Goal: Task Accomplishment & Management: Manage account settings

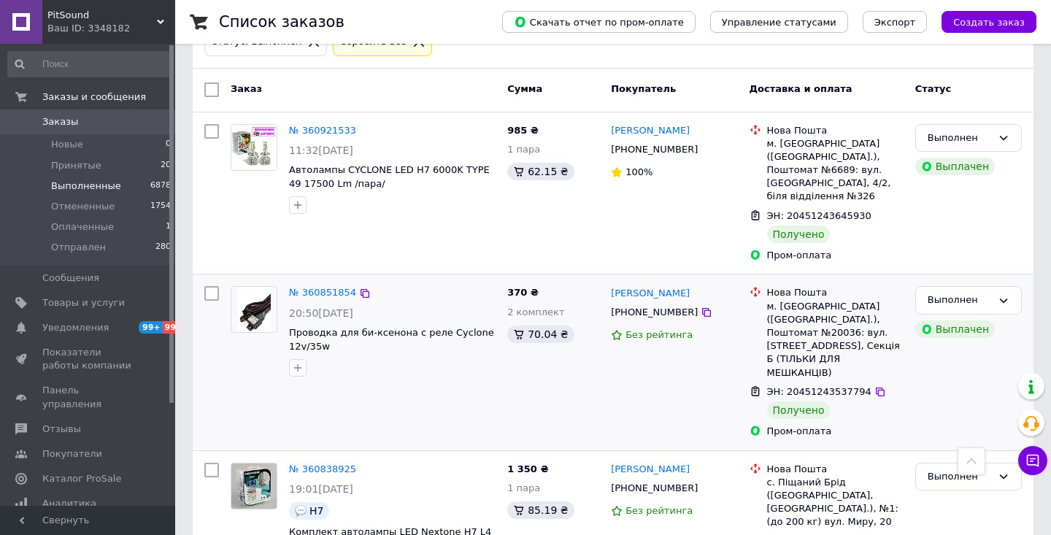
scroll to position [115, 0]
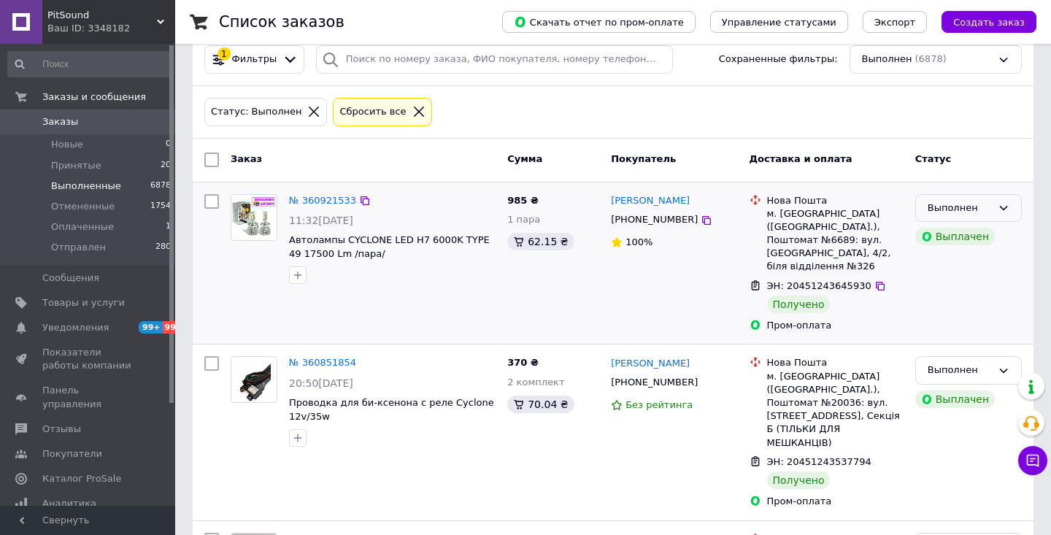
click at [1001, 202] on icon at bounding box center [1003, 208] width 12 height 12
click at [952, 305] on li "Отправлен" at bounding box center [968, 318] width 105 height 27
click at [1005, 365] on icon at bounding box center [1003, 371] width 12 height 12
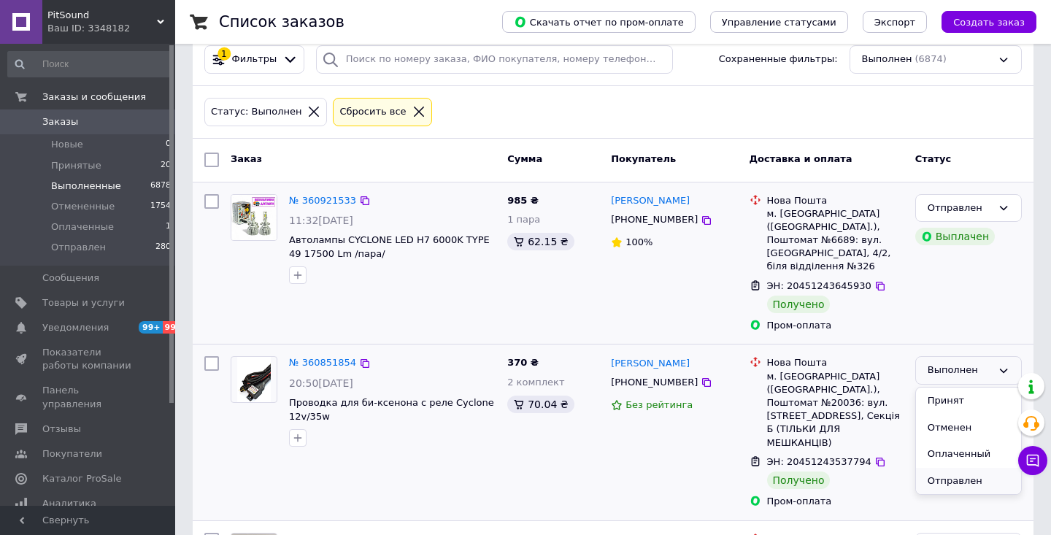
click at [962, 468] on li "Отправлен" at bounding box center [968, 481] width 105 height 27
click at [90, 225] on span "Оплаченные" at bounding box center [82, 226] width 63 height 13
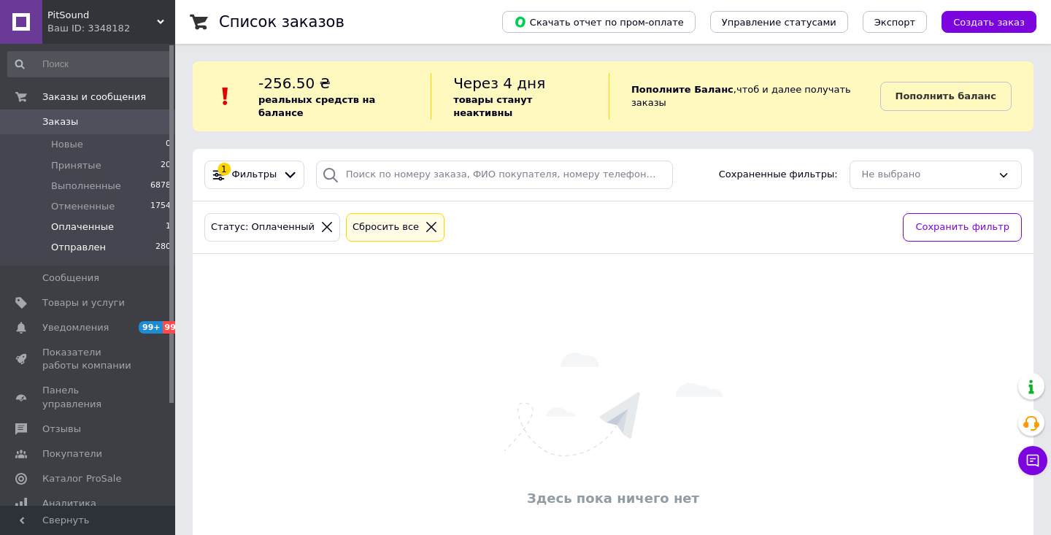
click at [91, 248] on span "Отправлен" at bounding box center [78, 247] width 55 height 13
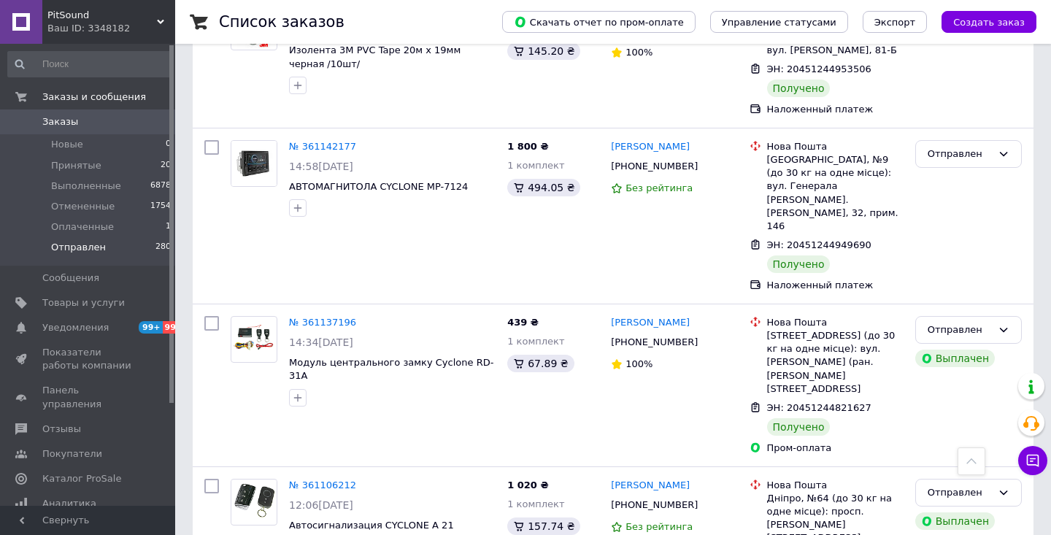
scroll to position [4901, 0]
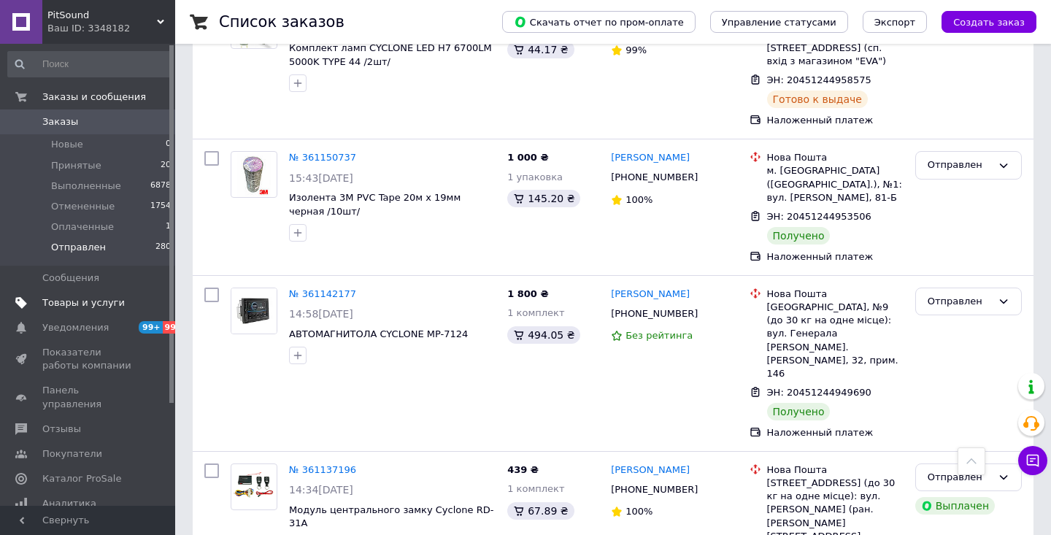
click at [86, 304] on span "Товары и услуги" at bounding box center [83, 302] width 82 height 13
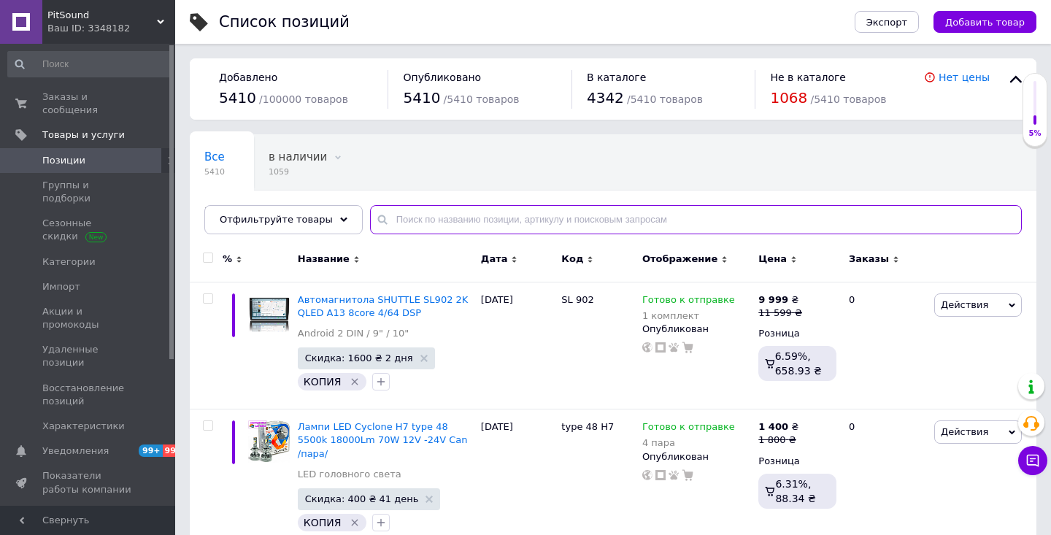
click at [458, 220] on input "text" at bounding box center [696, 219] width 652 height 29
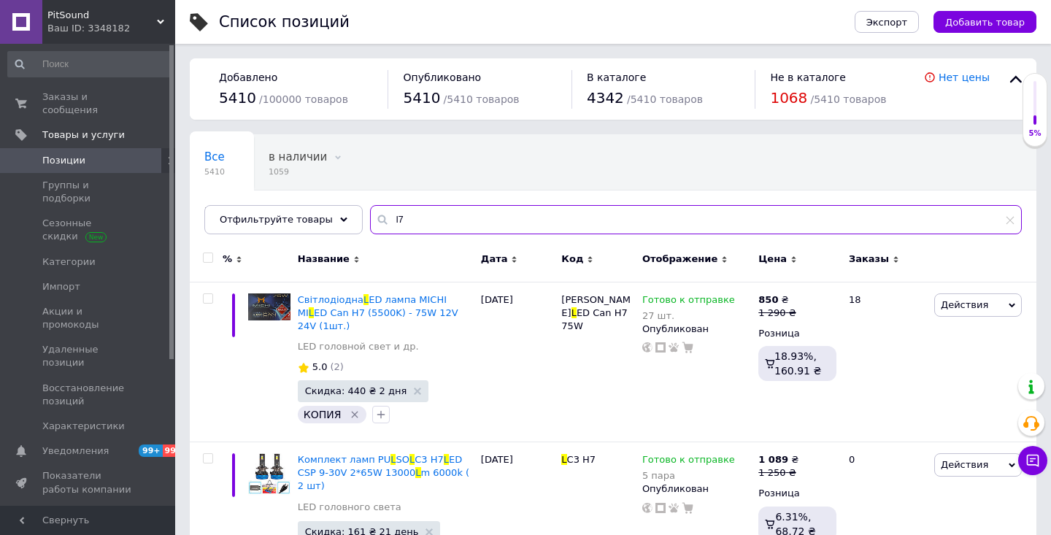
type input "l7"
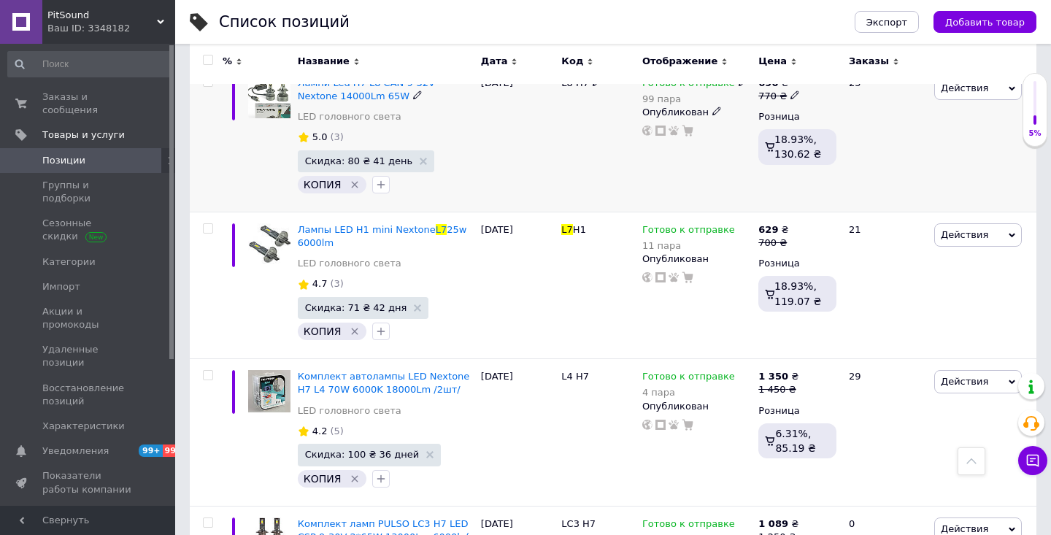
scroll to position [4051, 0]
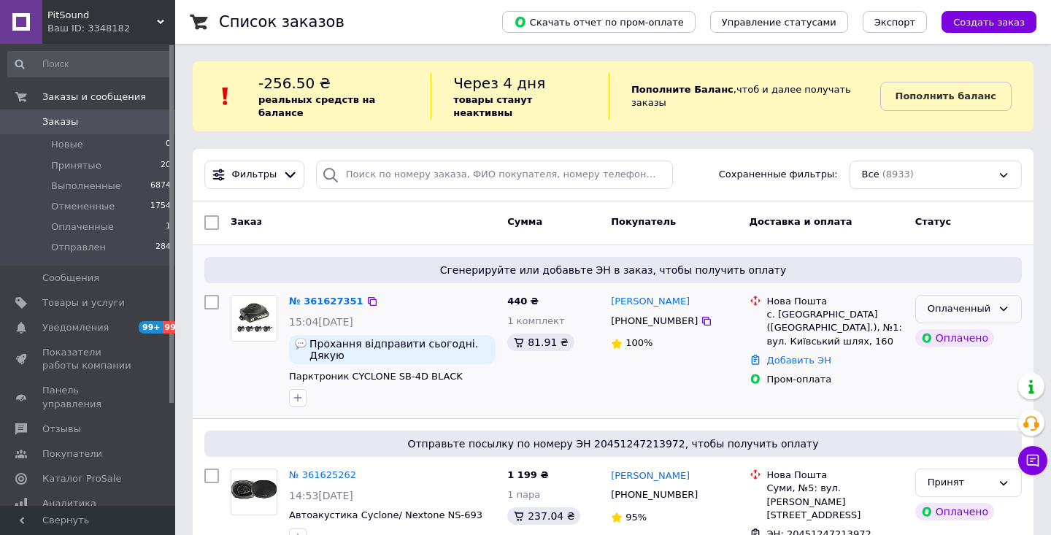
click at [1004, 303] on icon at bounding box center [1003, 309] width 12 height 12
click at [952, 327] on li "Принят" at bounding box center [968, 339] width 105 height 27
click at [334, 295] on link "№ 361627351" at bounding box center [326, 300] width 74 height 11
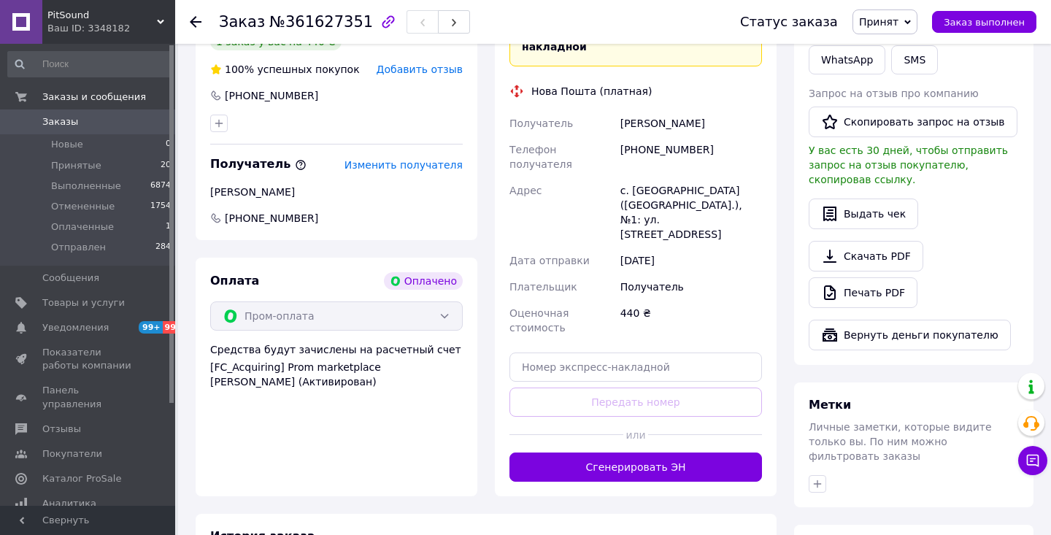
scroll to position [410, 0]
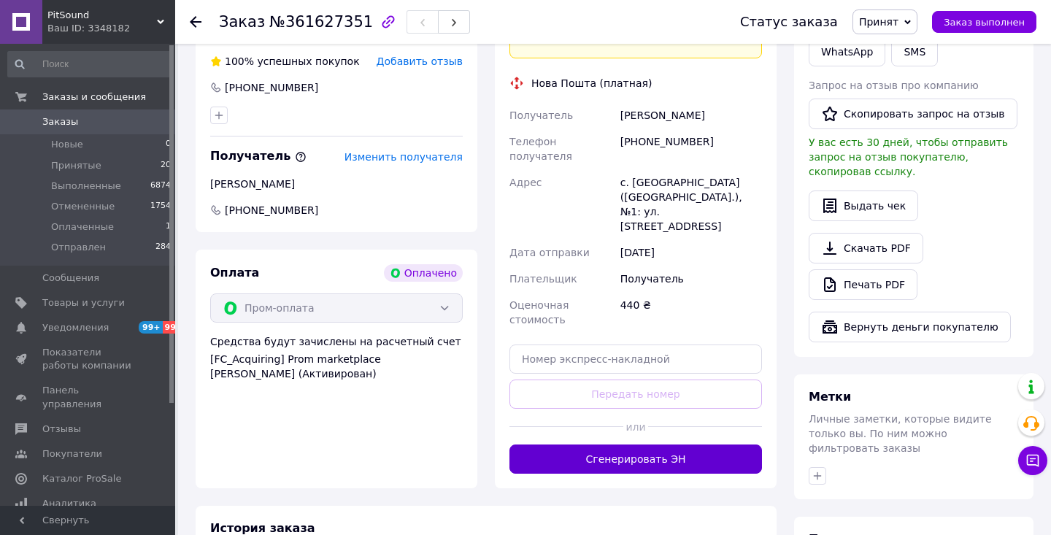
click at [639, 444] on button "Сгенерировать ЭН" at bounding box center [635, 458] width 252 height 29
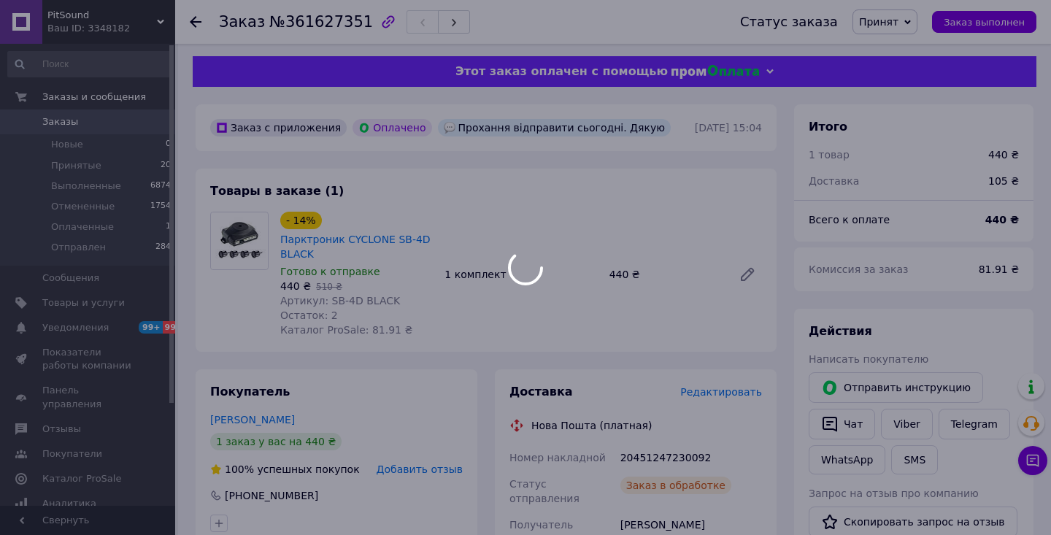
scroll to position [1, 0]
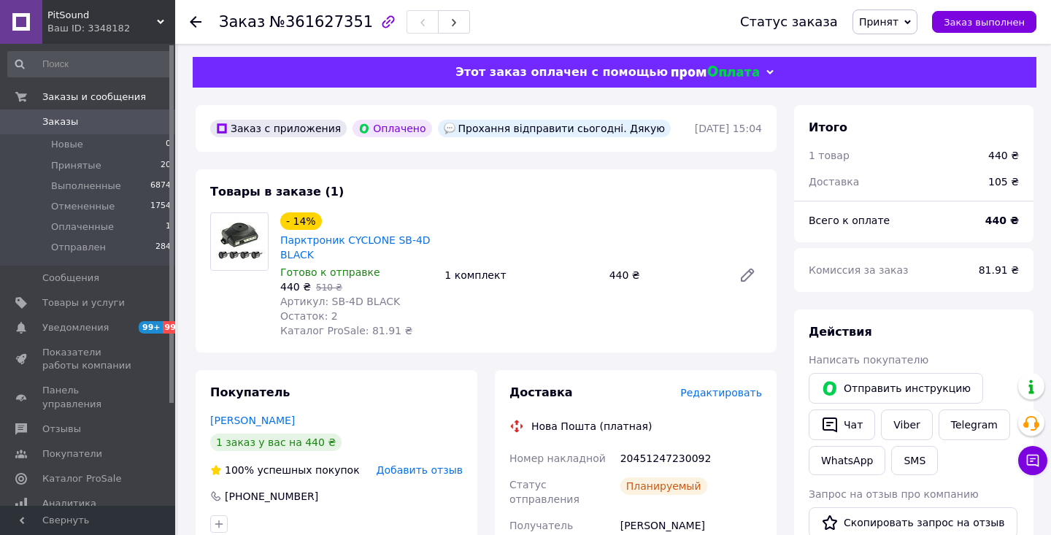
click at [194, 22] on use at bounding box center [196, 22] width 12 height 12
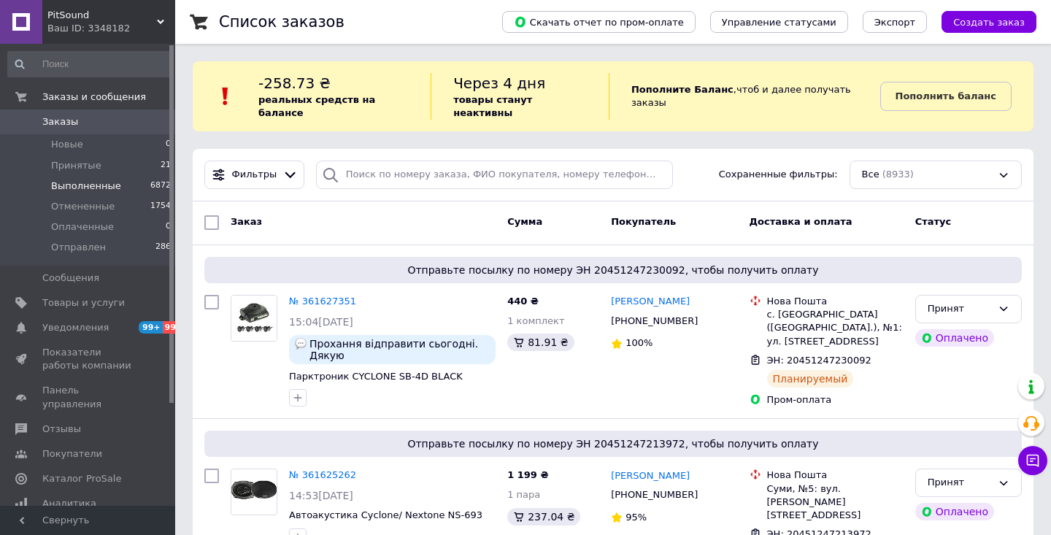
click at [85, 183] on span "Выполненные" at bounding box center [86, 185] width 70 height 13
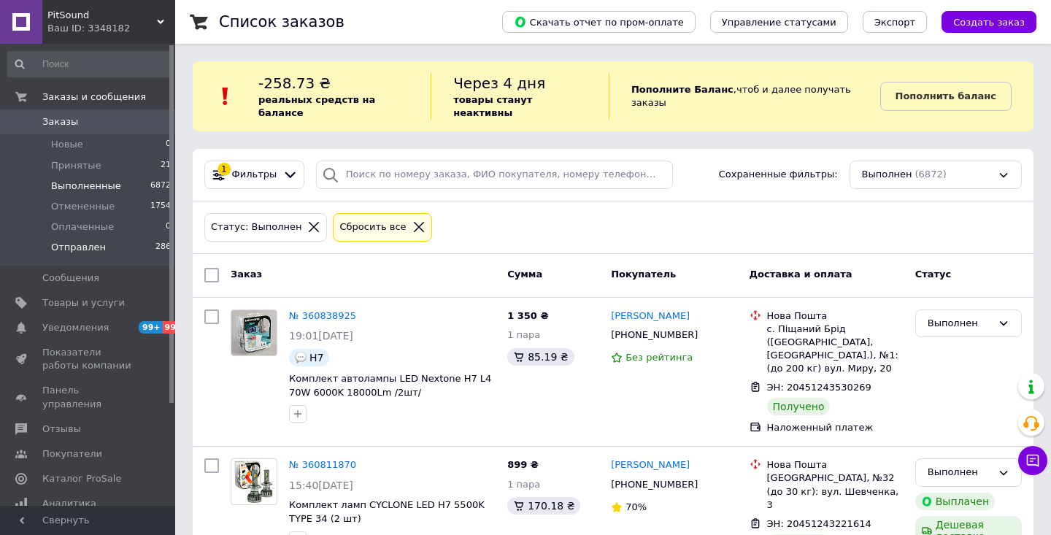
click at [92, 248] on span "Отправлен" at bounding box center [78, 247] width 55 height 13
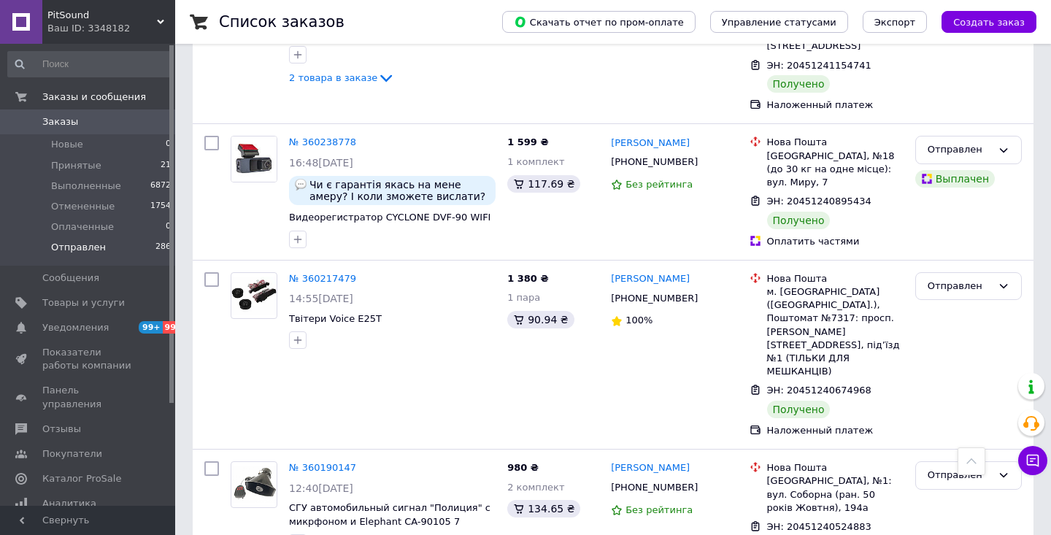
scroll to position [13596, 0]
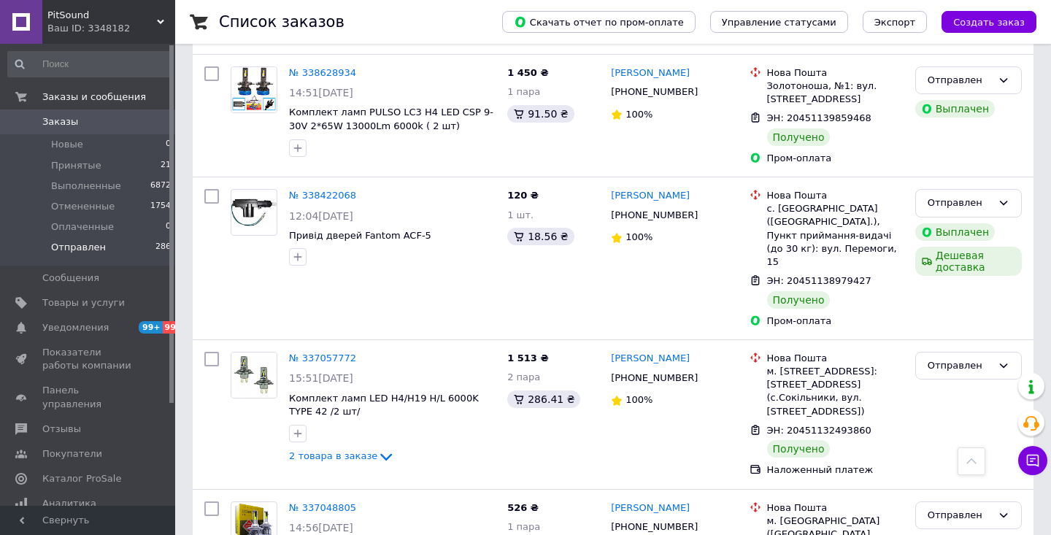
scroll to position [11462, 0]
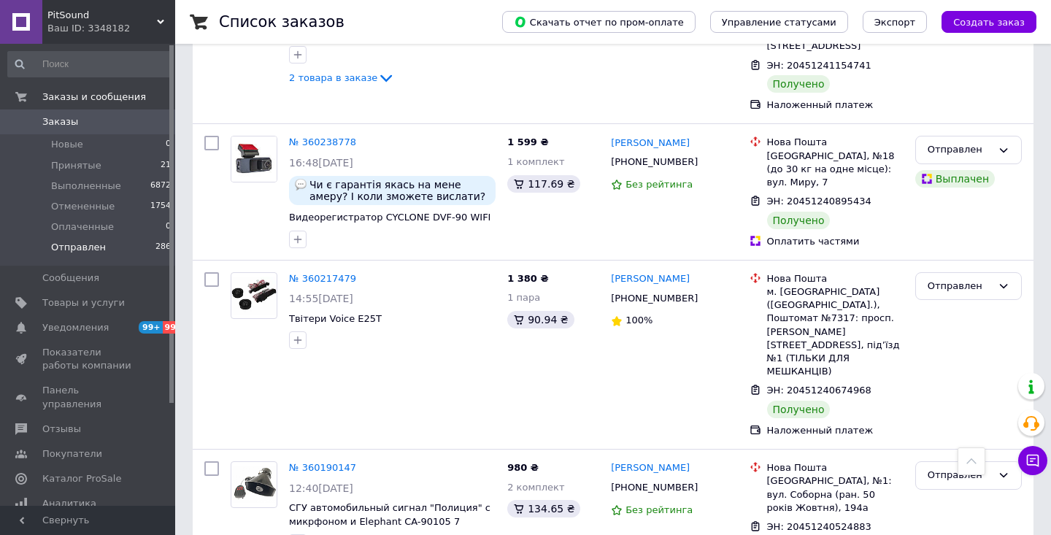
scroll to position [13596, 0]
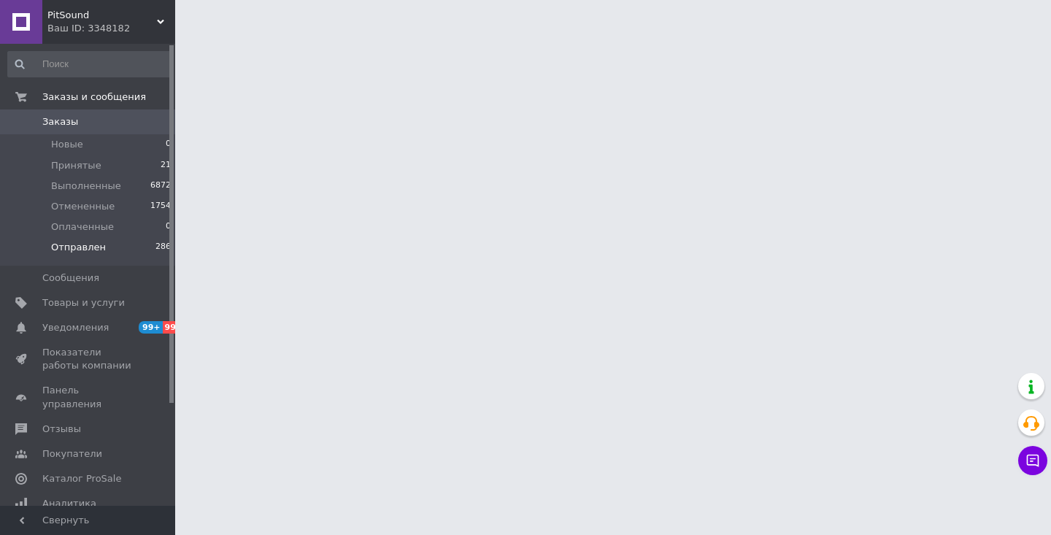
click at [430, 36] on html "PitSound Ваш ID: 3348182 Сайт PitSound Кабинет покупателя Проверить состояние с…" at bounding box center [525, 18] width 1051 height 36
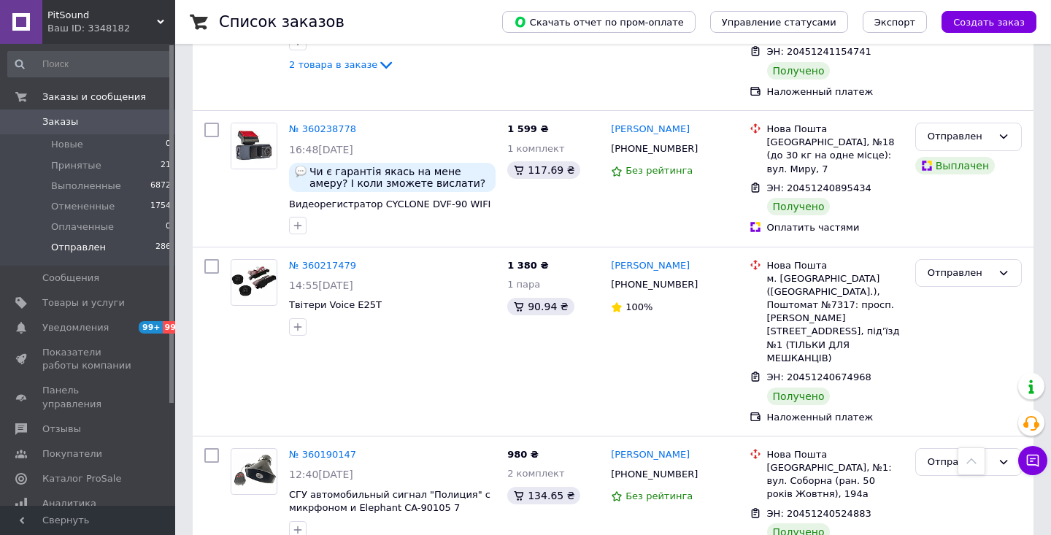
scroll to position [13522, 0]
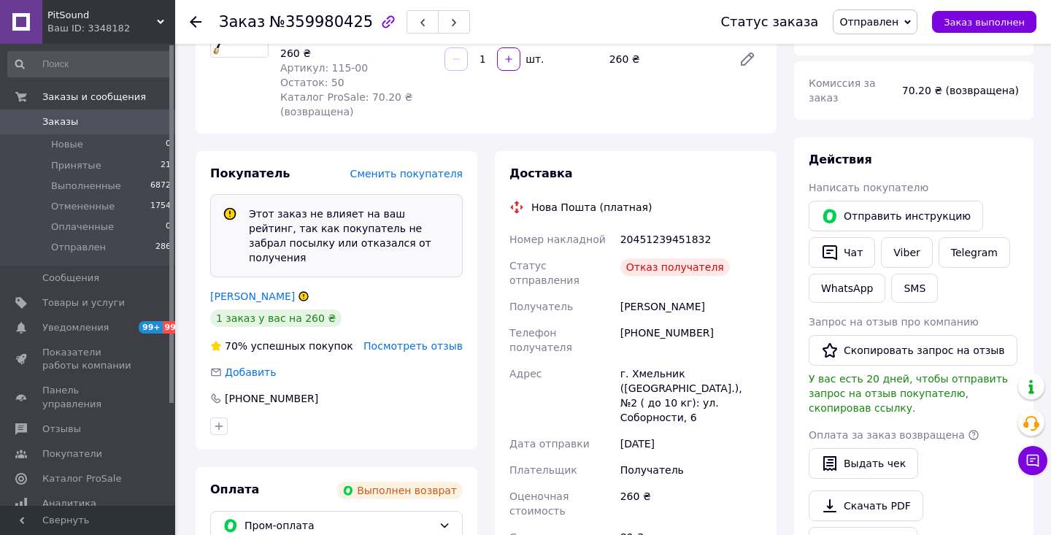
scroll to position [244, 0]
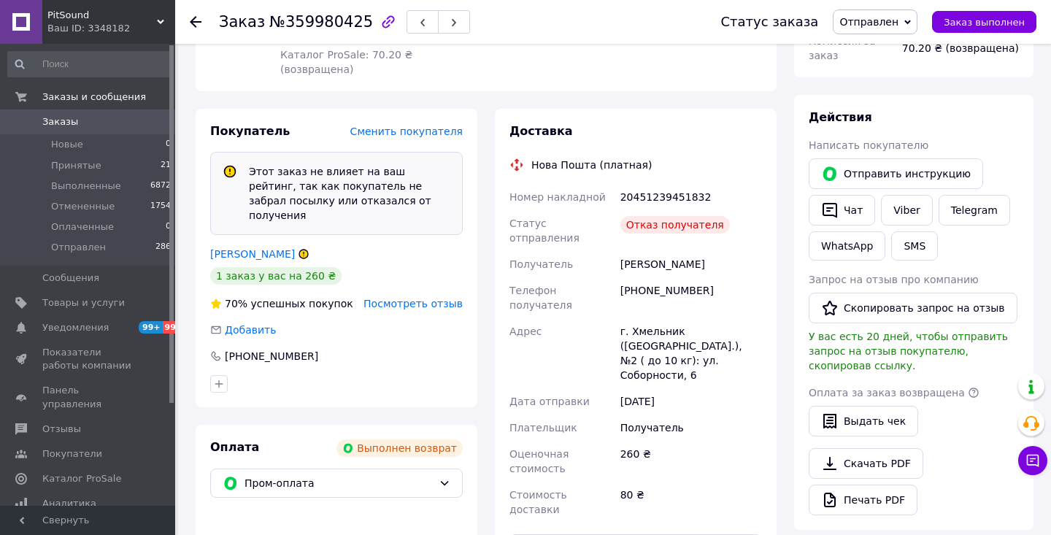
click at [409, 298] on span "Посмотреть отзыв" at bounding box center [412, 304] width 99 height 12
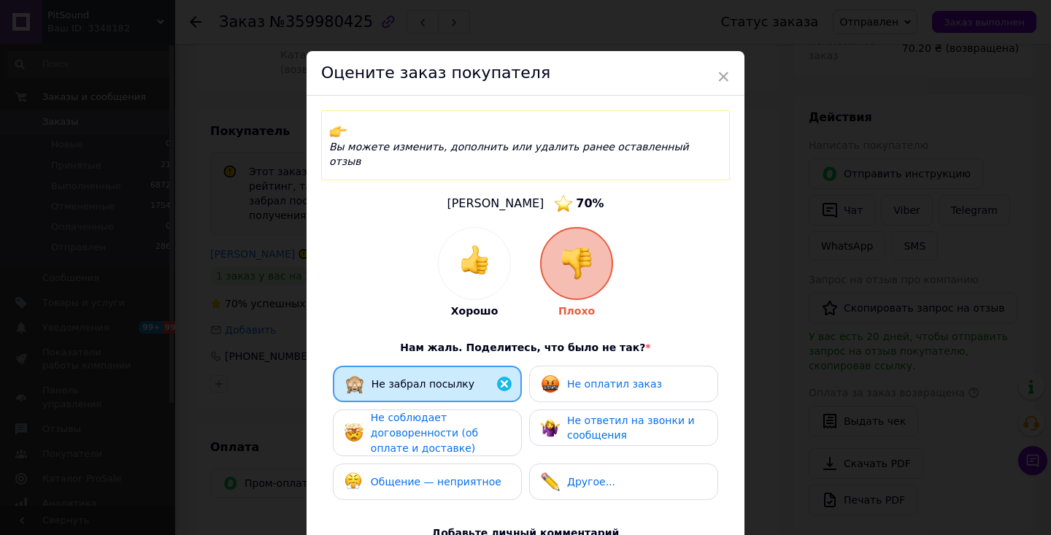
click at [446, 412] on span "Не соблюдает договоренности (об оплате и доставке)" at bounding box center [424, 433] width 107 height 42
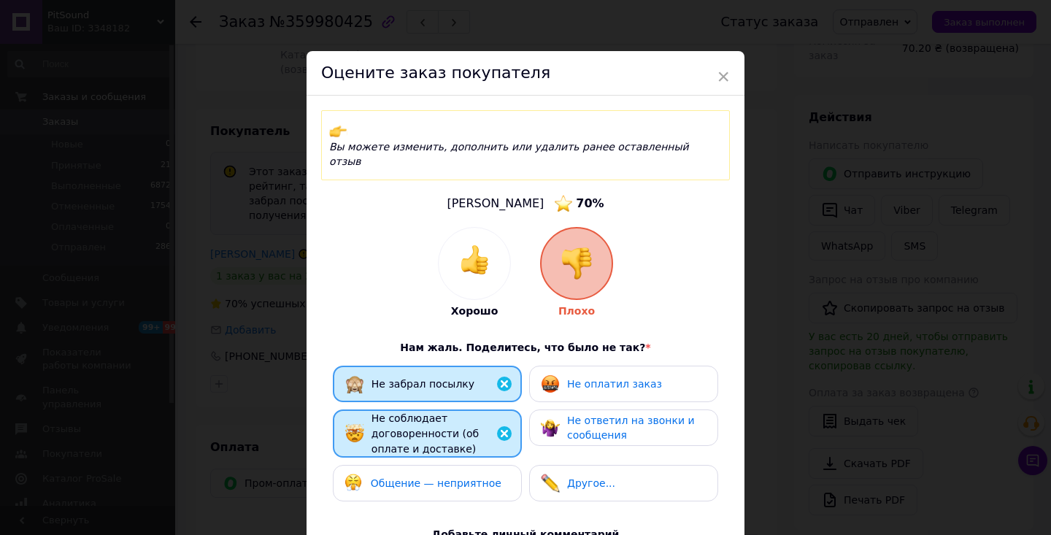
click at [608, 376] on div "Не оплатил заказ" at bounding box center [614, 383] width 95 height 15
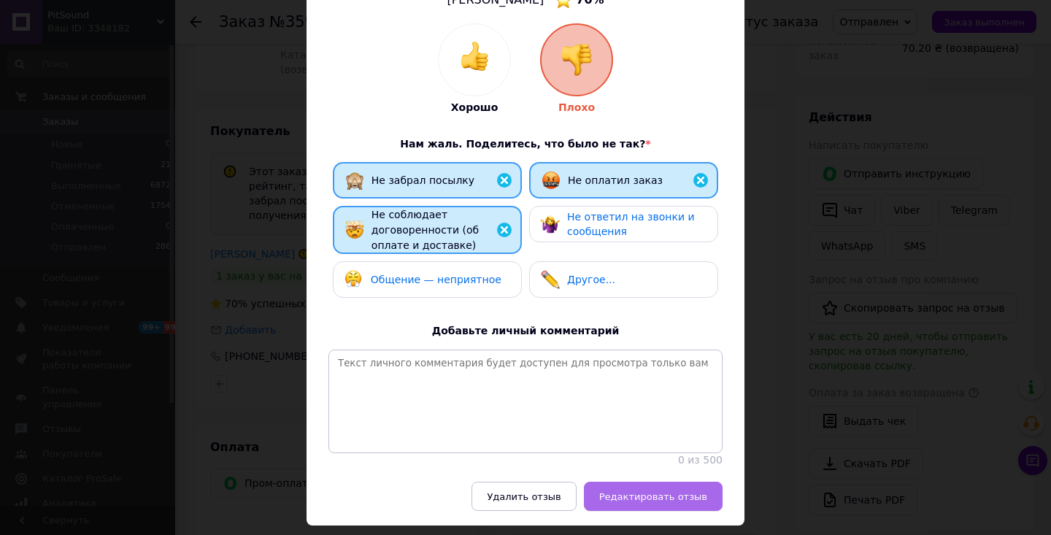
scroll to position [202, 0]
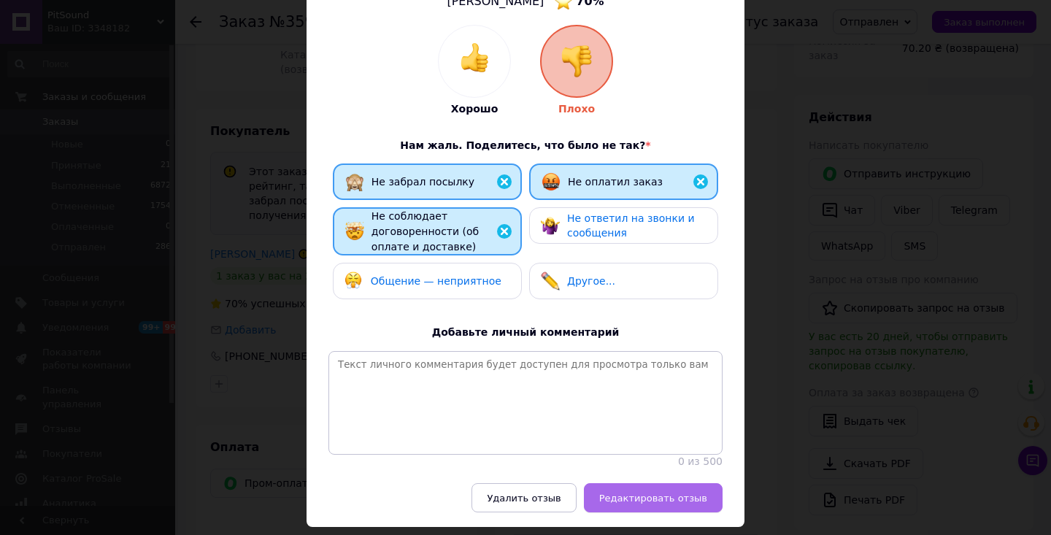
click at [662, 492] on span "Редактировать отзыв" at bounding box center [653, 497] width 108 height 11
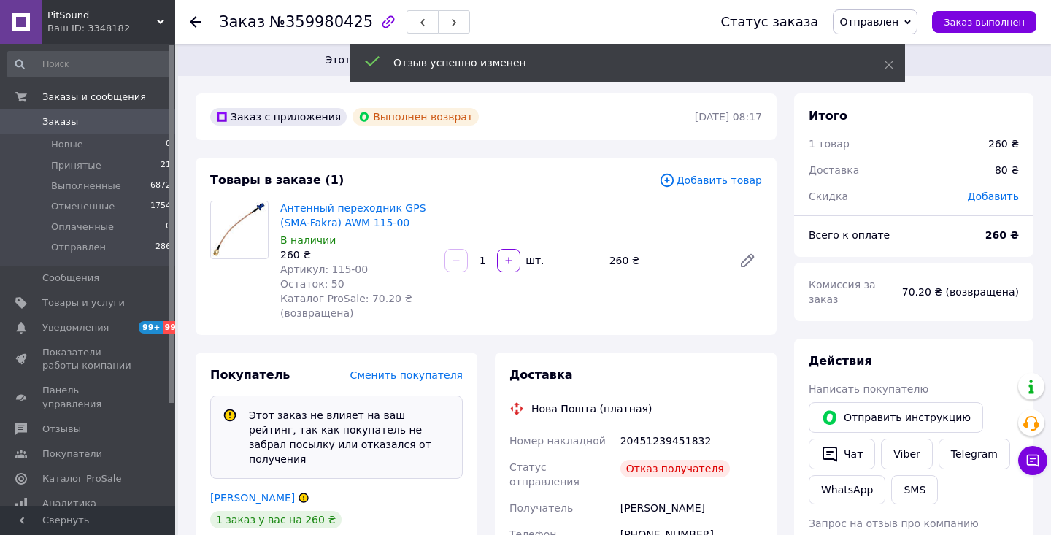
scroll to position [0, 0]
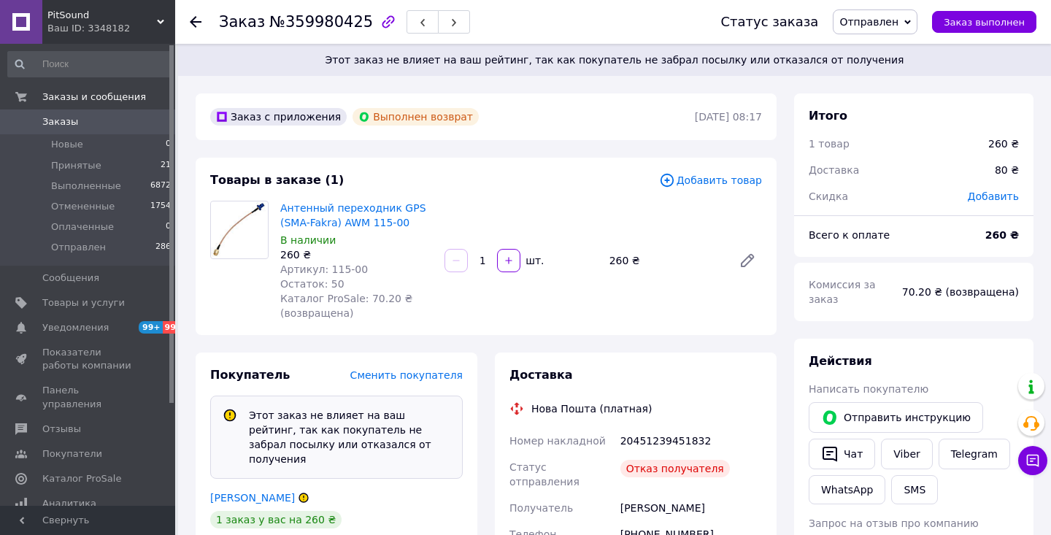
click at [911, 20] on icon at bounding box center [907, 22] width 7 height 7
click at [879, 96] on li "Отменен" at bounding box center [874, 95] width 83 height 22
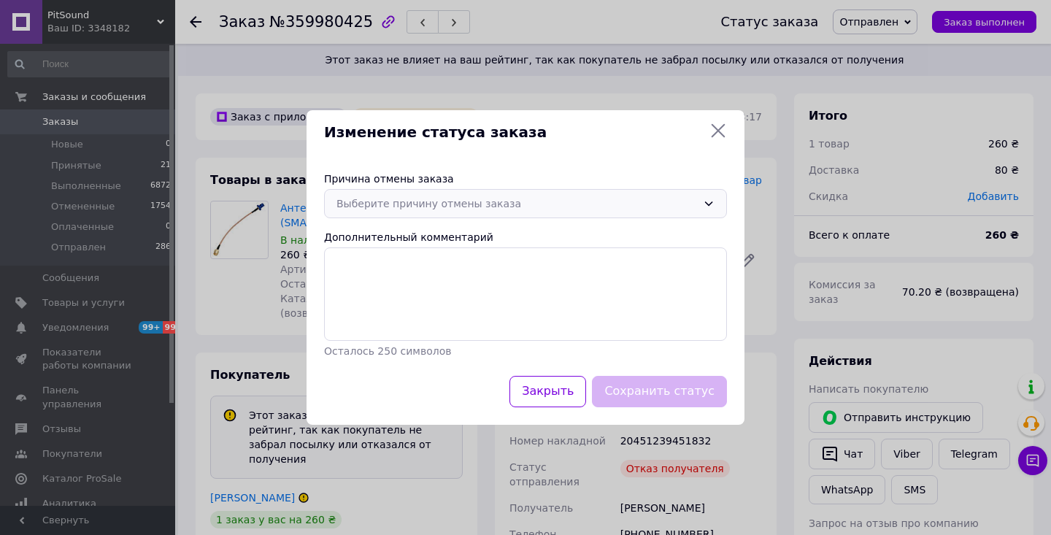
click at [708, 204] on icon at bounding box center [709, 204] width 12 height 12
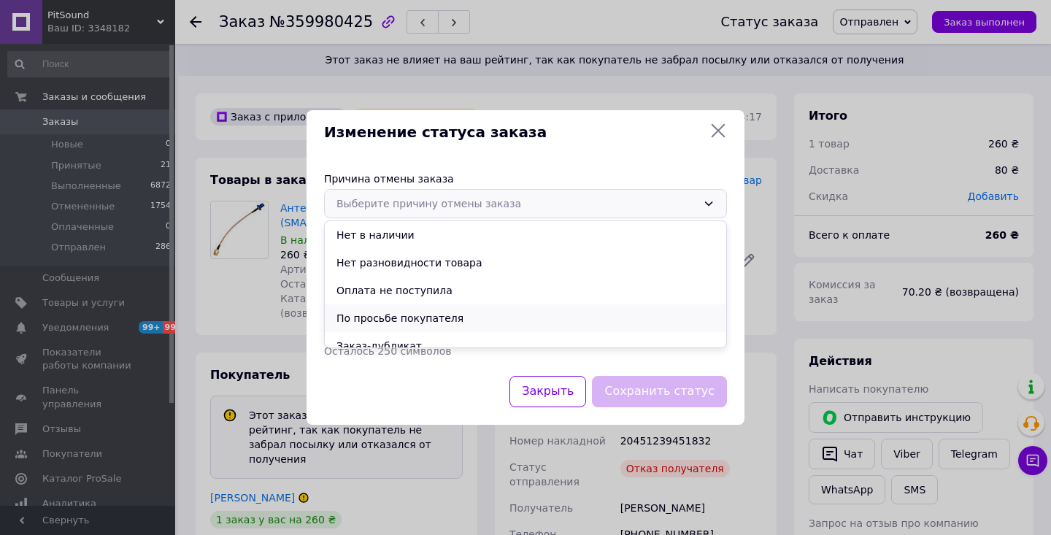
click at [501, 321] on li "По просьбе покупателя" at bounding box center [525, 318] width 401 height 28
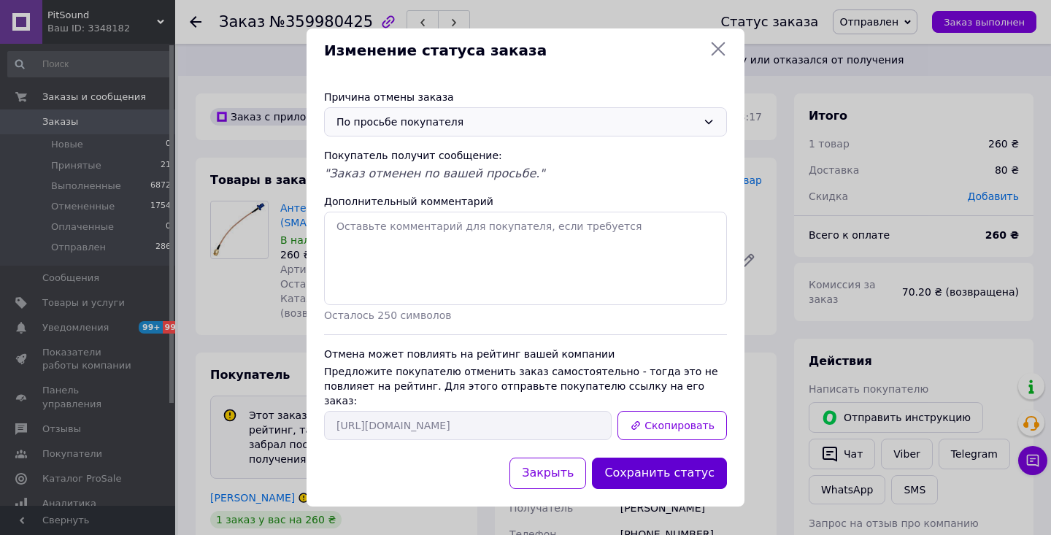
click at [668, 469] on button "Сохранить статус" at bounding box center [659, 472] width 135 height 31
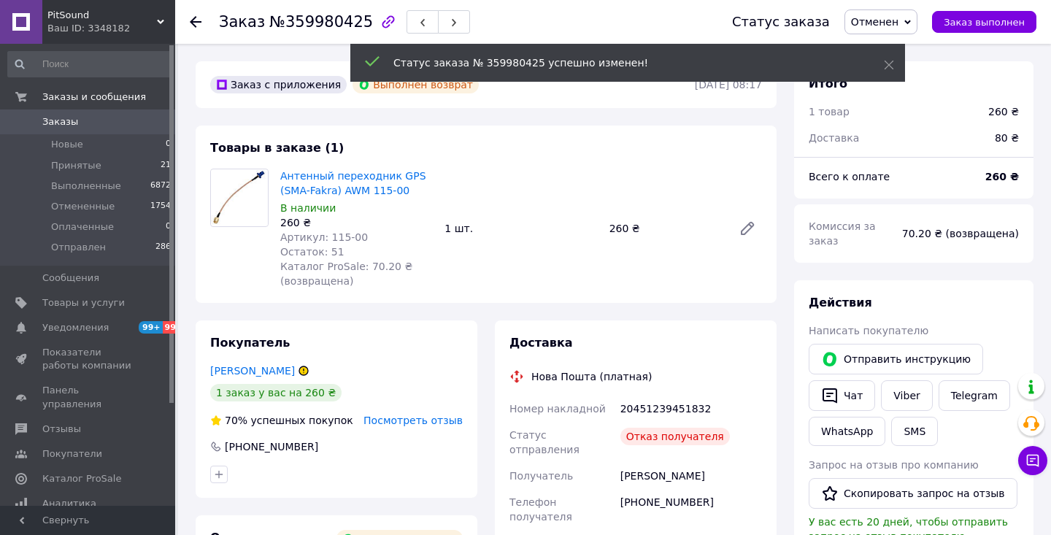
scroll to position [76, 0]
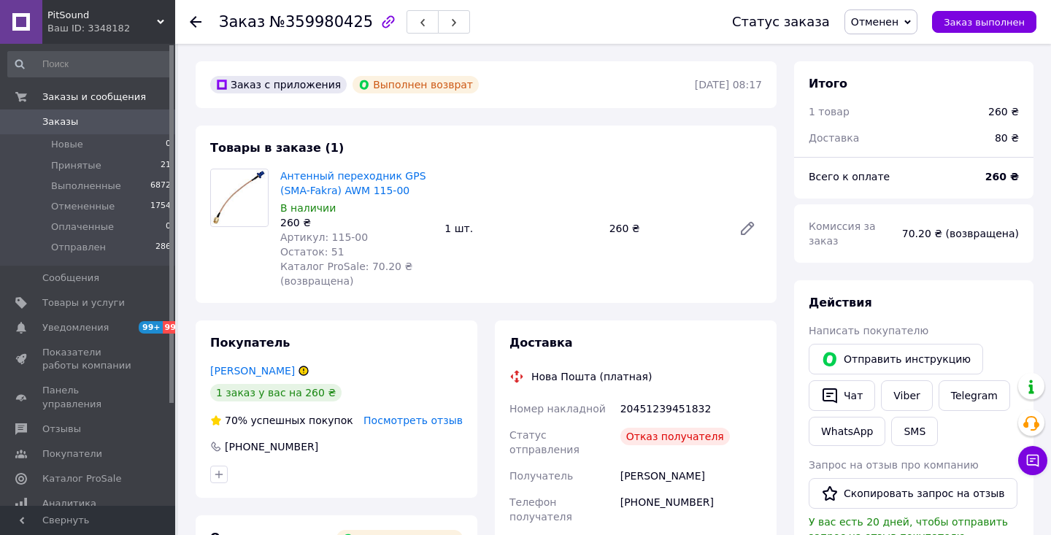
click at [193, 22] on use at bounding box center [196, 22] width 12 height 12
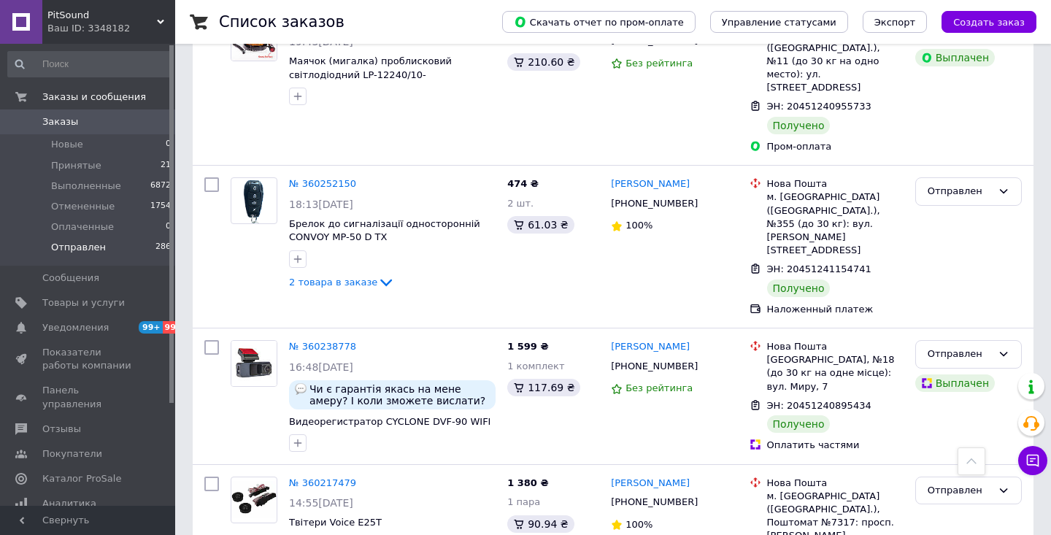
scroll to position [13302, 0]
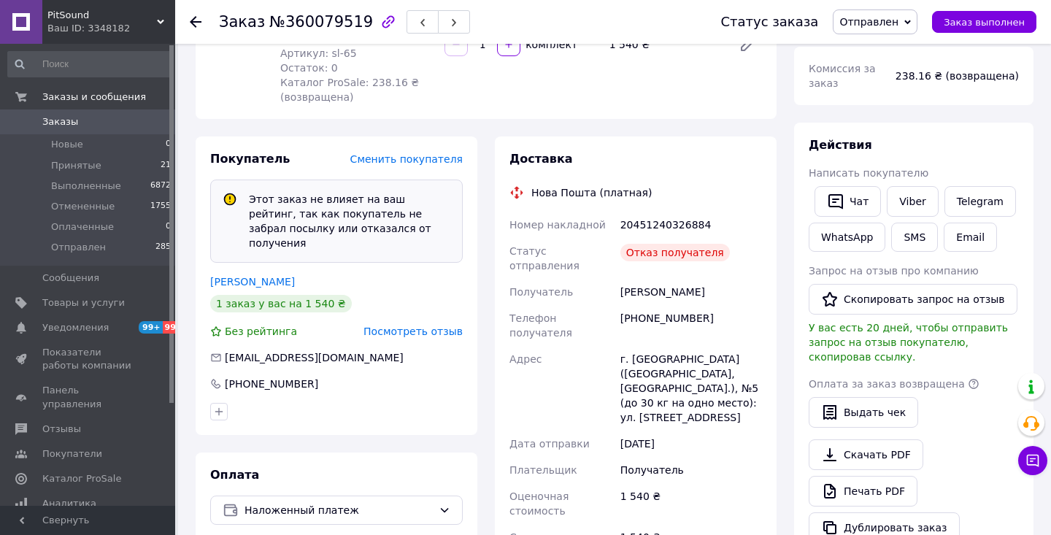
scroll to position [220, 0]
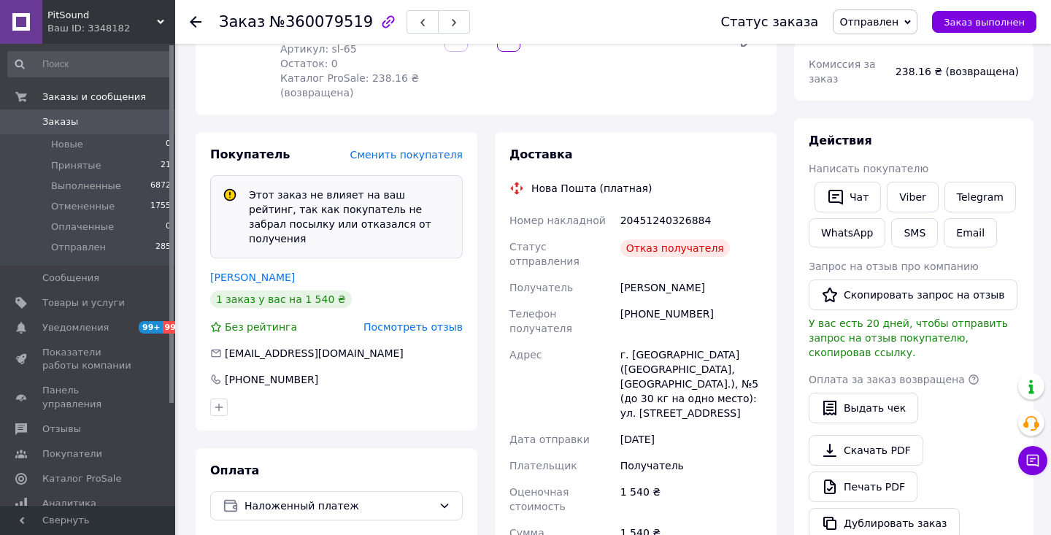
click at [412, 321] on span "Посмотреть отзыв" at bounding box center [412, 327] width 99 height 12
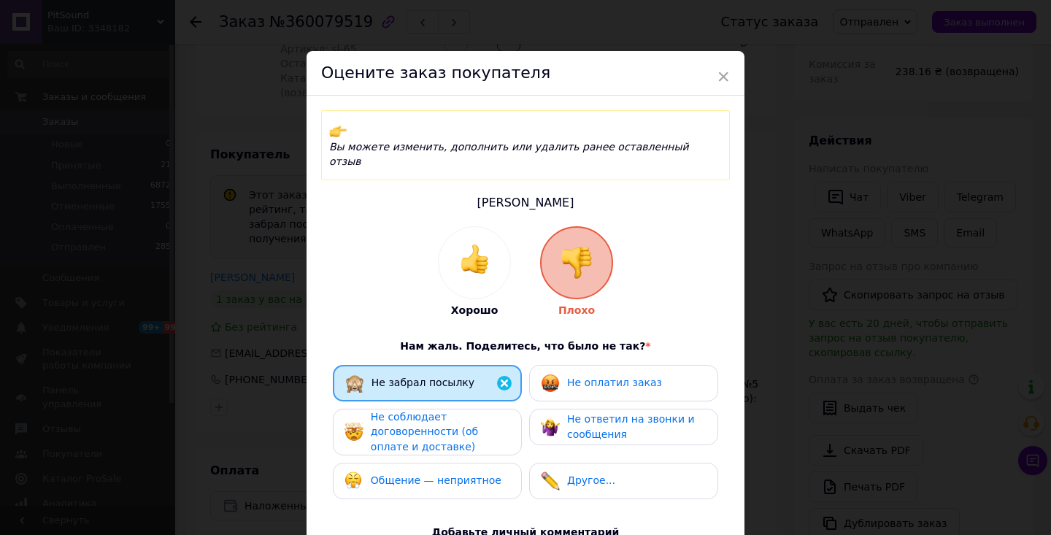
click at [443, 411] on span "Не соблюдает договоренности (об оплате и доставке)" at bounding box center [424, 432] width 107 height 42
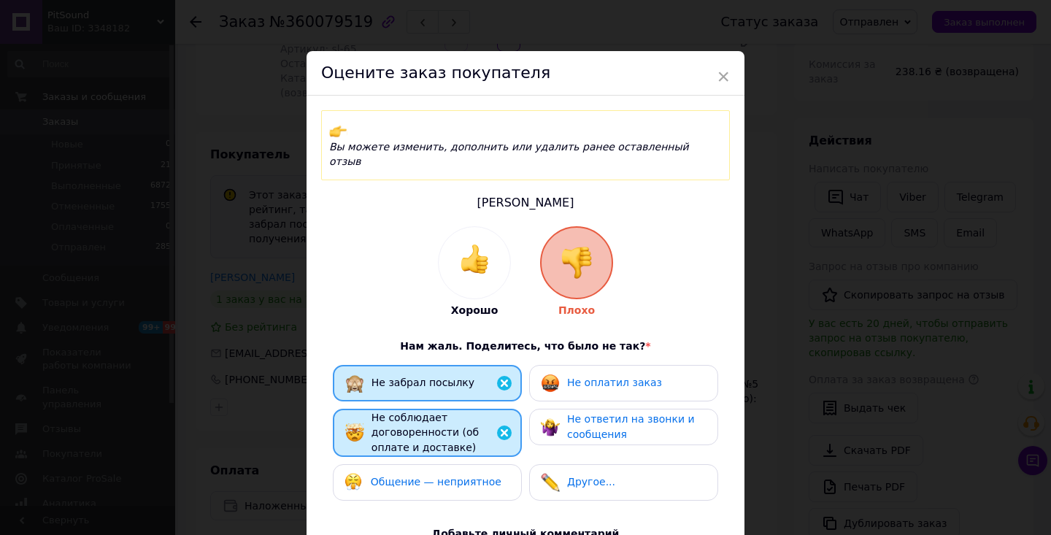
click at [609, 376] on span "Не оплатил заказ" at bounding box center [614, 382] width 95 height 12
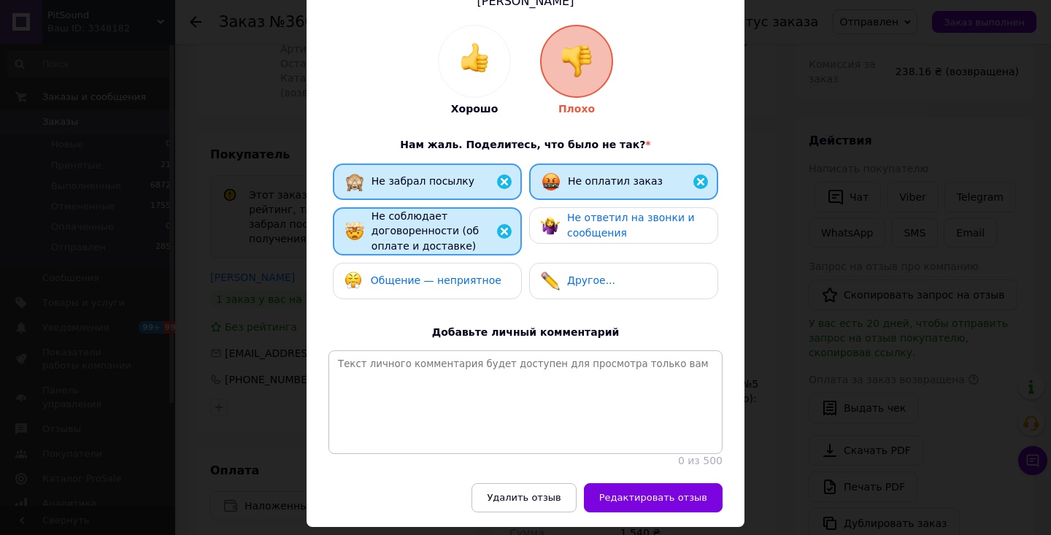
scroll to position [201, 0]
click at [610, 212] on span "Не ответил на звонки и сообщения" at bounding box center [631, 225] width 128 height 27
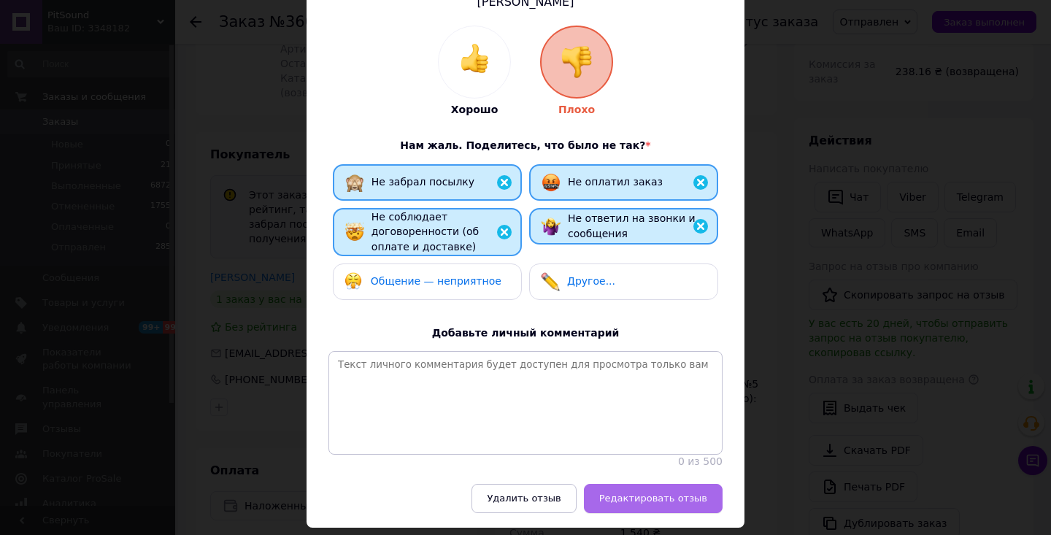
click at [672, 492] on span "Редактировать отзыв" at bounding box center [653, 497] width 108 height 11
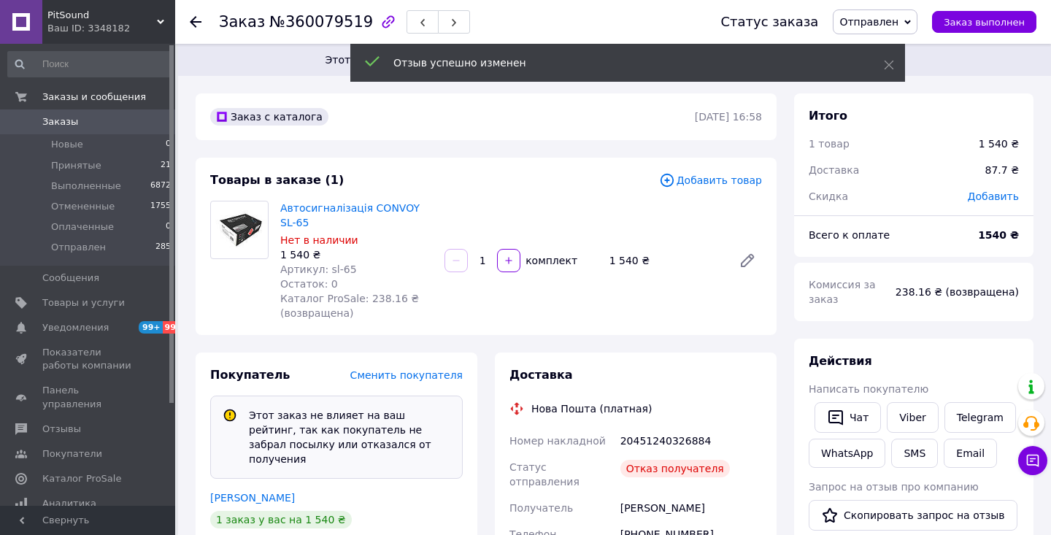
scroll to position [0, 0]
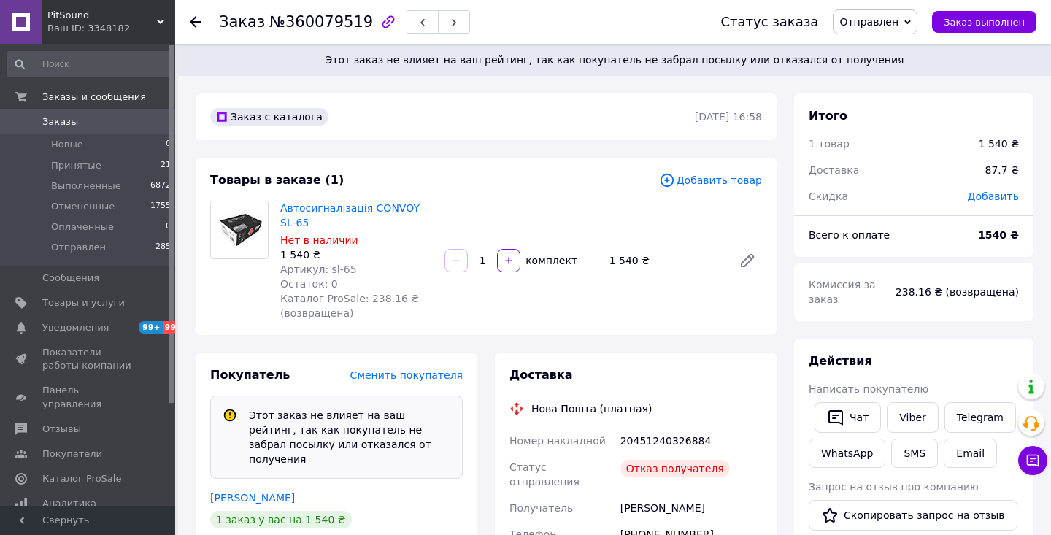
click at [911, 20] on icon at bounding box center [907, 22] width 7 height 4
click at [873, 92] on li "Отменен" at bounding box center [874, 95] width 83 height 22
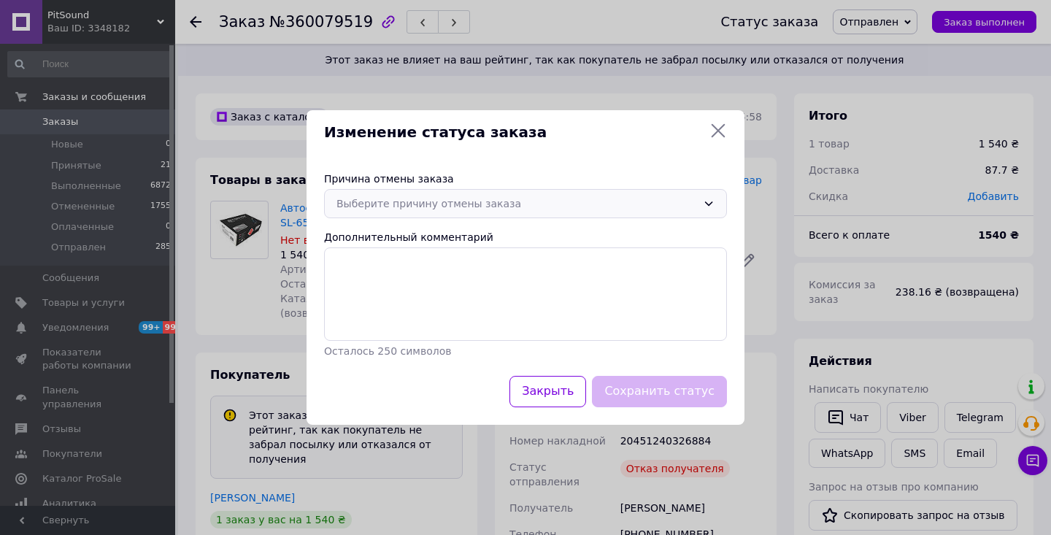
click at [712, 203] on icon at bounding box center [709, 204] width 8 height 4
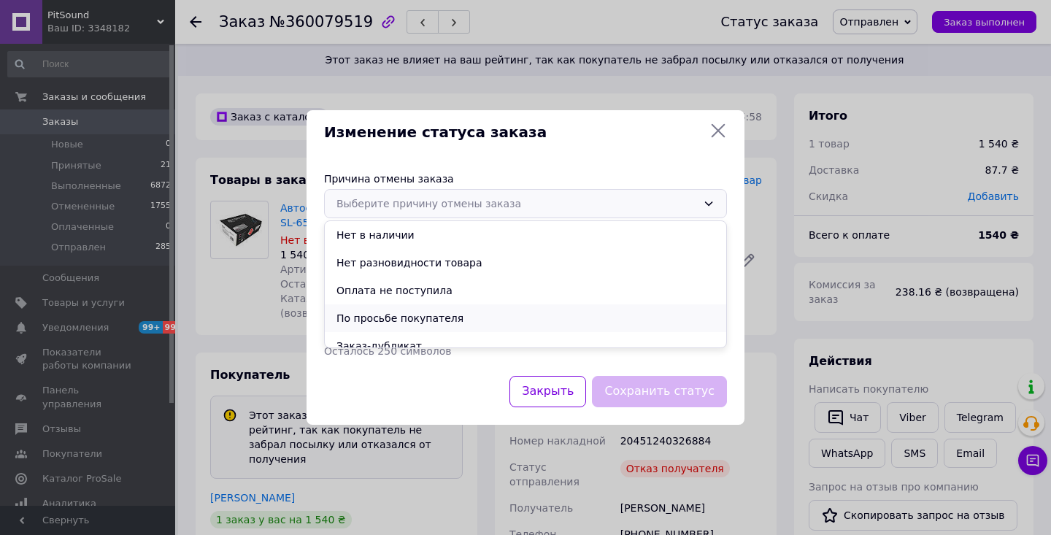
click at [501, 317] on li "По просьбе покупателя" at bounding box center [525, 318] width 401 height 28
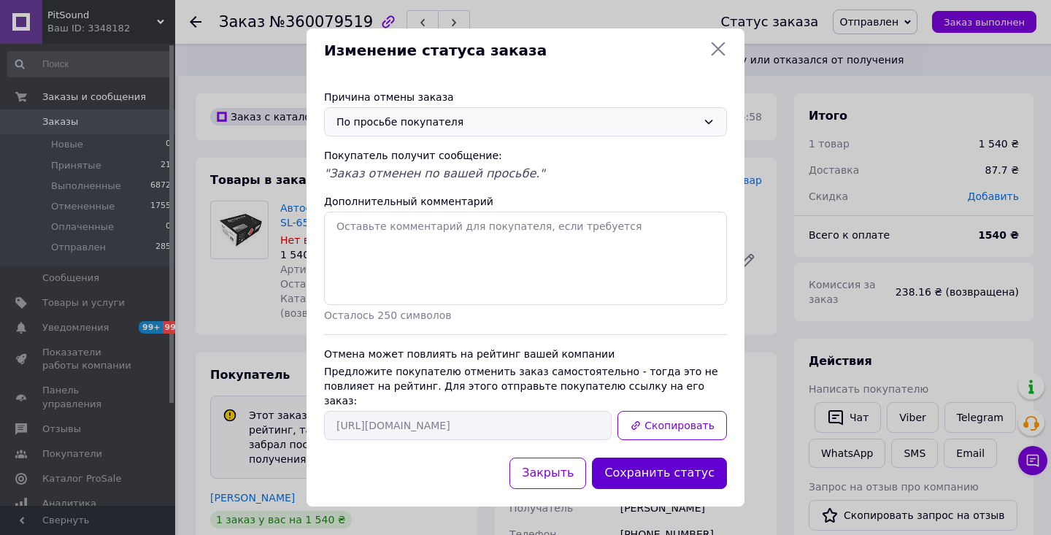
click at [668, 465] on button "Сохранить статус" at bounding box center [659, 472] width 135 height 31
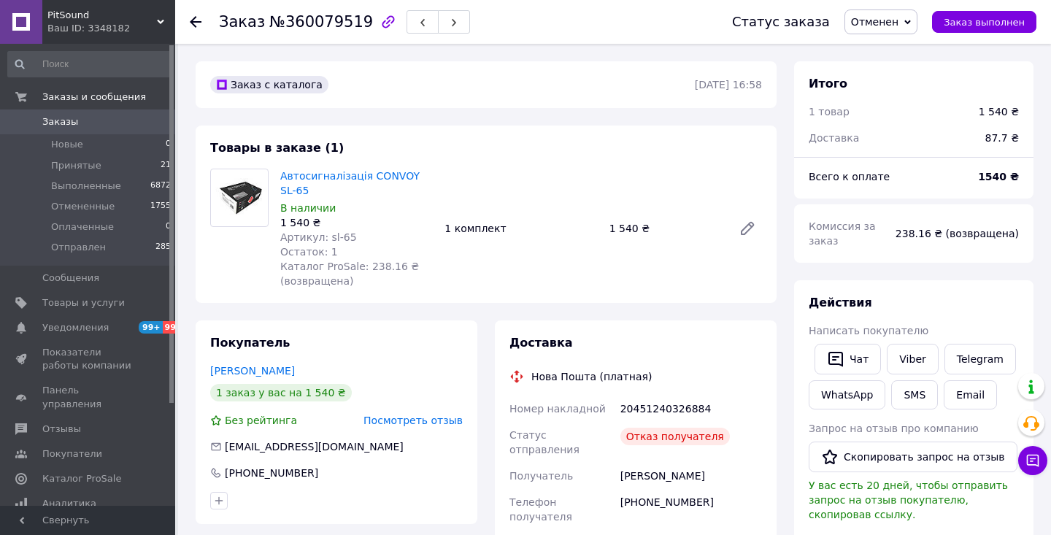
click at [192, 18] on icon at bounding box center [196, 22] width 12 height 12
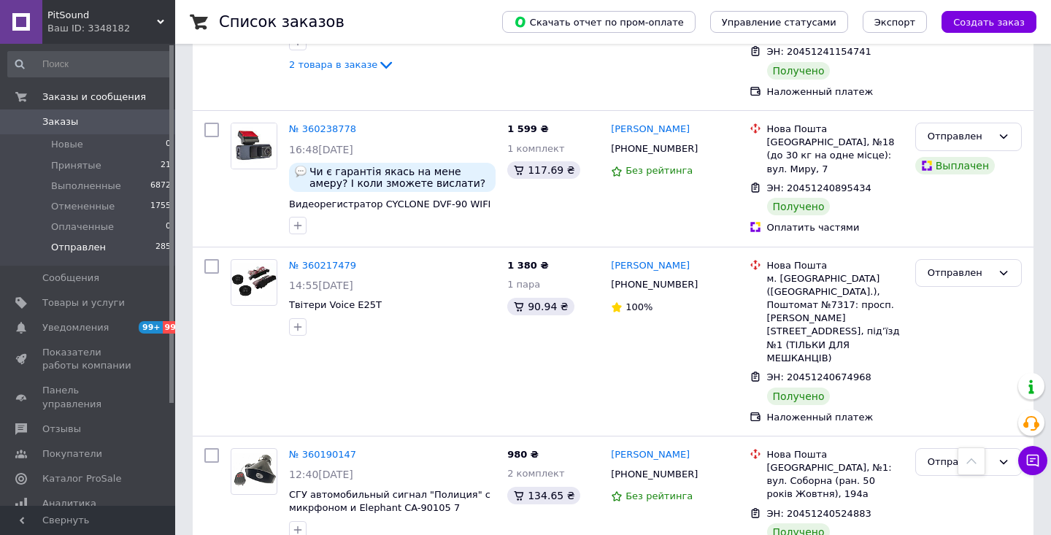
scroll to position [13522, 0]
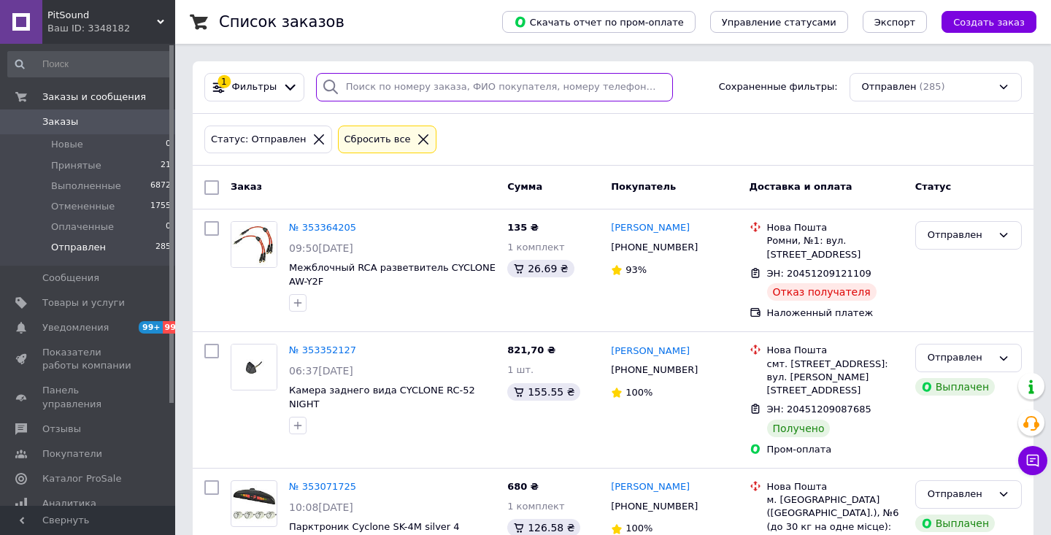
click at [423, 87] on input "search" at bounding box center [494, 87] width 357 height 28
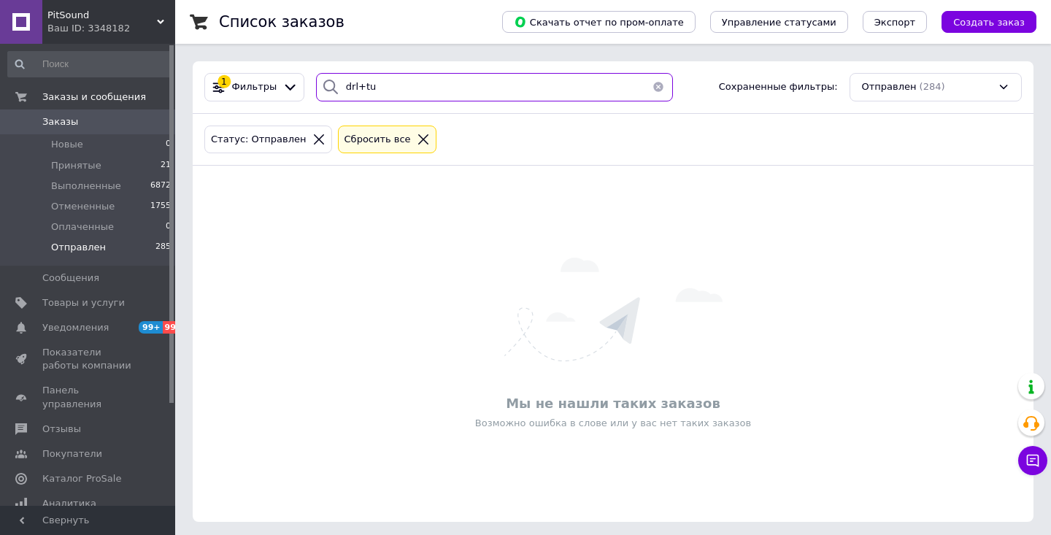
type input "drl+tu"
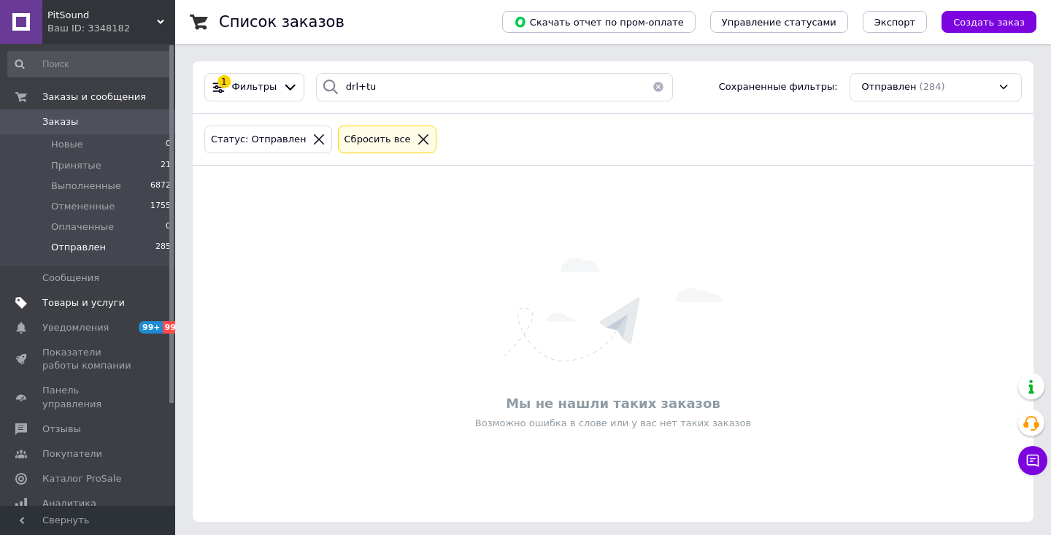
click at [82, 300] on span "Товары и услуги" at bounding box center [83, 302] width 82 height 13
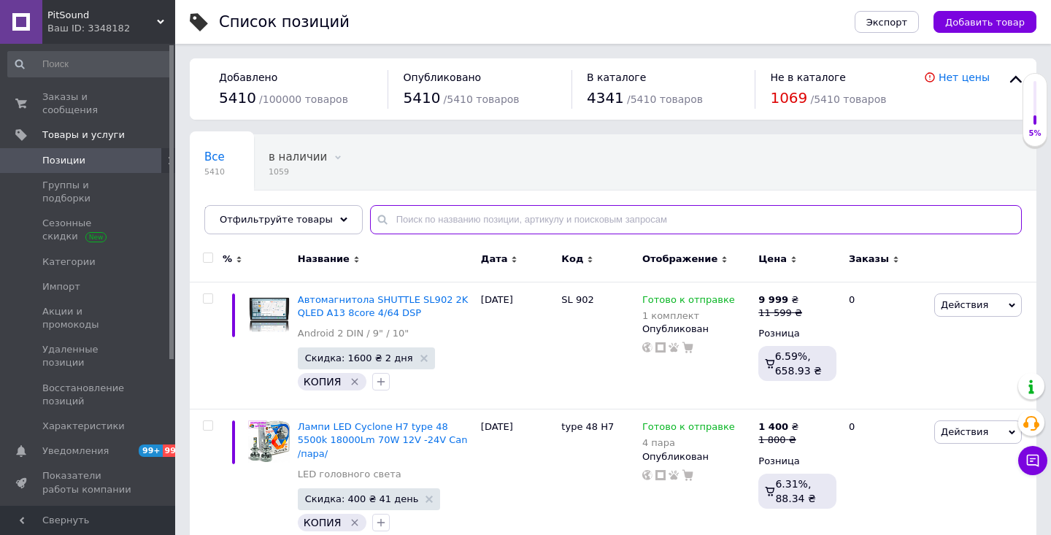
click at [443, 217] on input "text" at bounding box center [696, 219] width 652 height 29
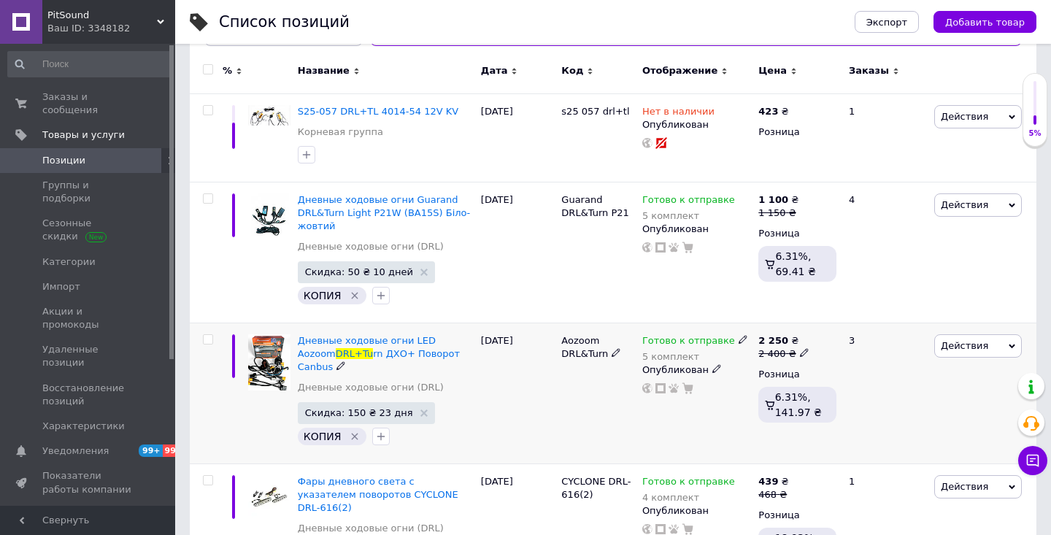
scroll to position [192, 0]
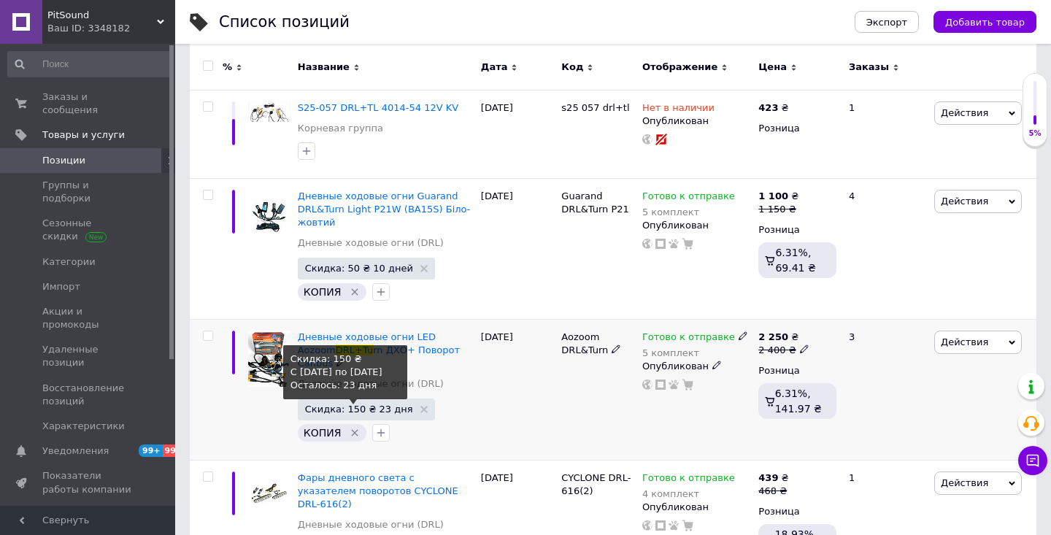
type input "drl+tu"
click at [344, 404] on span "Скидка: 150 ₴ 23 дня" at bounding box center [359, 408] width 108 height 9
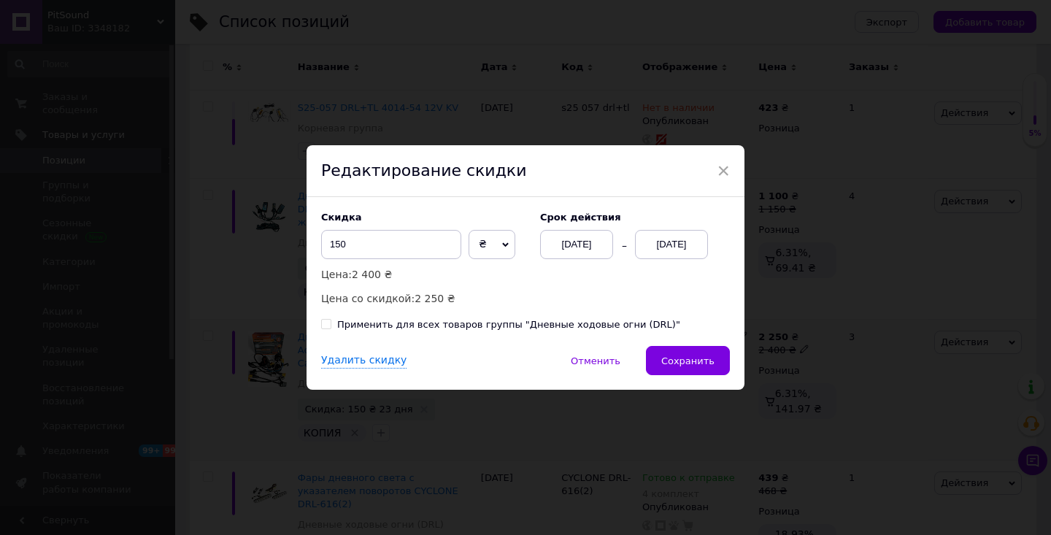
click at [657, 252] on div "05.10.2025" at bounding box center [671, 244] width 73 height 29
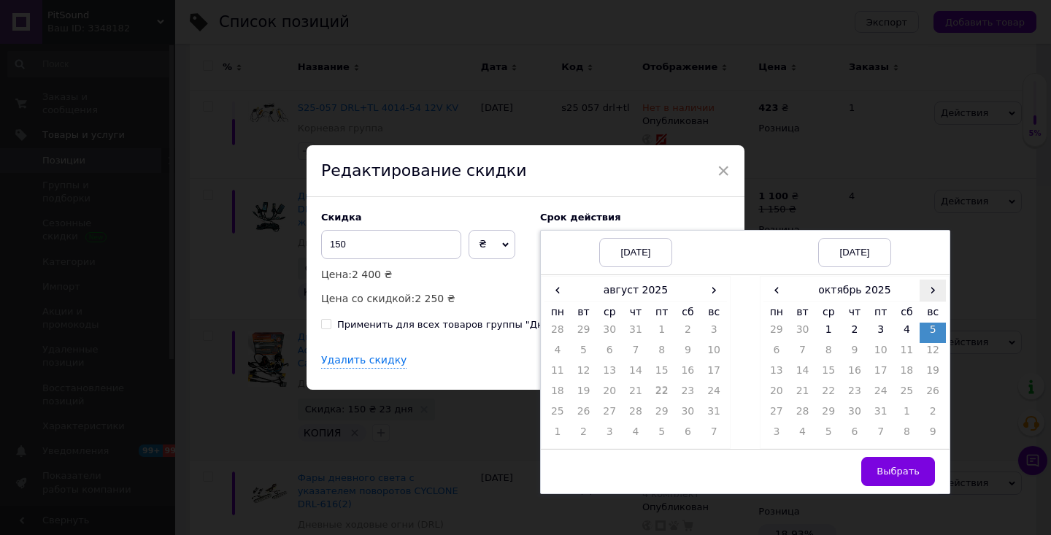
click at [930, 293] on span "›" at bounding box center [932, 289] width 26 height 21
click at [709, 290] on span "›" at bounding box center [713, 289] width 26 height 21
click at [663, 379] on td "12" at bounding box center [662, 373] width 26 height 20
click at [771, 290] on span "‹" at bounding box center [776, 289] width 26 height 21
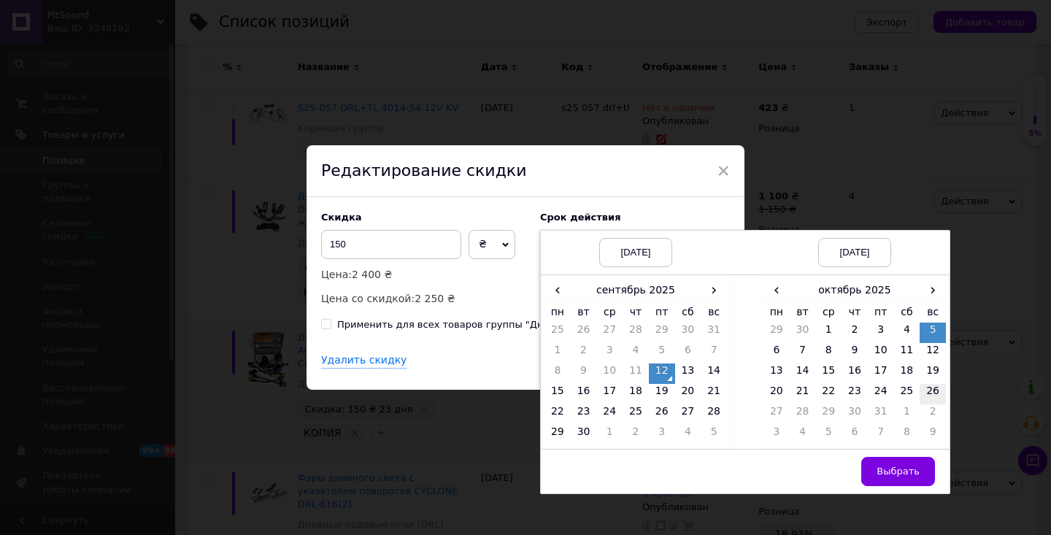
click at [936, 393] on td "26" at bounding box center [932, 394] width 26 height 20
click at [903, 475] on span "Выбрать" at bounding box center [897, 470] width 43 height 11
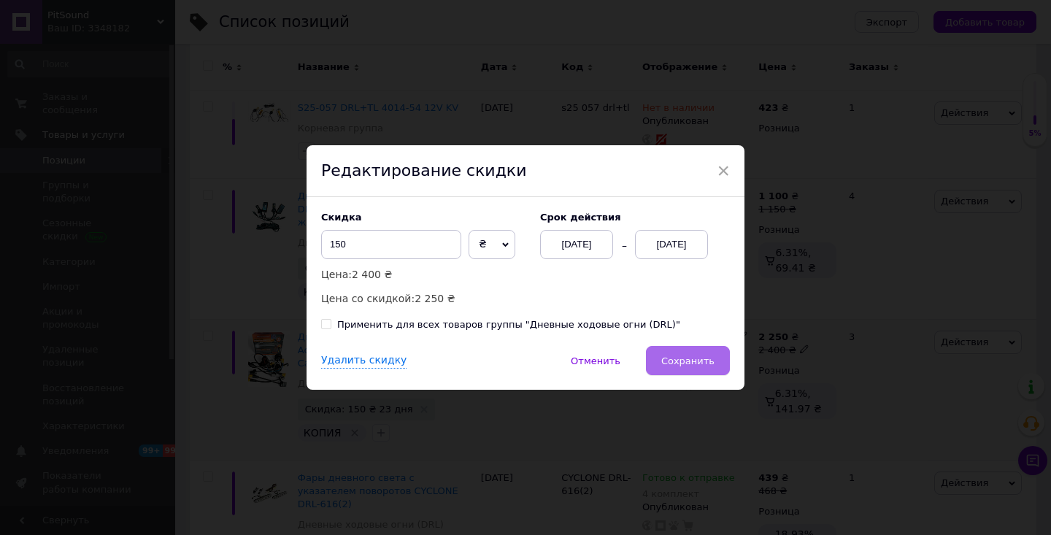
click at [691, 358] on span "Сохранить" at bounding box center [687, 360] width 53 height 11
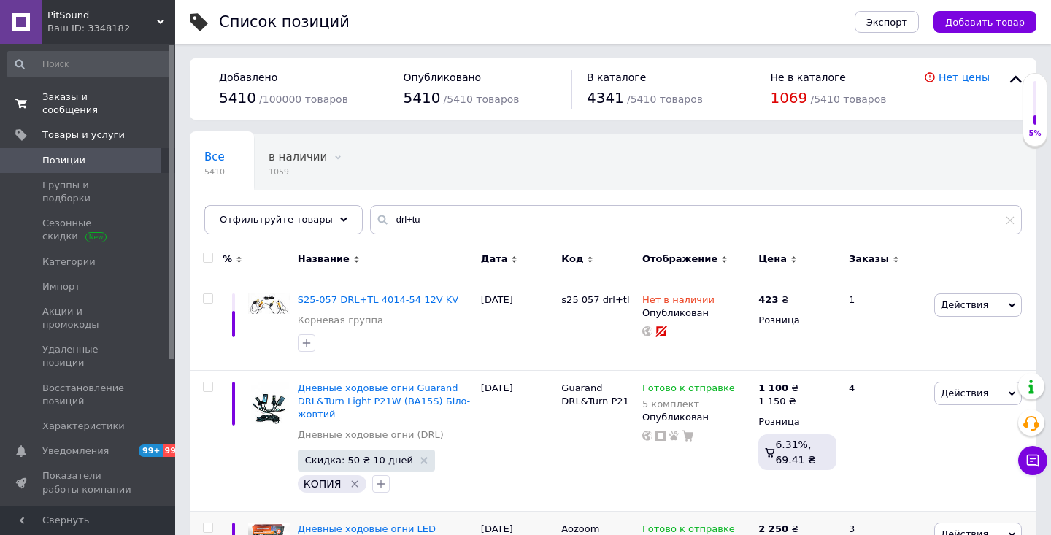
scroll to position [0, 0]
click at [69, 97] on span "Заказы и сообщения" at bounding box center [88, 103] width 93 height 26
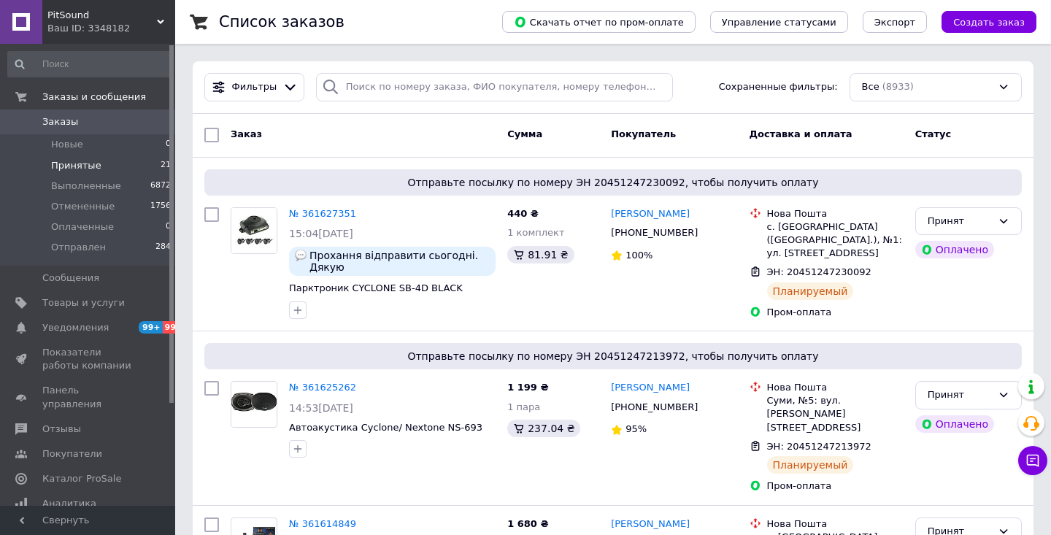
click at [90, 166] on span "Принятые" at bounding box center [76, 165] width 50 height 13
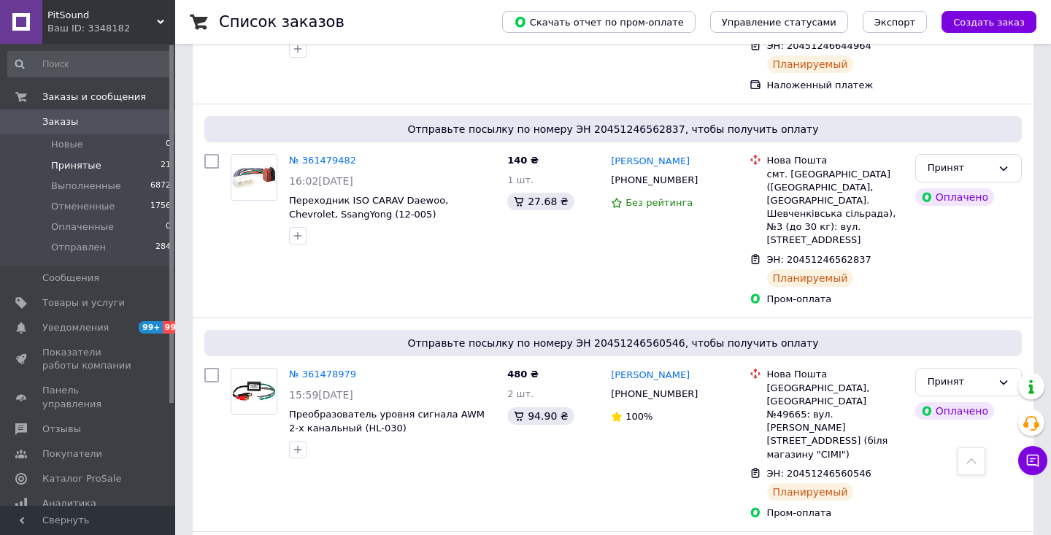
scroll to position [2907, 0]
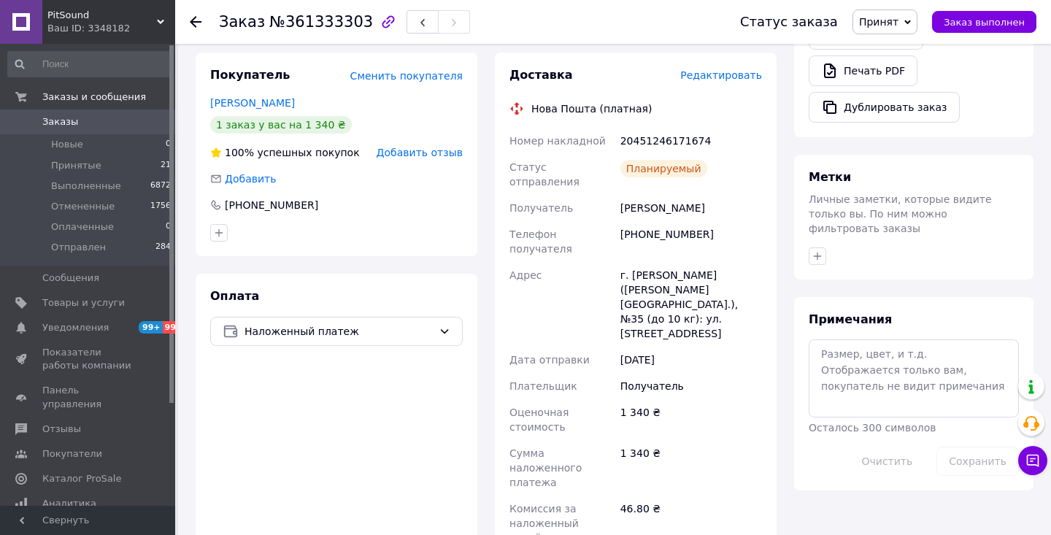
scroll to position [562, 0]
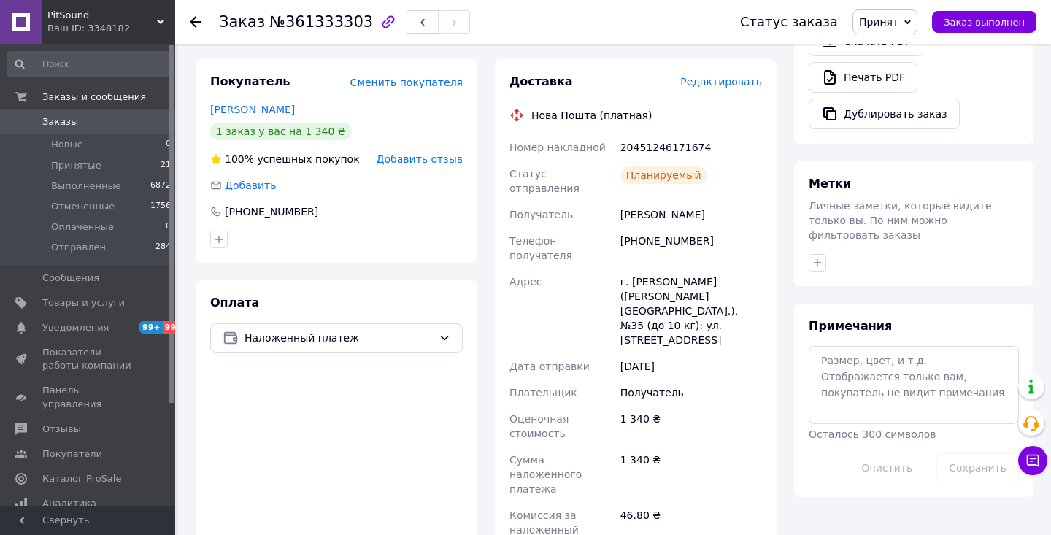
click at [192, 21] on use at bounding box center [196, 22] width 12 height 12
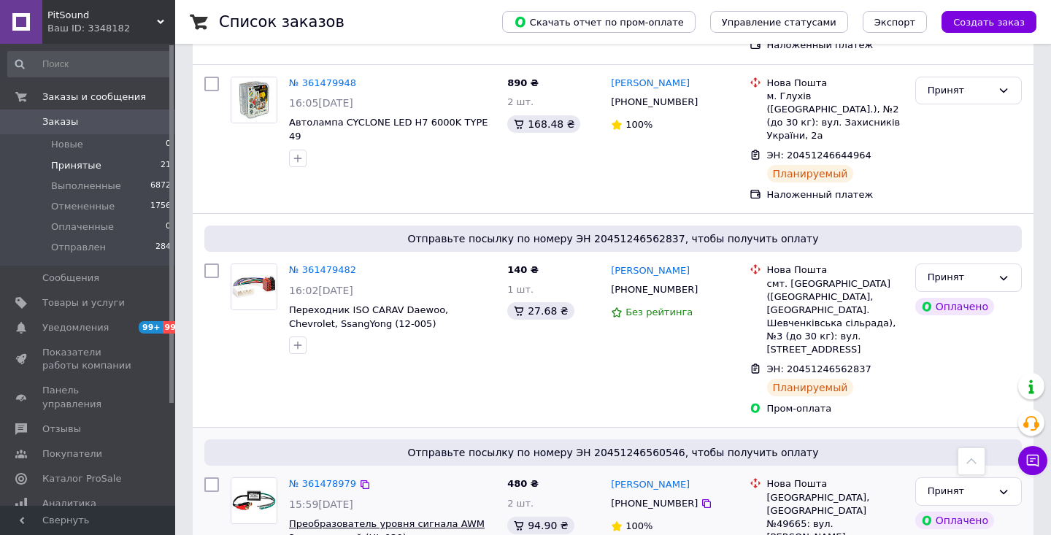
scroll to position [2792, 0]
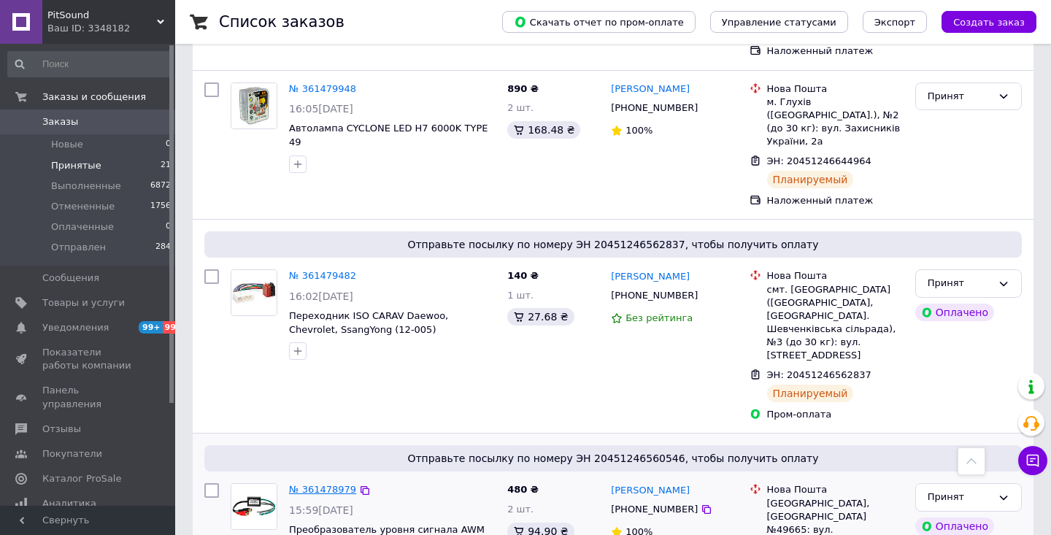
click at [325, 484] on link "№ 361478979" at bounding box center [322, 489] width 67 height 11
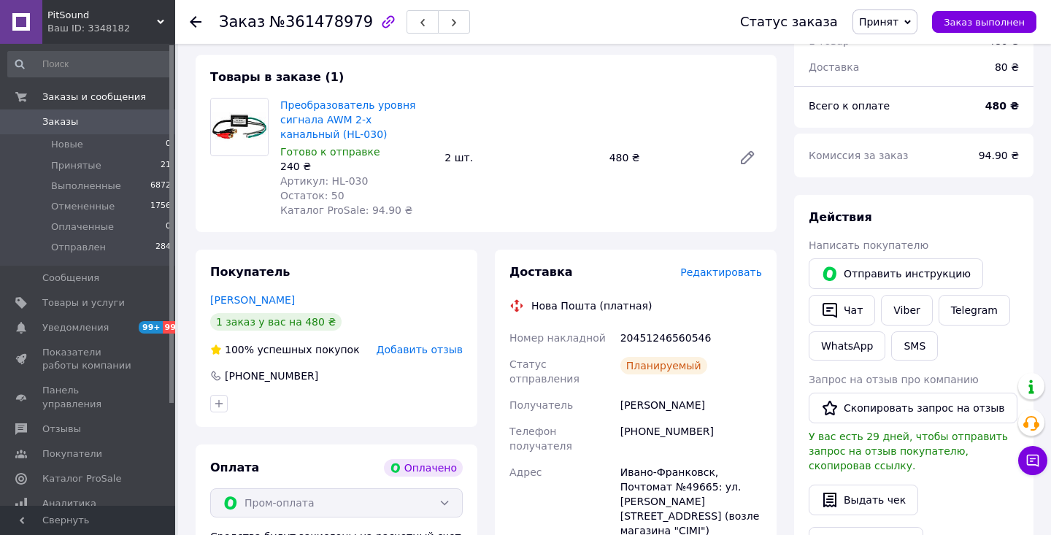
scroll to position [115, 0]
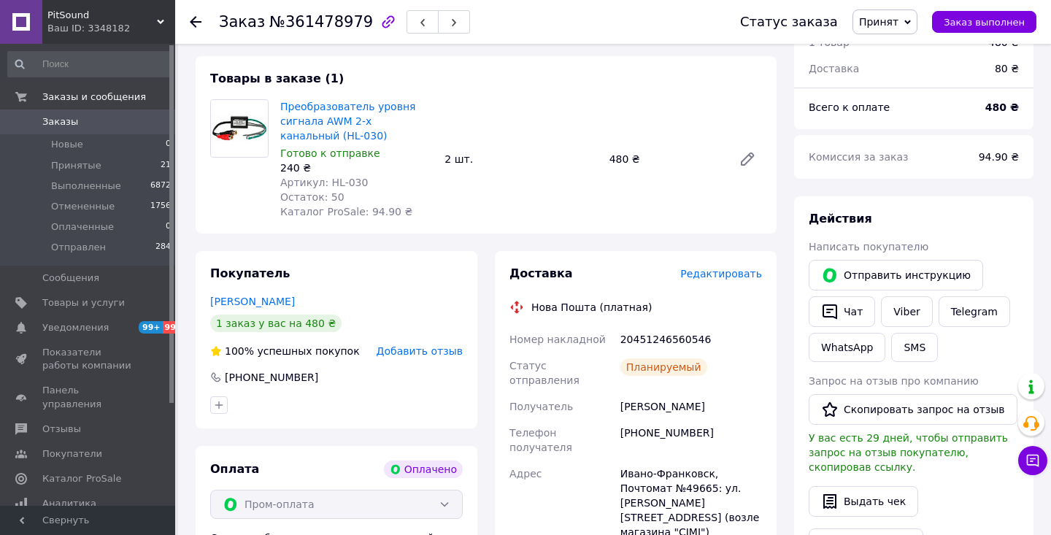
click at [195, 19] on icon at bounding box center [196, 22] width 12 height 12
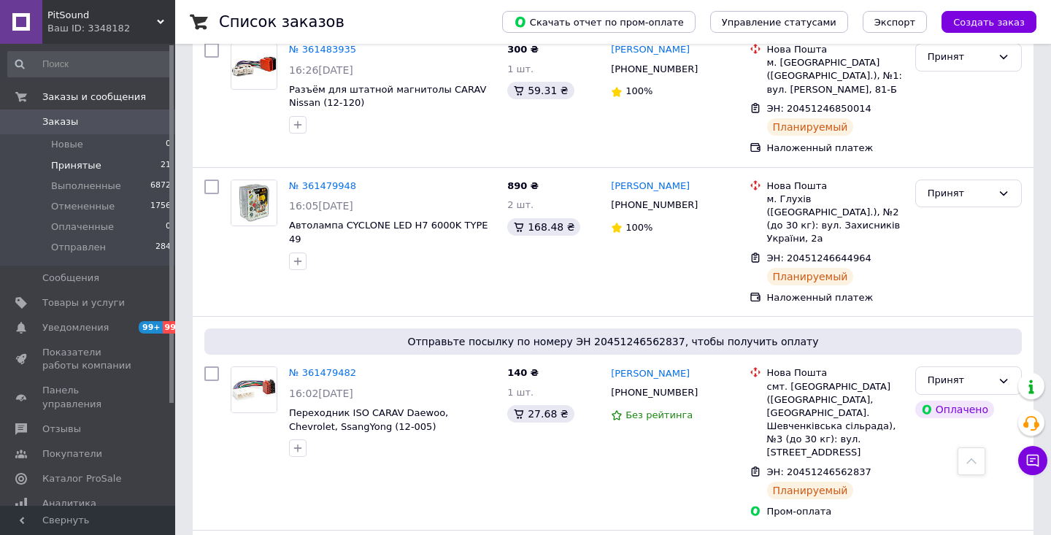
scroll to position [2686, 0]
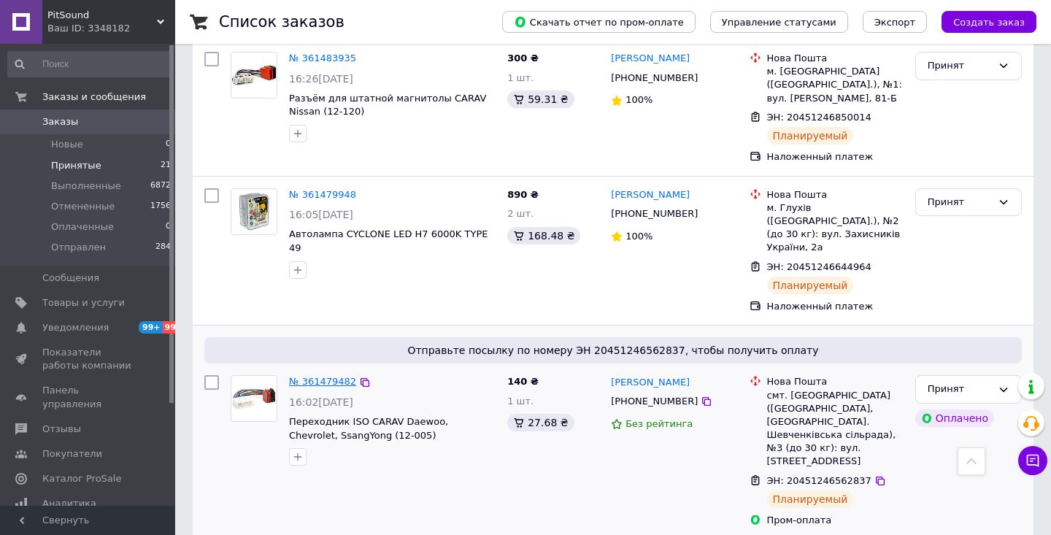
click at [325, 376] on link "№ 361479482" at bounding box center [322, 381] width 67 height 11
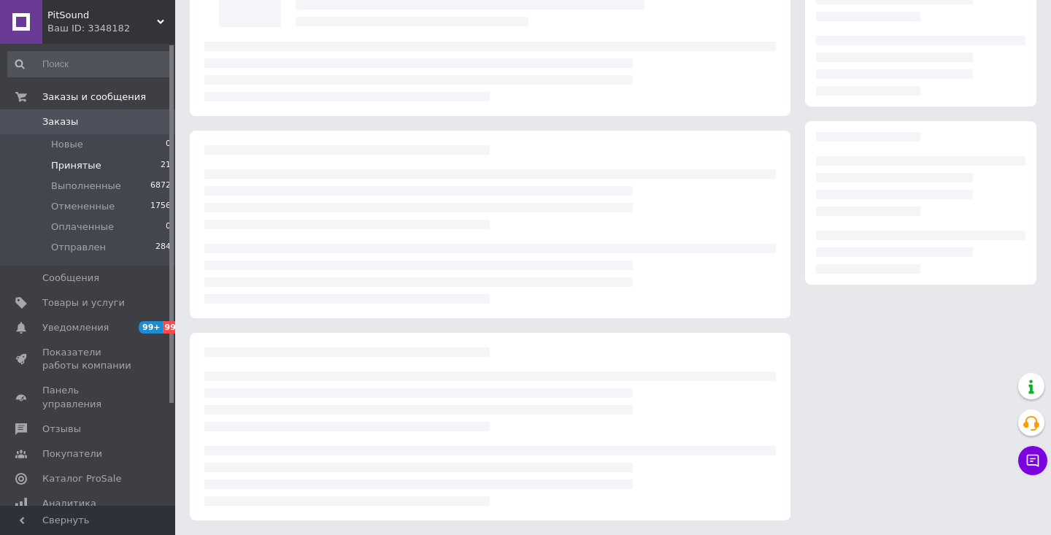
scroll to position [132, 0]
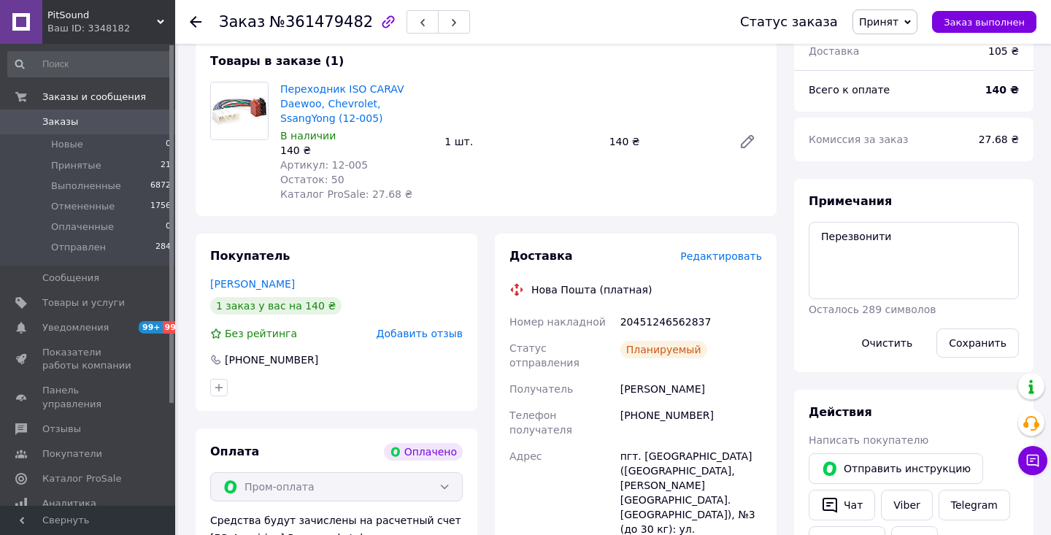
click at [195, 20] on icon at bounding box center [196, 22] width 12 height 12
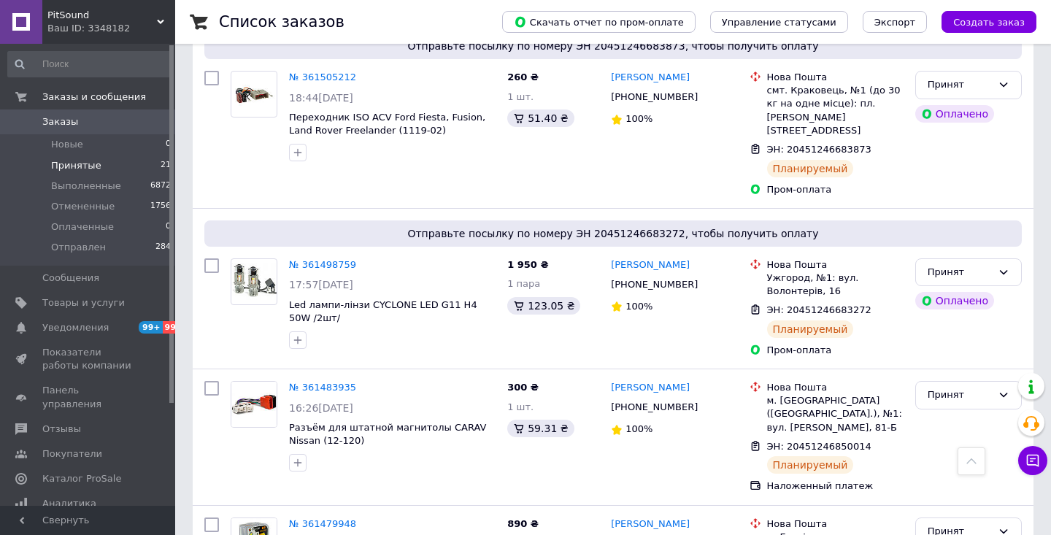
scroll to position [2245, 0]
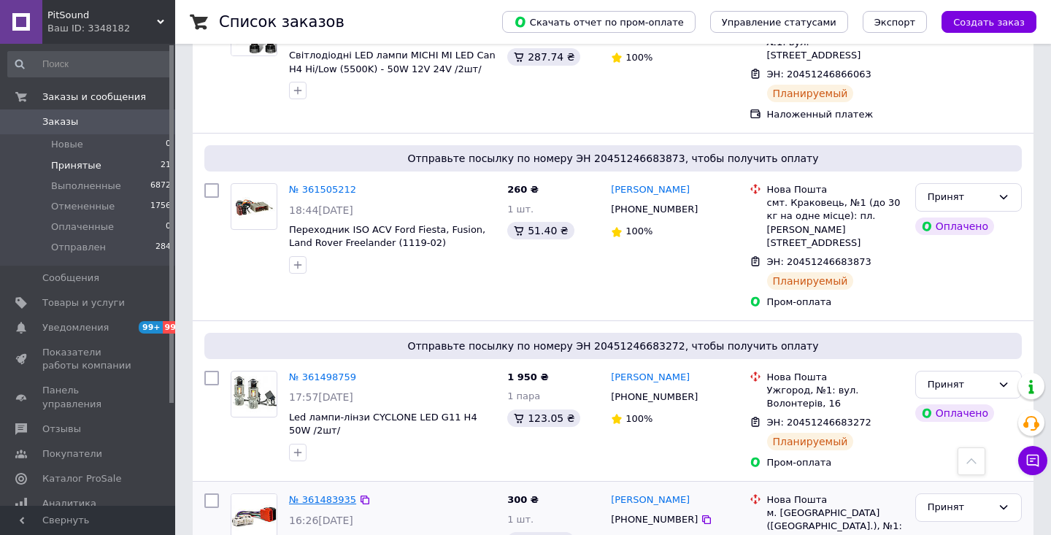
click at [337, 494] on link "№ 361483935" at bounding box center [322, 499] width 67 height 11
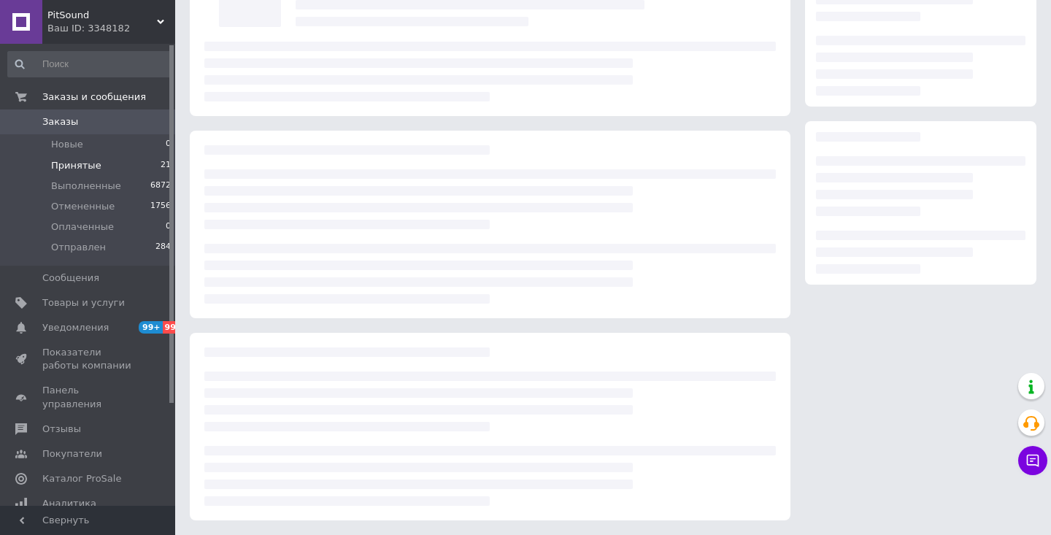
scroll to position [129, 0]
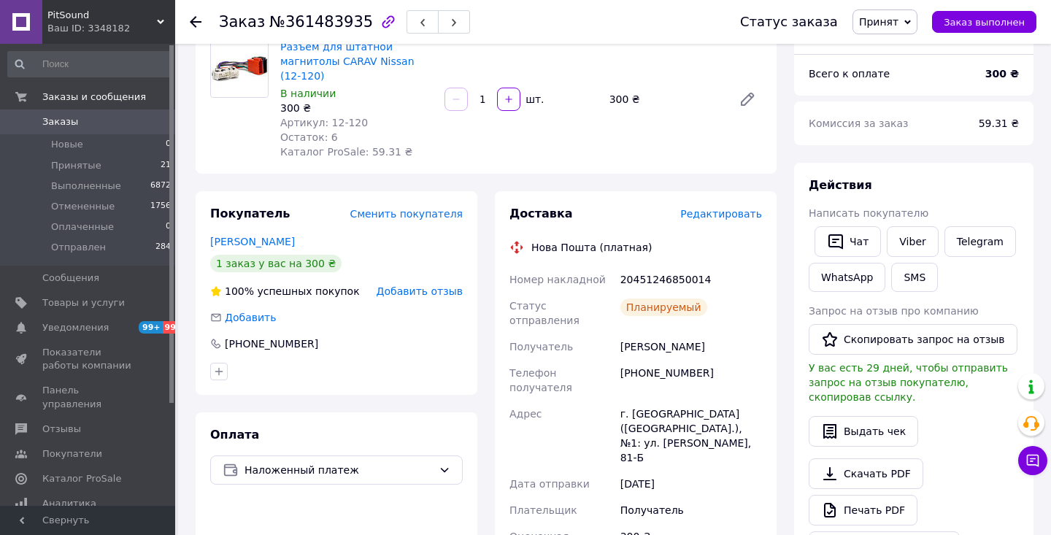
click at [196, 23] on icon at bounding box center [196, 22] width 12 height 12
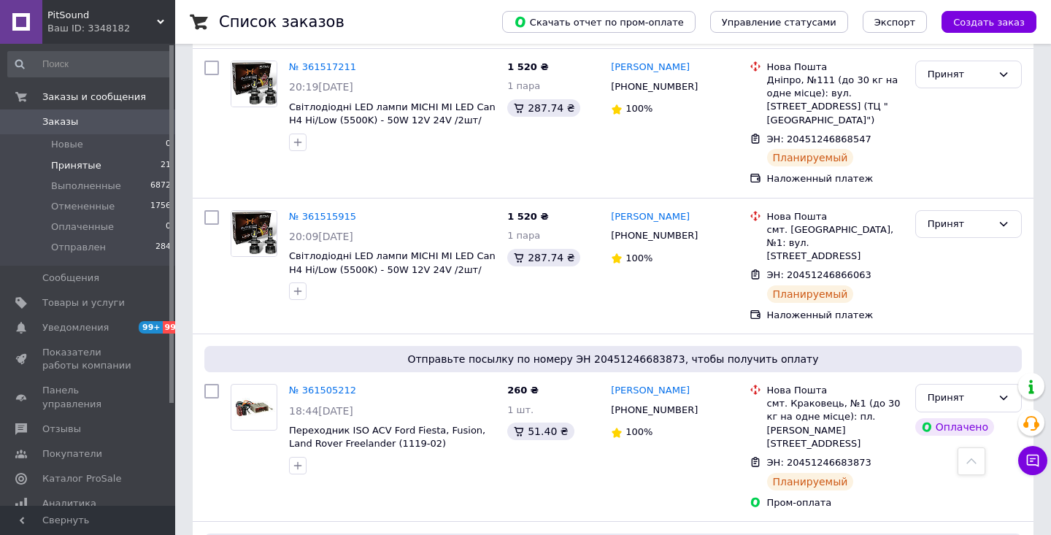
scroll to position [2016, 0]
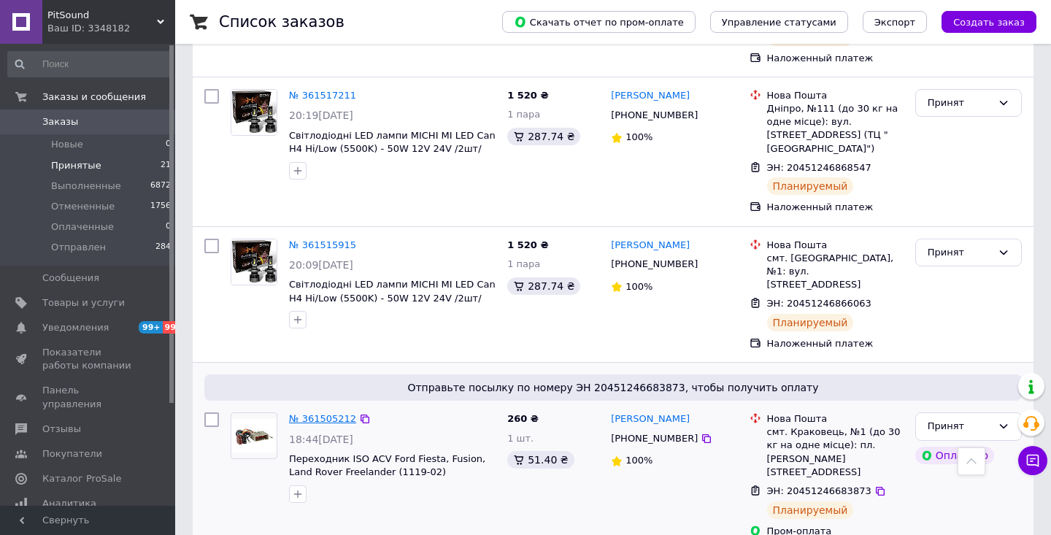
click at [333, 413] on link "№ 361505212" at bounding box center [322, 418] width 67 height 11
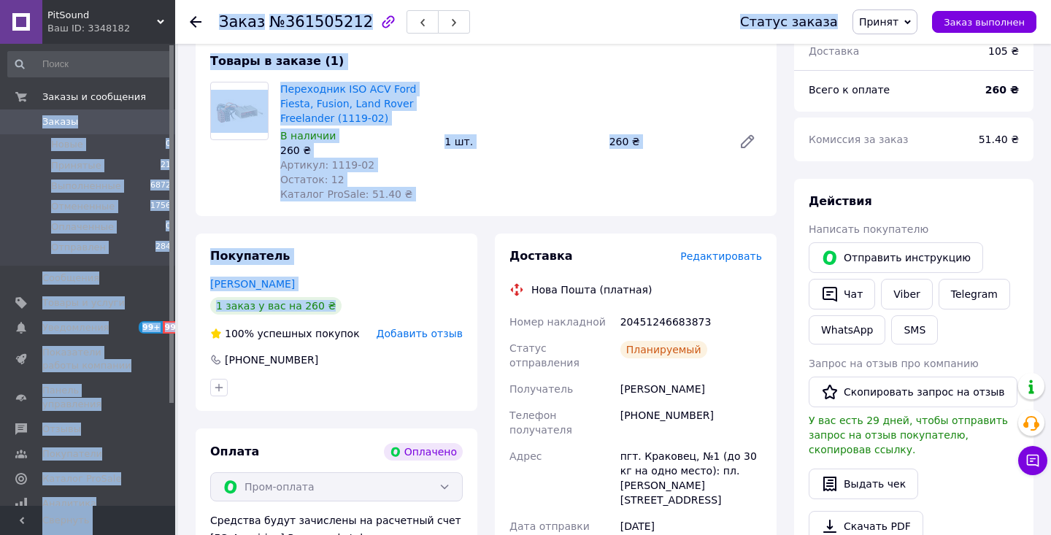
drag, startPoint x: 333, startPoint y: 308, endPoint x: 155, endPoint y: 79, distance: 289.7
click at [155, 79] on div "PitSound Ваш ID: 3348182 Сайт PitSound Кабинет покупателя Проверить состояние с…" at bounding box center [525, 451] width 1051 height 1167
click at [196, 22] on use at bounding box center [196, 22] width 12 height 12
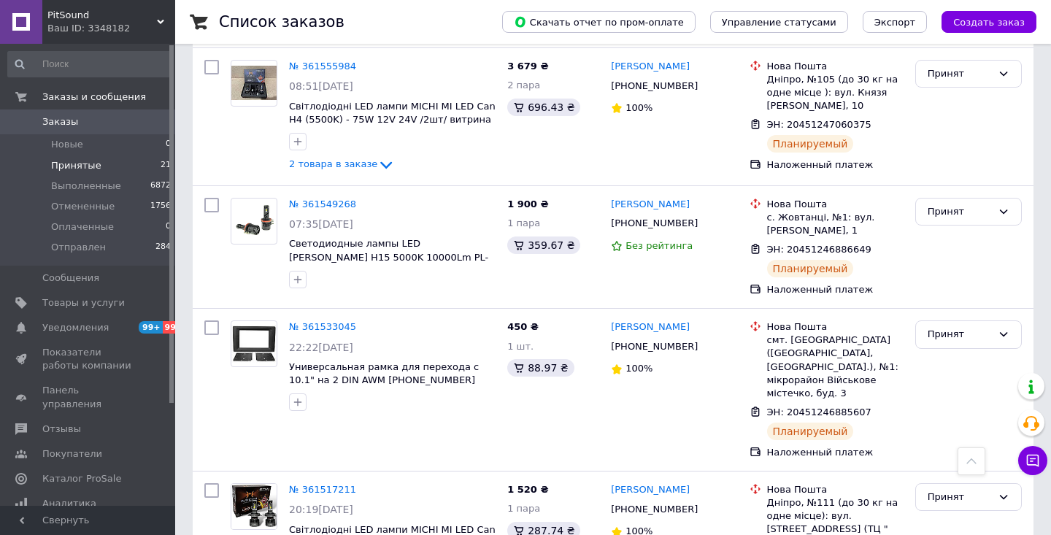
scroll to position [1585, 0]
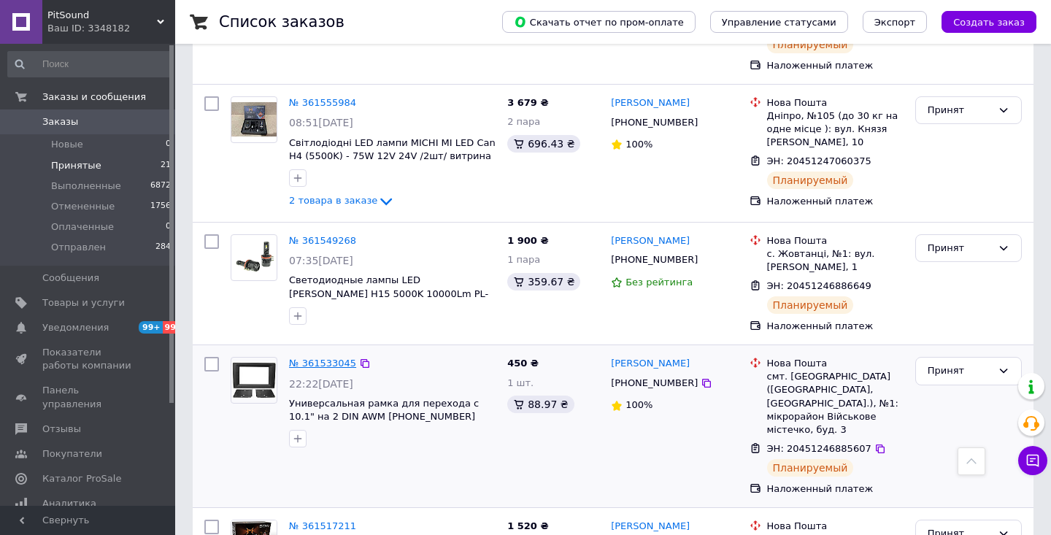
click at [330, 358] on link "№ 361533045" at bounding box center [322, 363] width 67 height 11
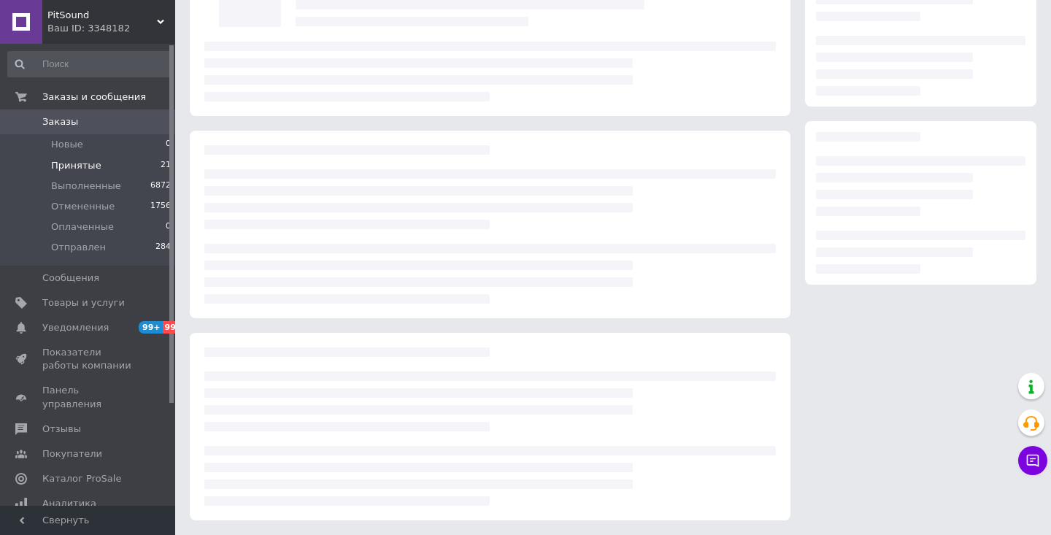
scroll to position [129, 0]
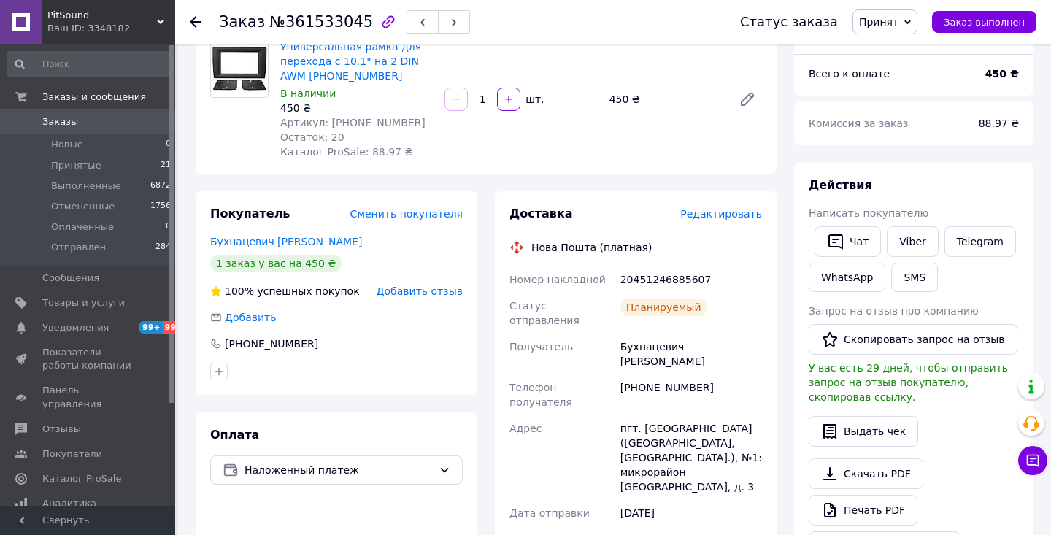
click at [198, 23] on use at bounding box center [196, 22] width 12 height 12
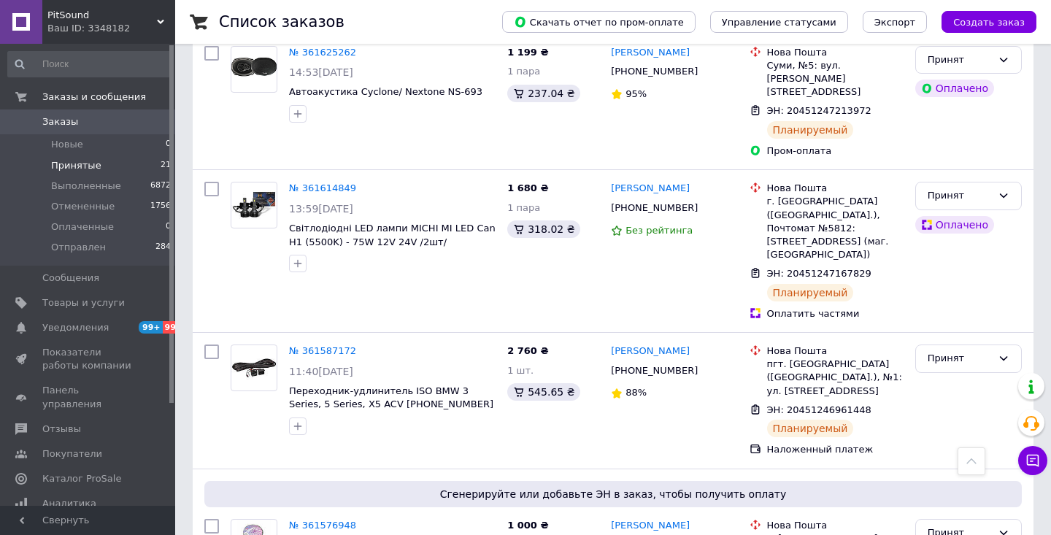
scroll to position [346, 0]
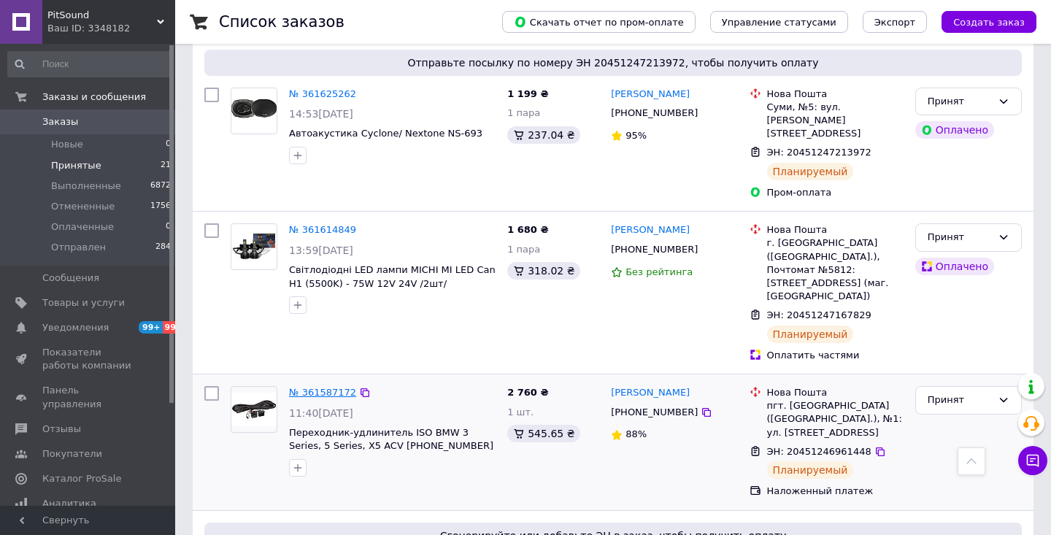
click at [328, 387] on link "№ 361587172" at bounding box center [322, 392] width 67 height 11
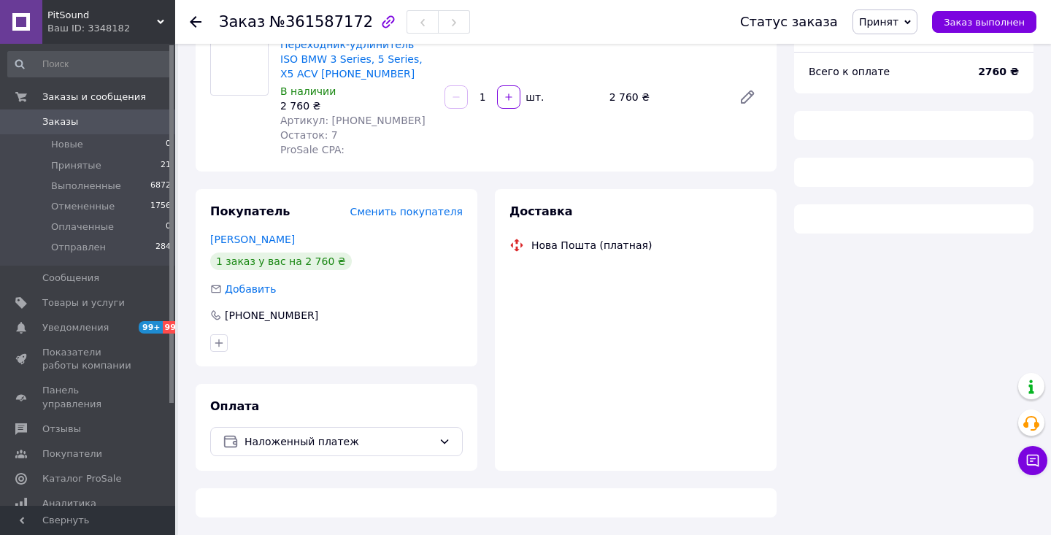
scroll to position [129, 0]
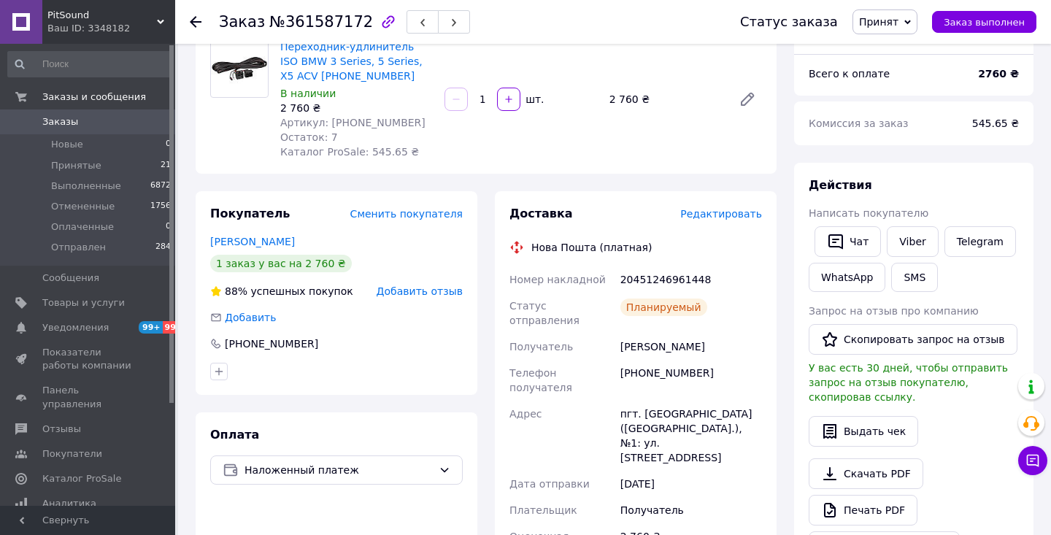
click at [192, 20] on use at bounding box center [196, 22] width 12 height 12
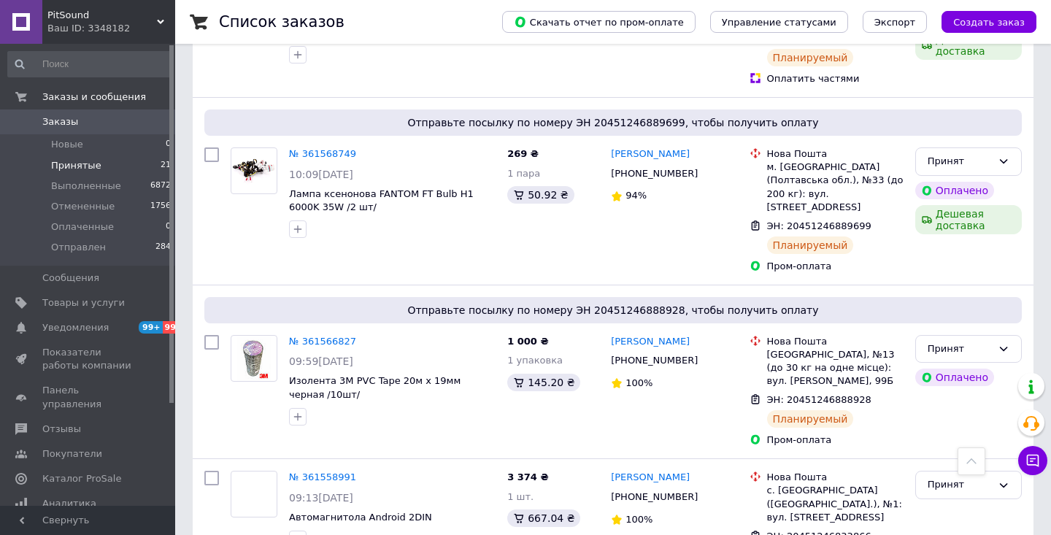
scroll to position [1075, 0]
click at [318, 335] on link "№ 361566827" at bounding box center [322, 340] width 67 height 11
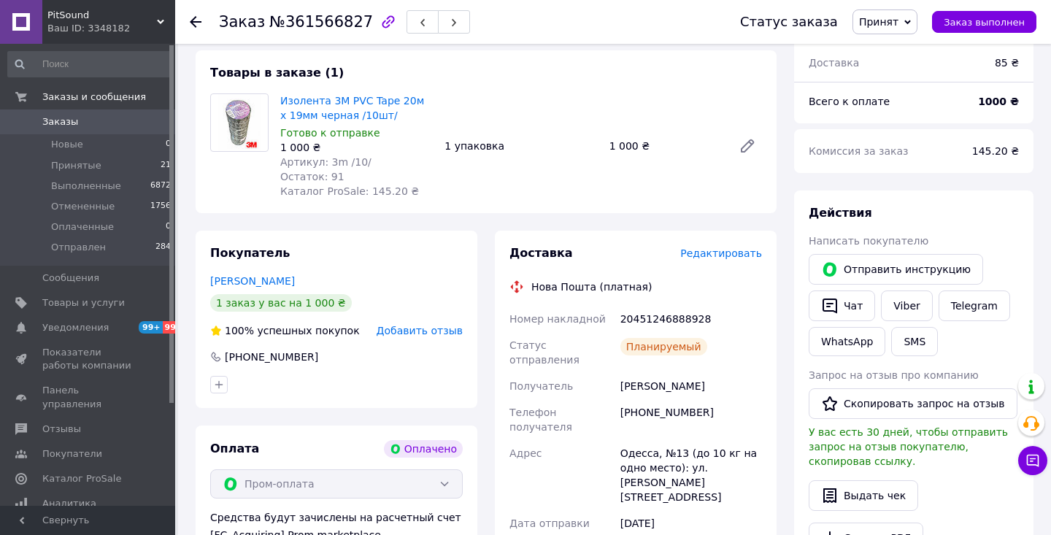
scroll to position [122, 0]
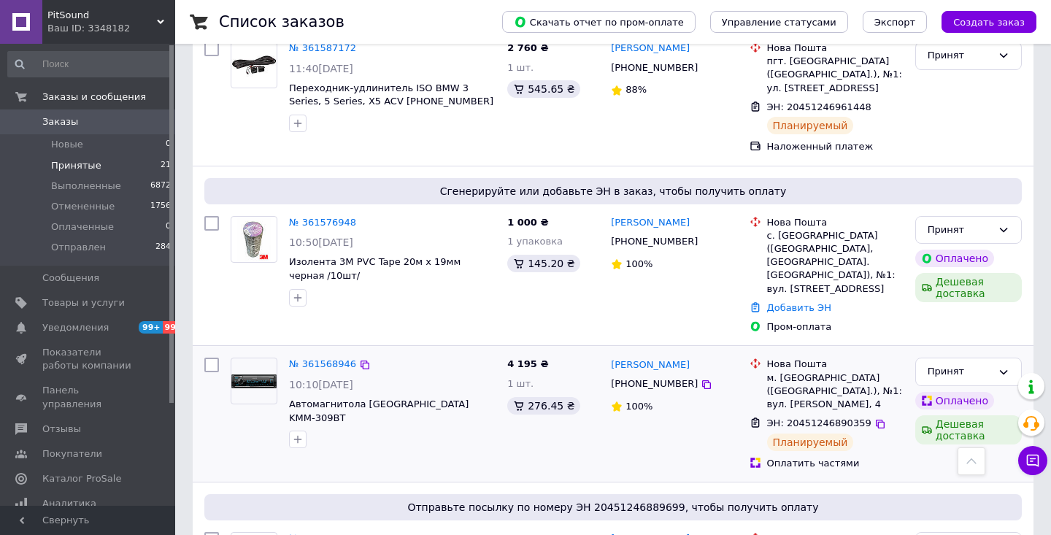
scroll to position [679, 0]
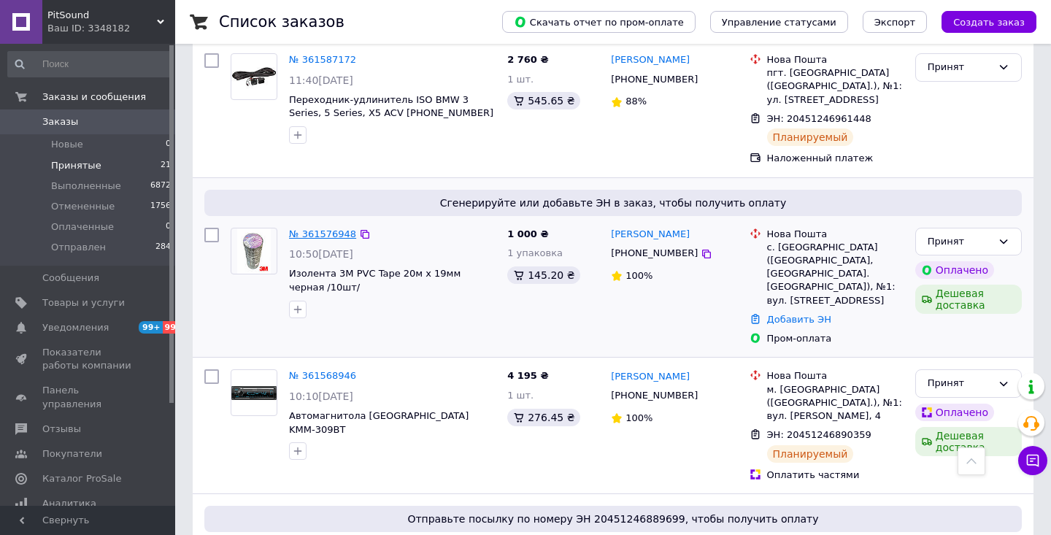
click at [319, 228] on link "№ 361576948" at bounding box center [322, 233] width 67 height 11
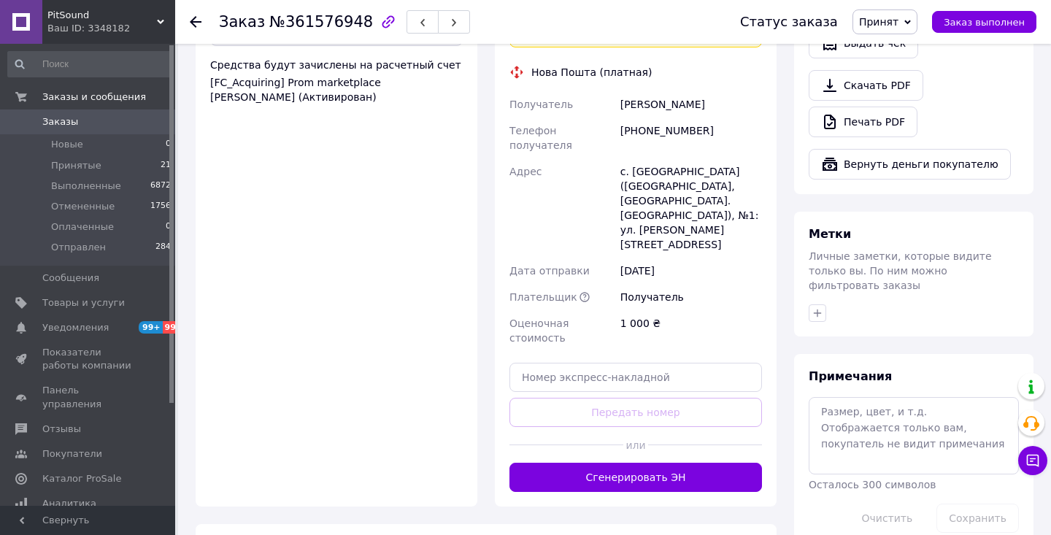
scroll to position [571, 0]
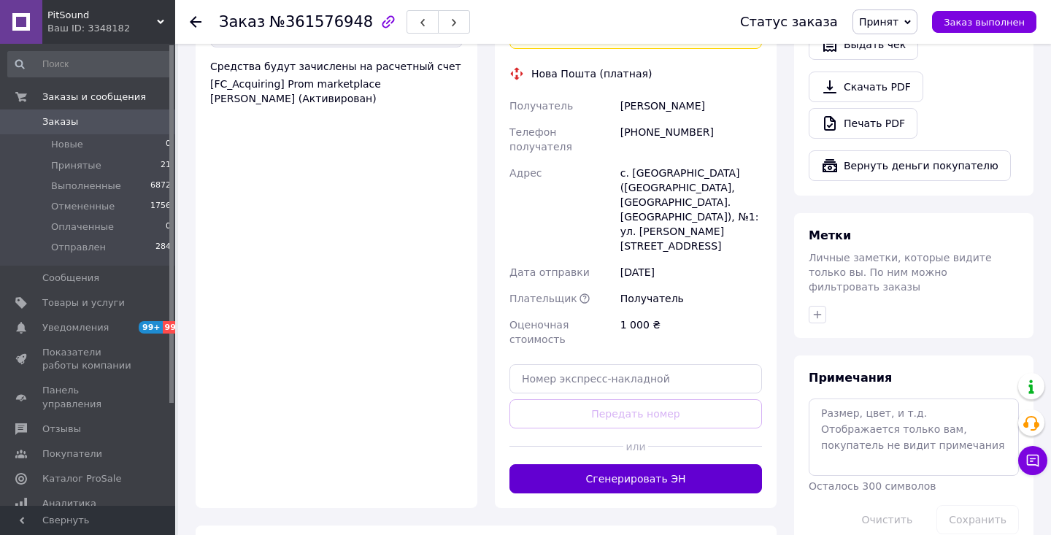
click at [641, 464] on button "Сгенерировать ЭН" at bounding box center [635, 478] width 252 height 29
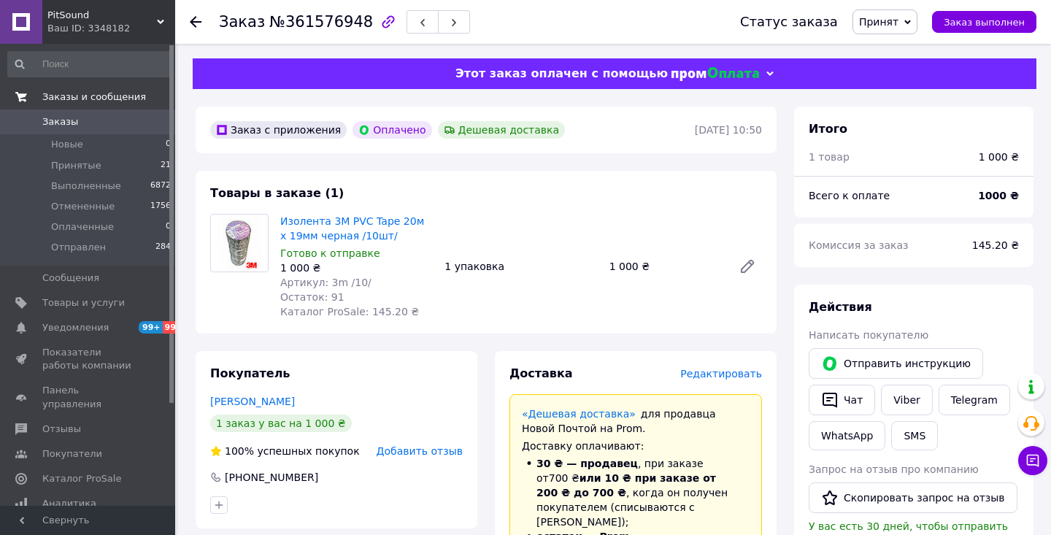
scroll to position [0, 0]
click at [83, 163] on span "Принятые" at bounding box center [76, 165] width 50 height 13
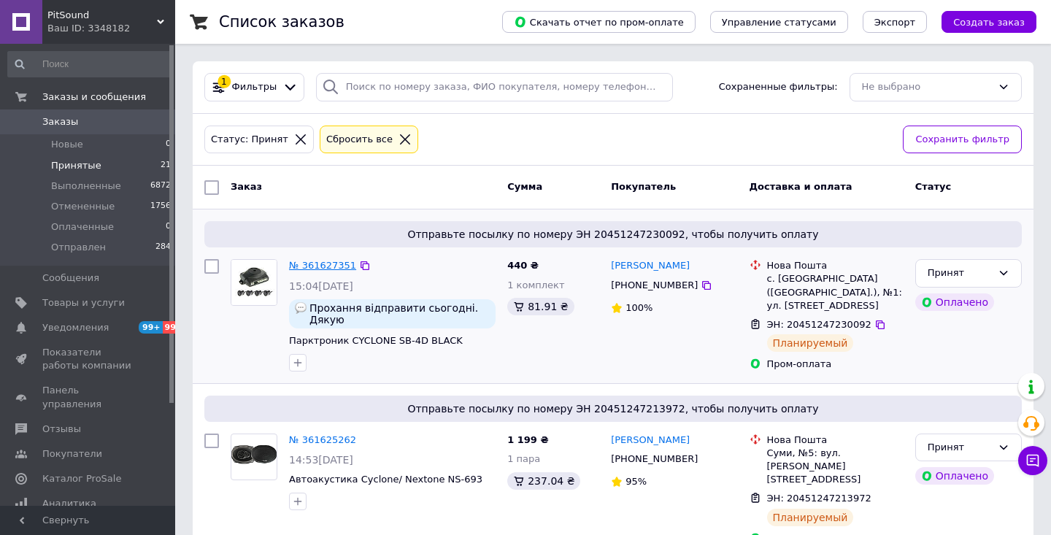
click at [328, 265] on link "№ 361627351" at bounding box center [322, 265] width 67 height 11
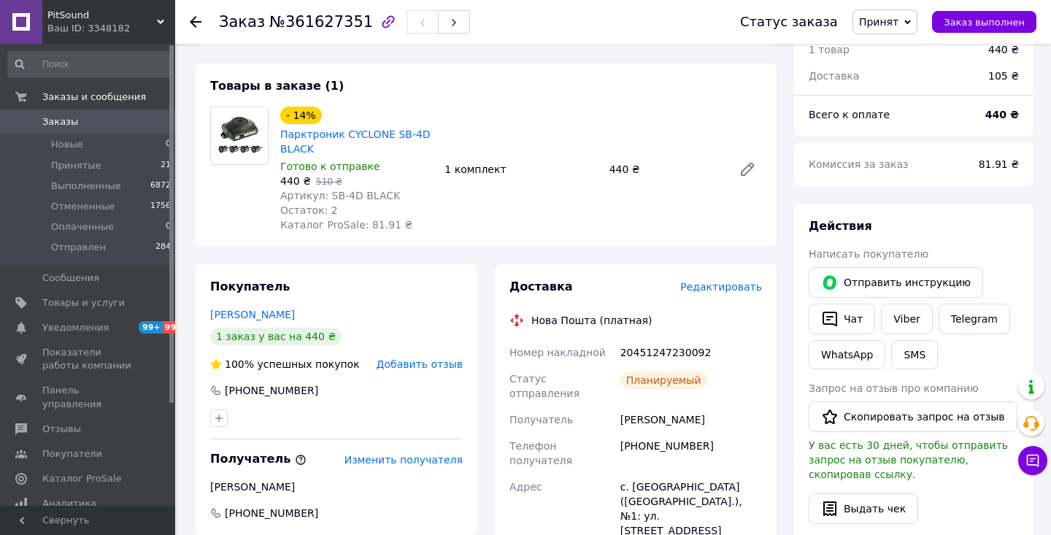
scroll to position [109, 0]
click at [90, 250] on span "Отправлен" at bounding box center [78, 247] width 55 height 13
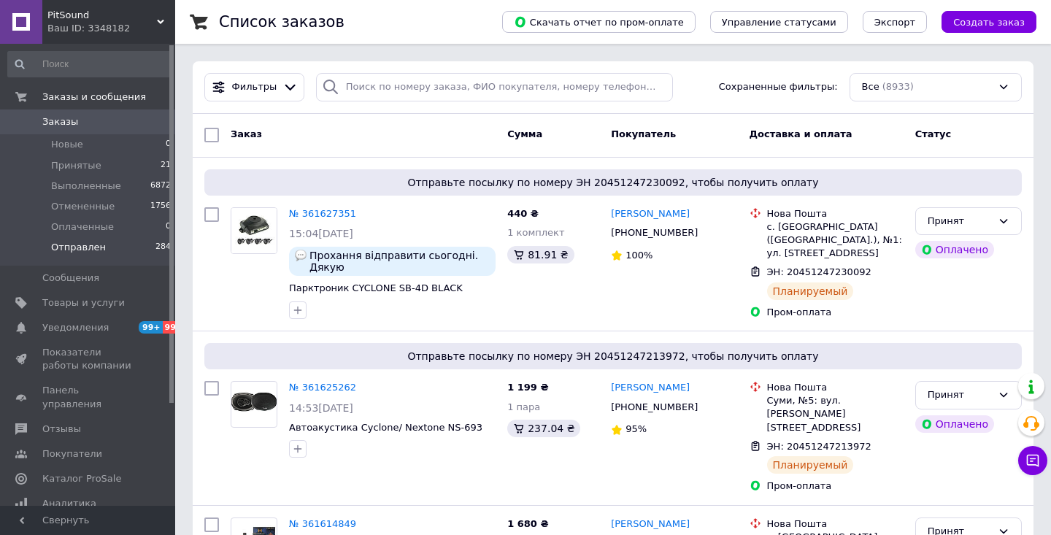
click at [87, 249] on span "Отправлен" at bounding box center [78, 247] width 55 height 13
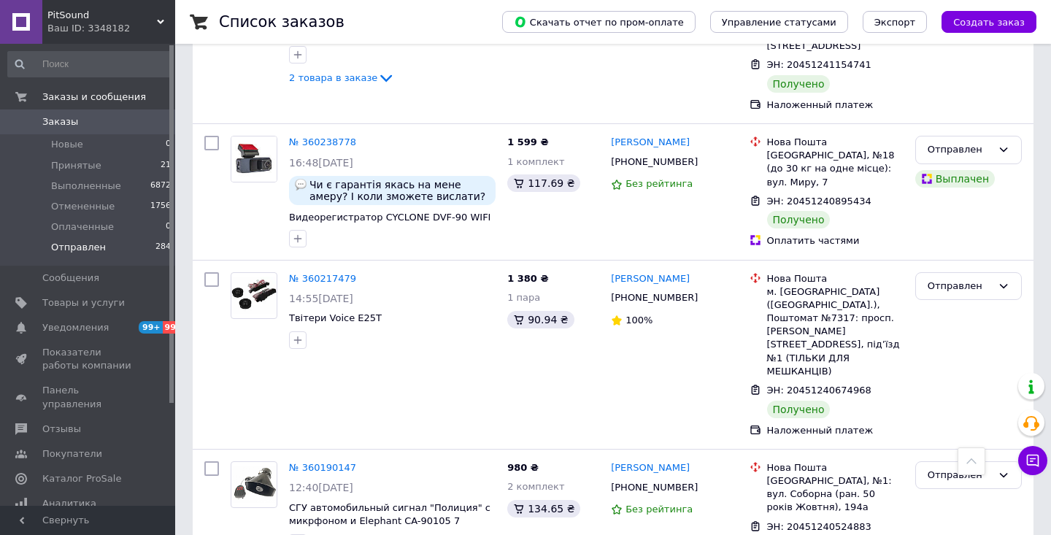
scroll to position [13509, 0]
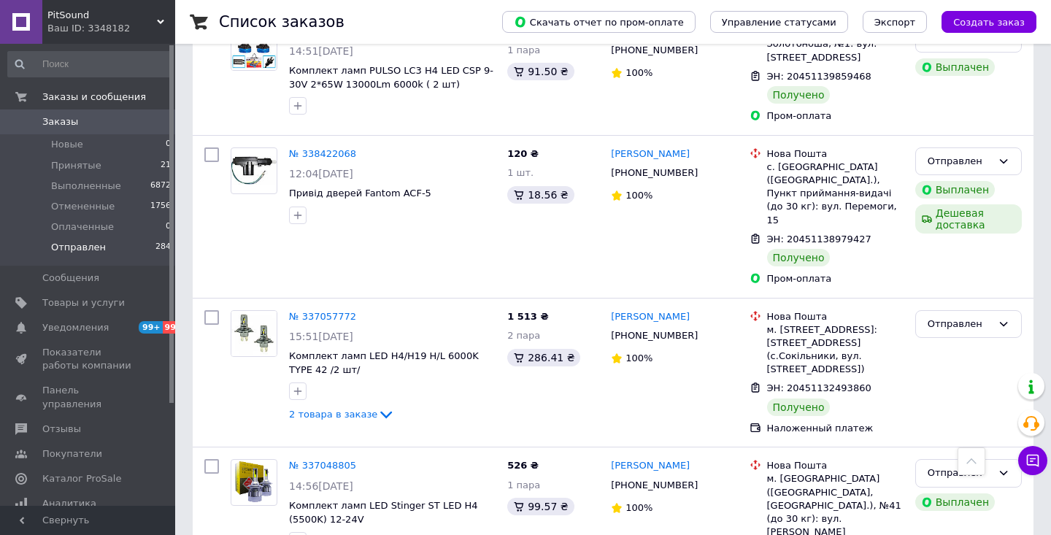
scroll to position [11144, 0]
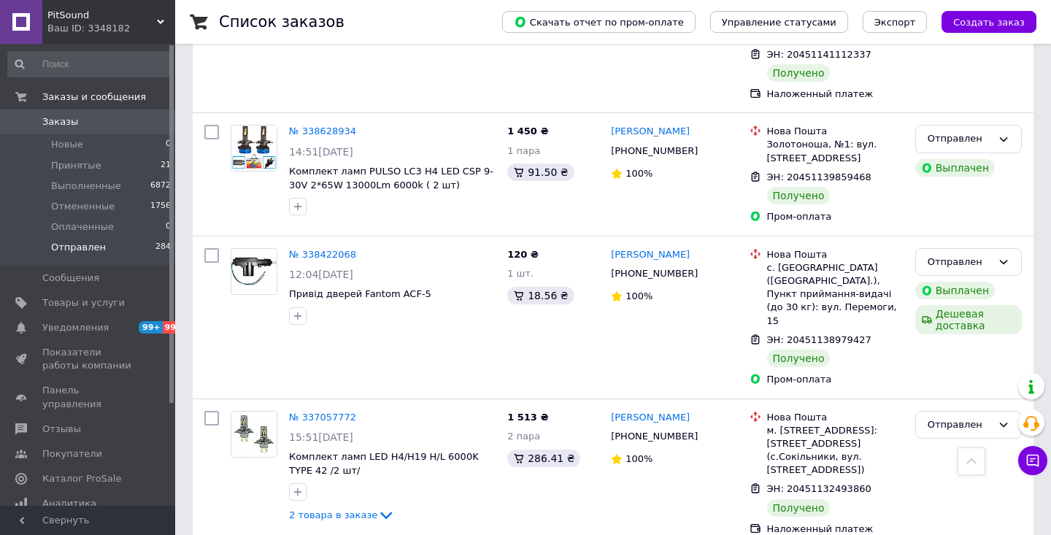
scroll to position [11033, 0]
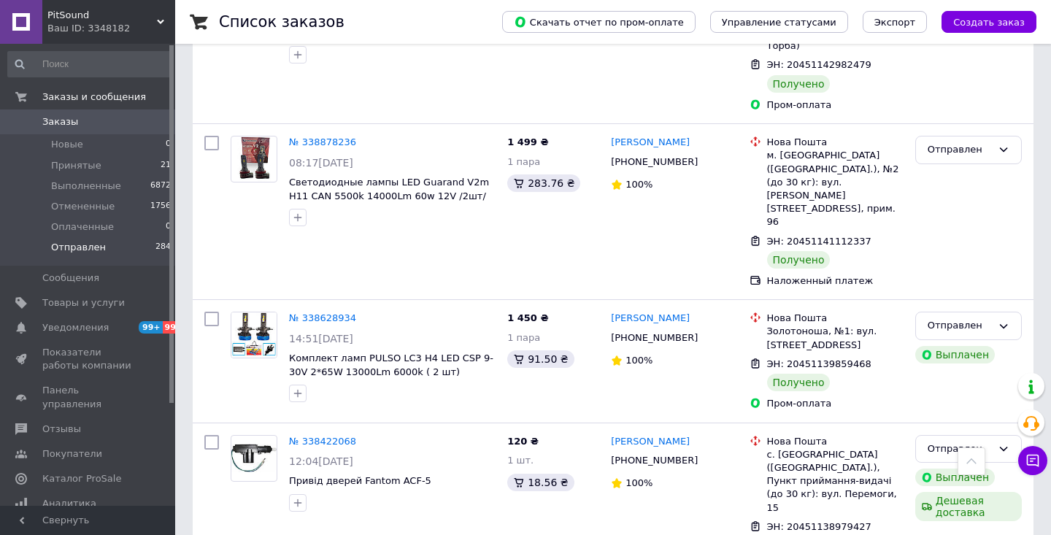
scroll to position [10849, 0]
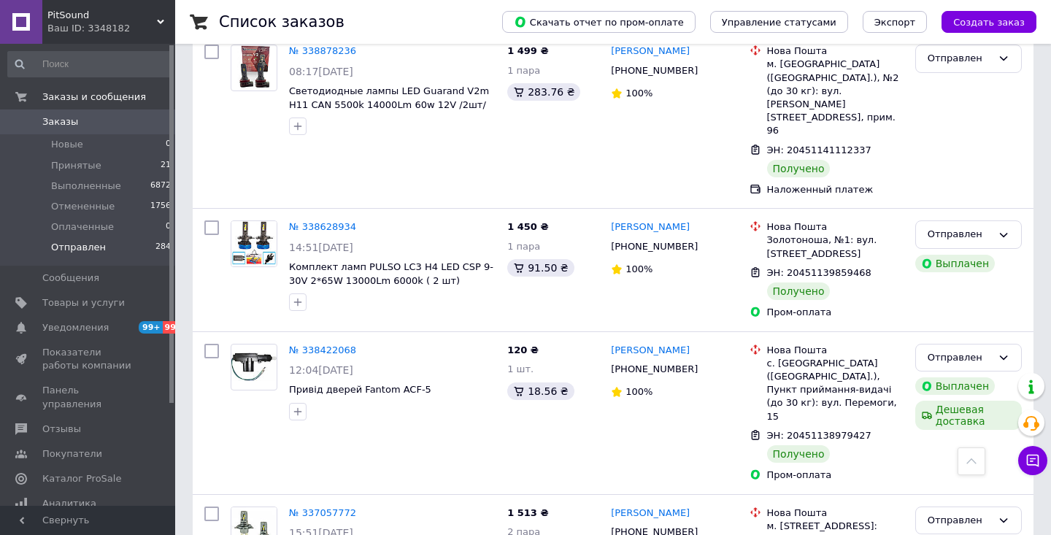
scroll to position [10926, 0]
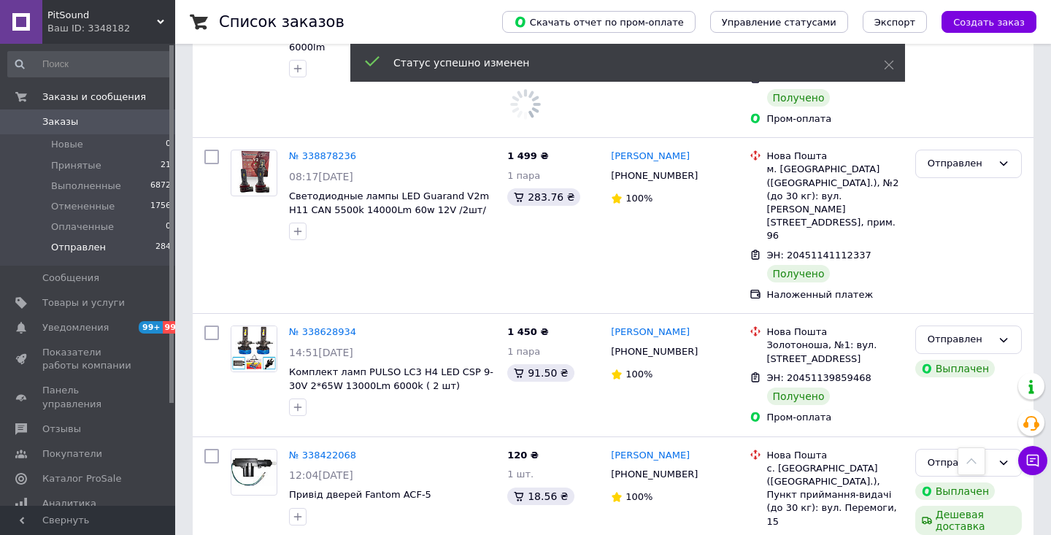
scroll to position [10831, 0]
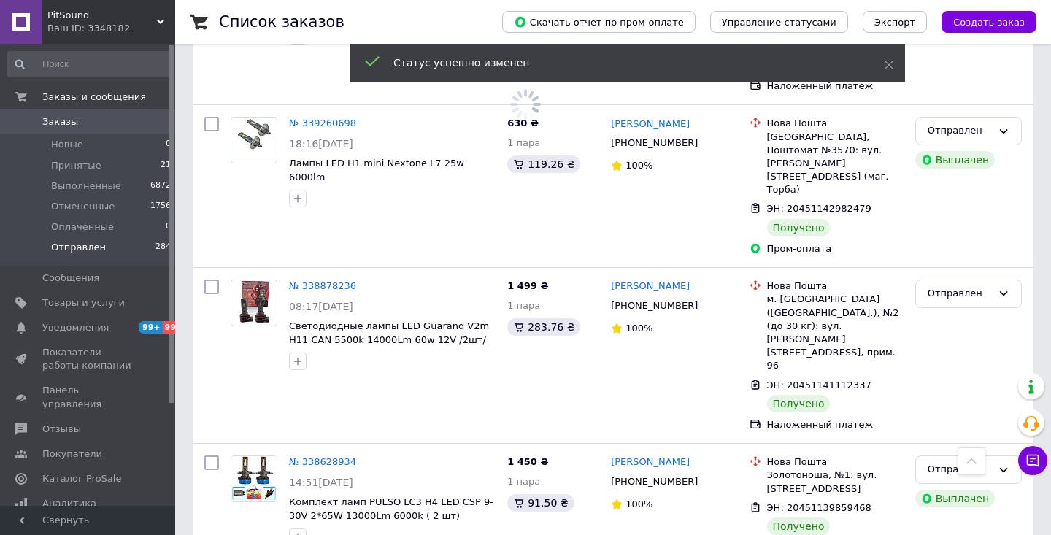
scroll to position [10712, 0]
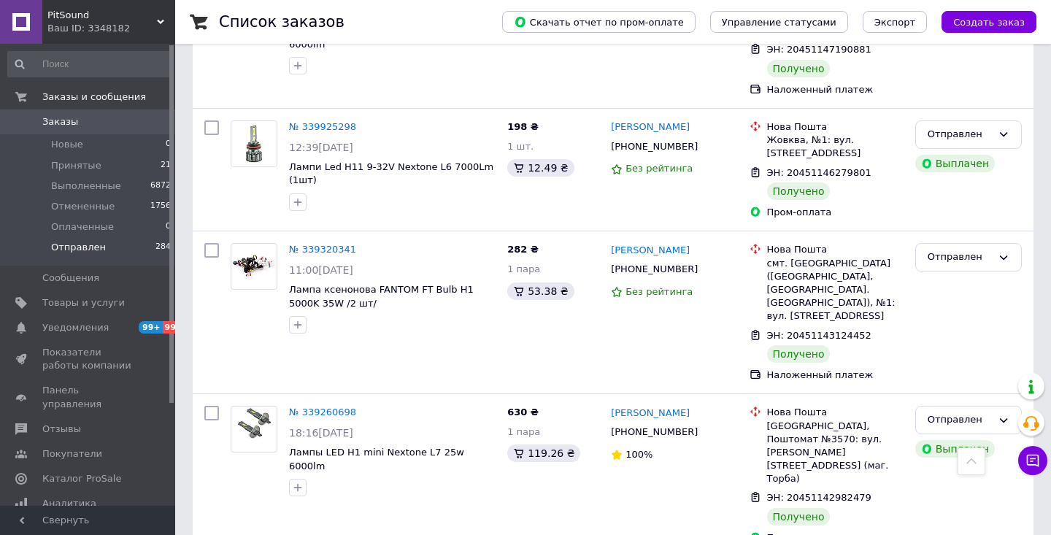
scroll to position [10423, 0]
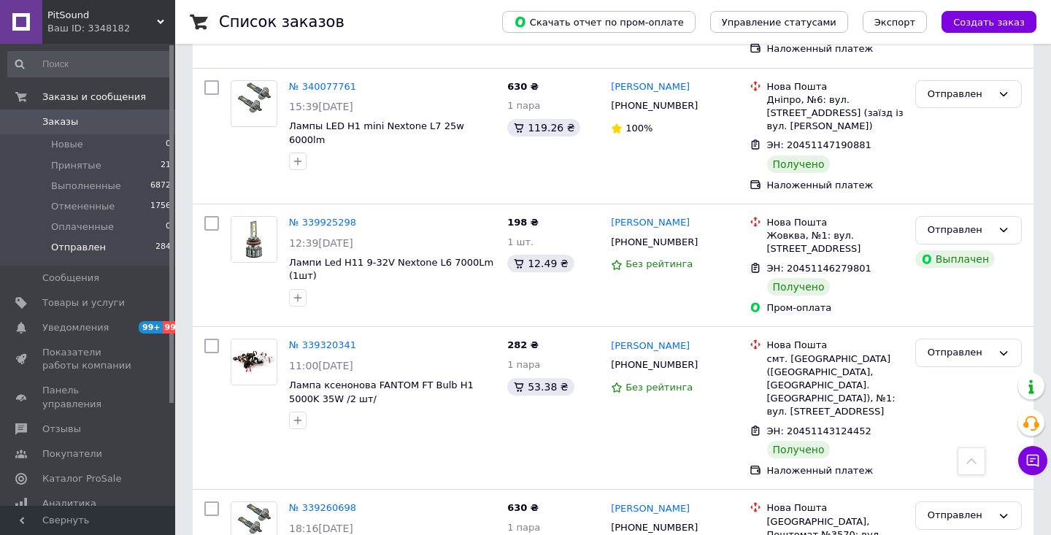
scroll to position [10328, 0]
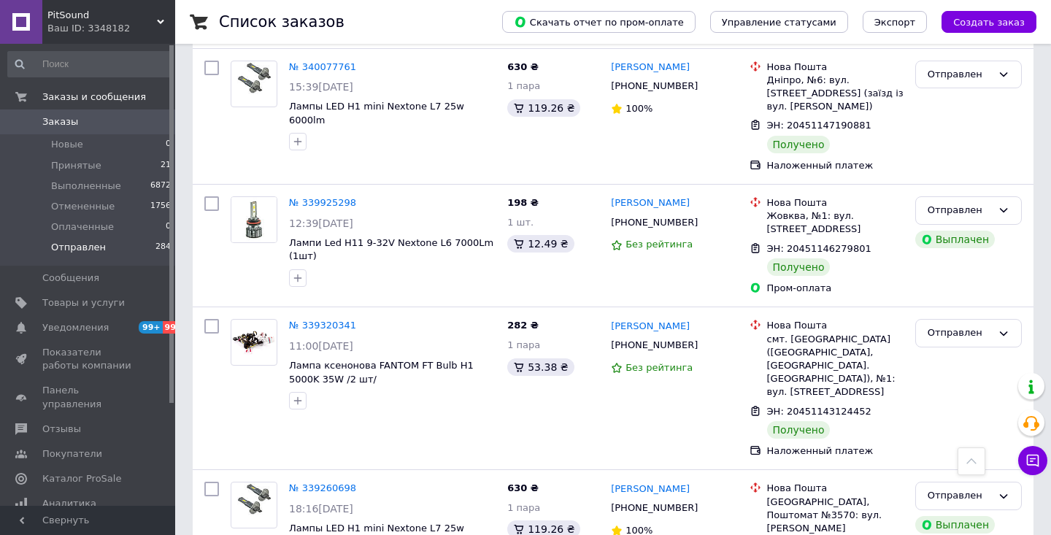
scroll to position [10351, 0]
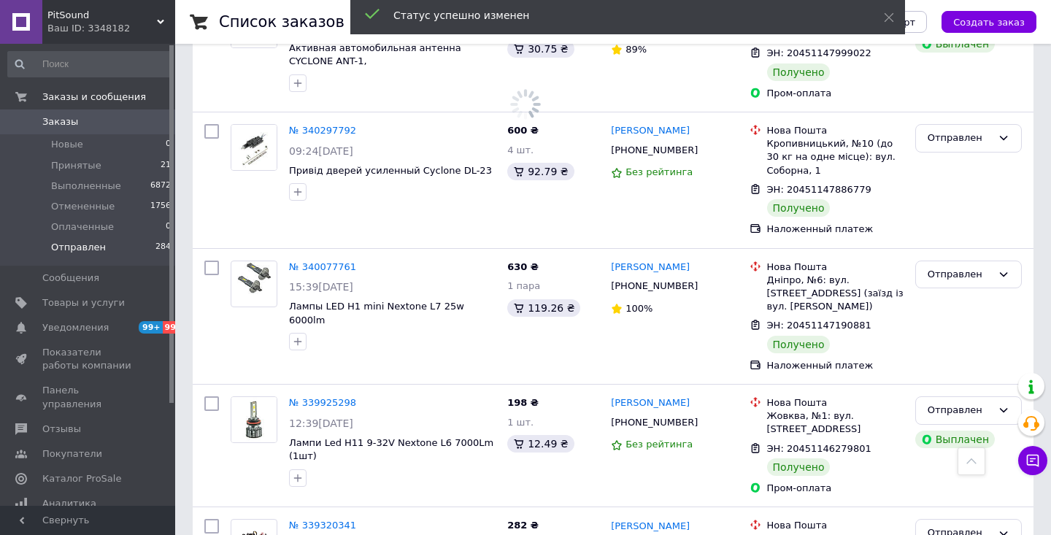
scroll to position [10125, 0]
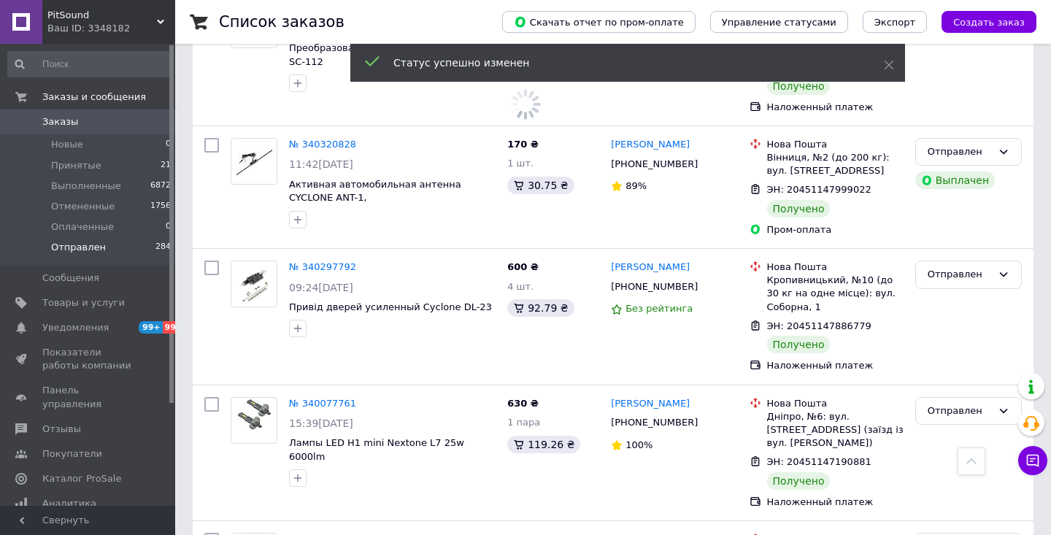
scroll to position [10011, 0]
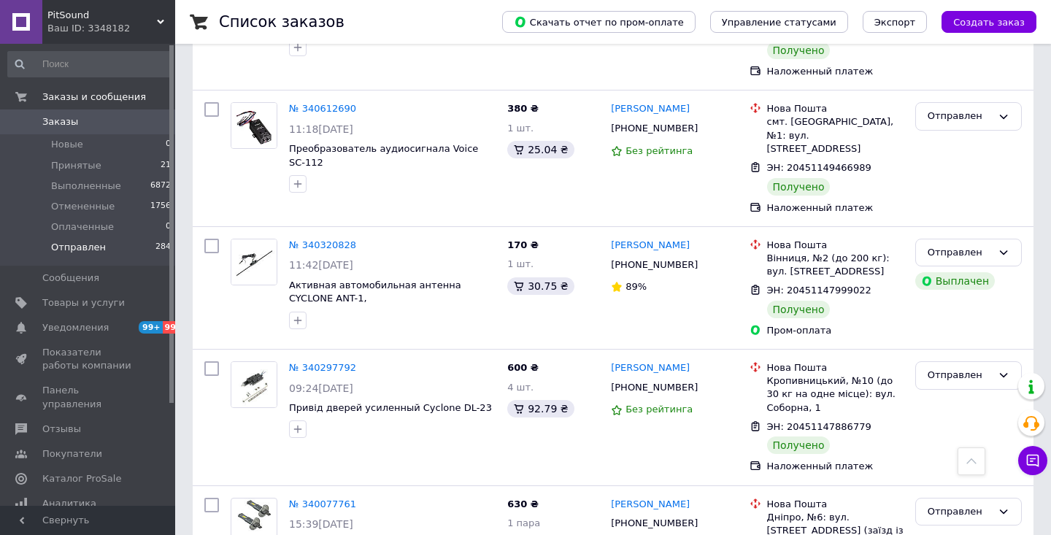
scroll to position [9904, 0]
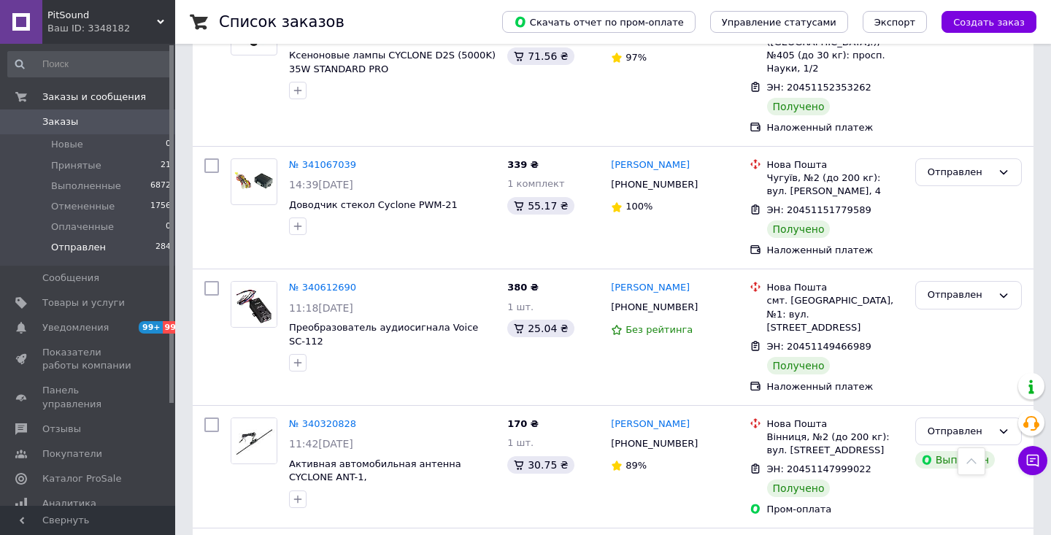
scroll to position [9732, 0]
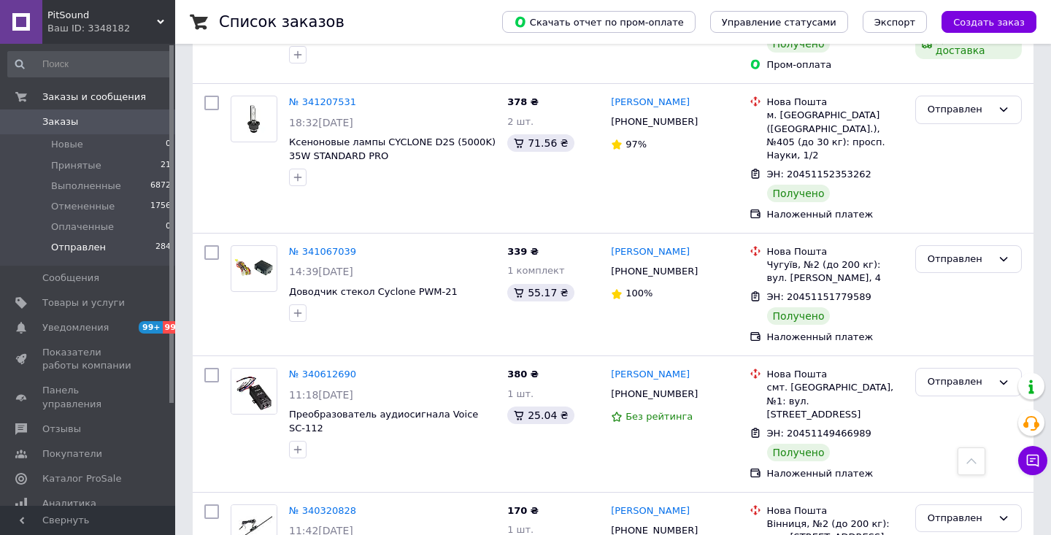
scroll to position [9645, 0]
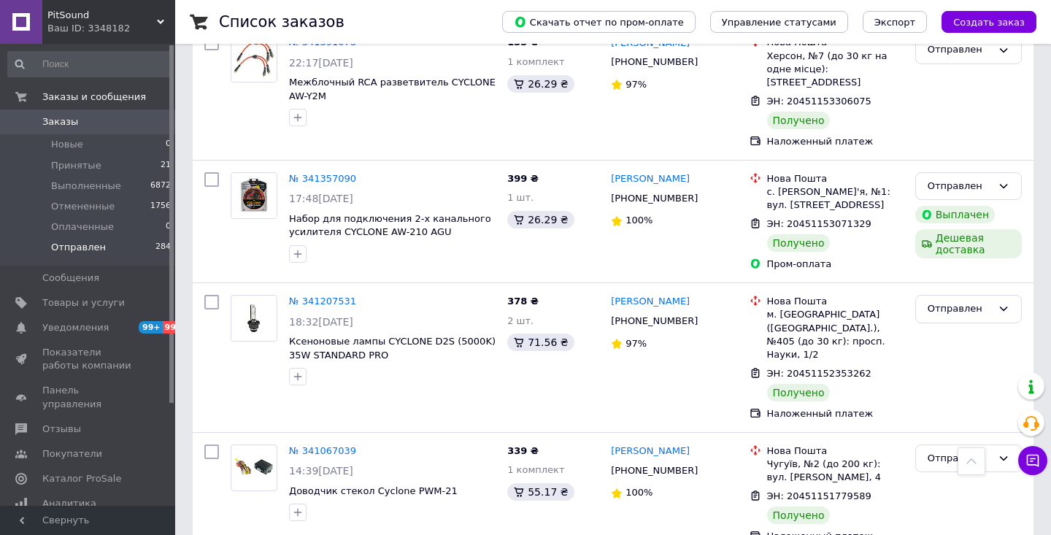
scroll to position [9436, 0]
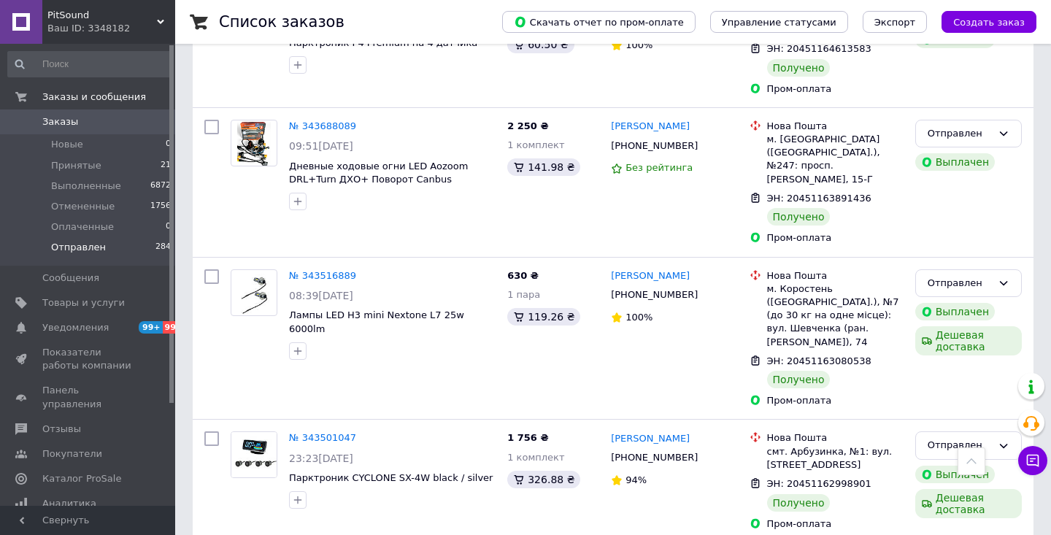
scroll to position [7594, 0]
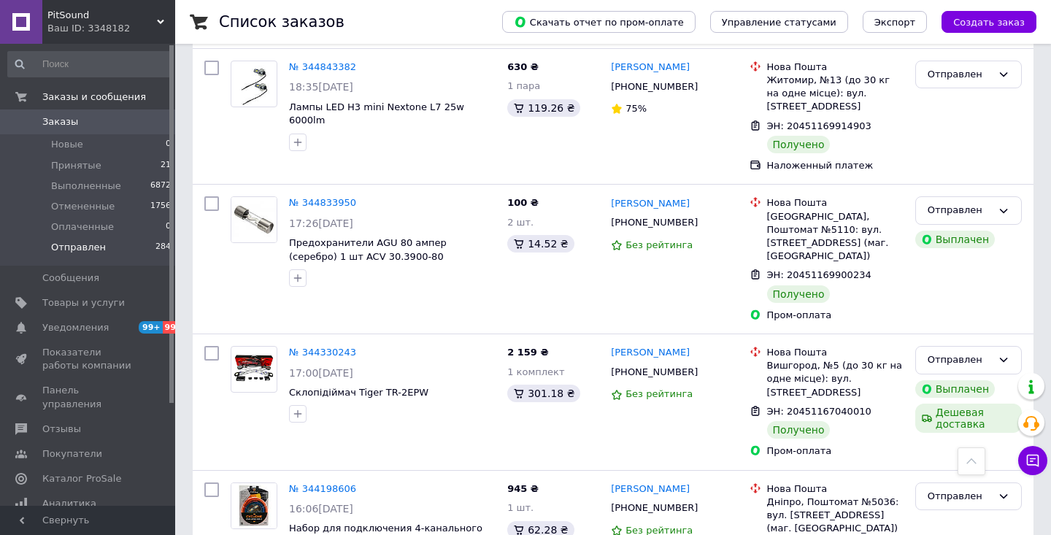
scroll to position [6836, 0]
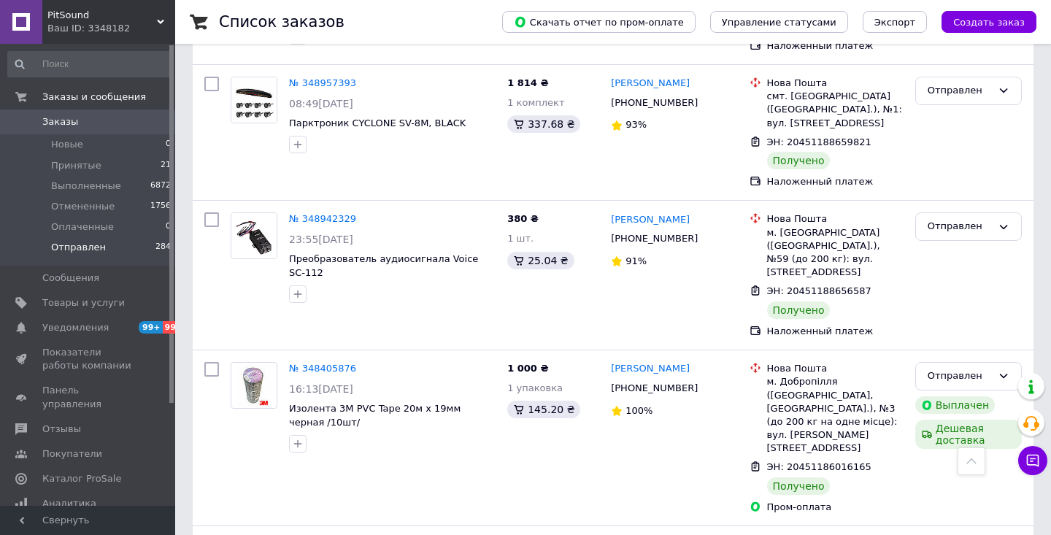
scroll to position [5099, 0]
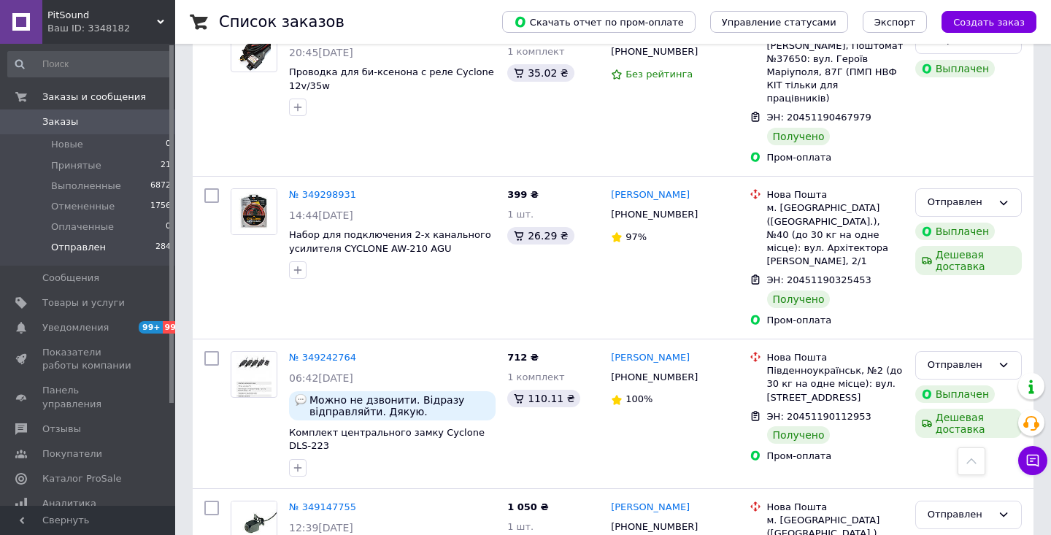
scroll to position [4241, 0]
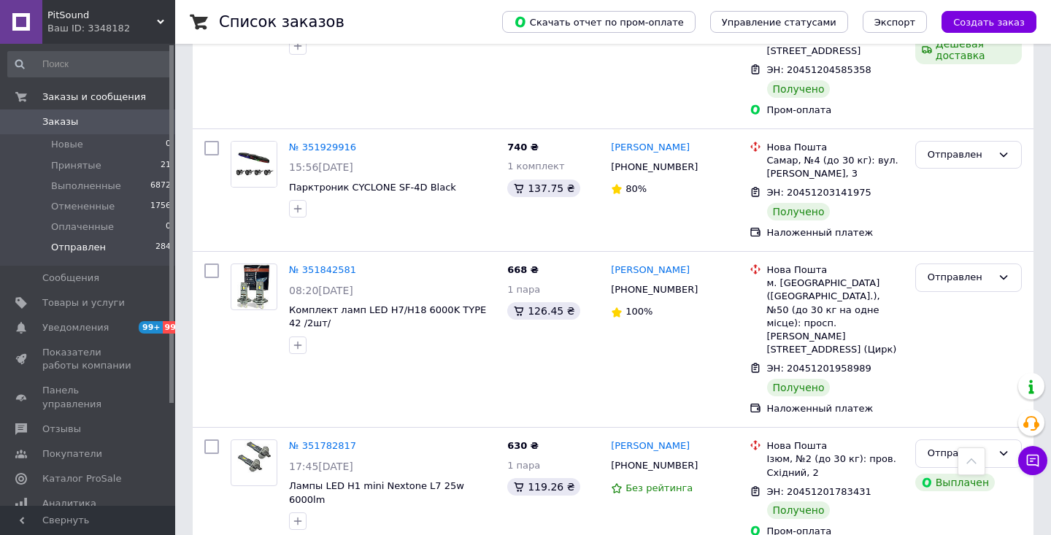
scroll to position [1002, 0]
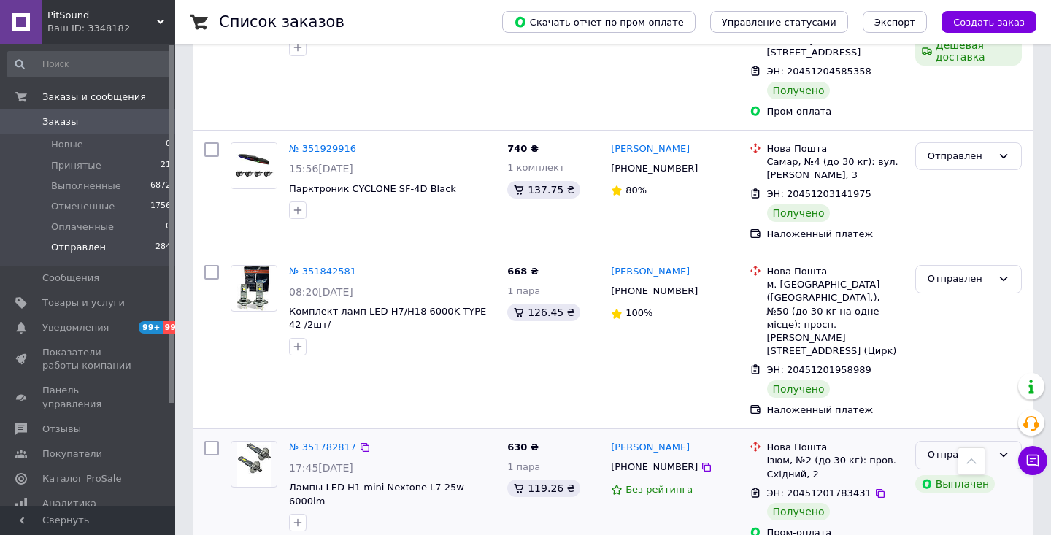
click at [1005, 453] on icon at bounding box center [1004, 455] width 8 height 4
click at [963, 498] on li "Выполнен" at bounding box center [968, 511] width 105 height 27
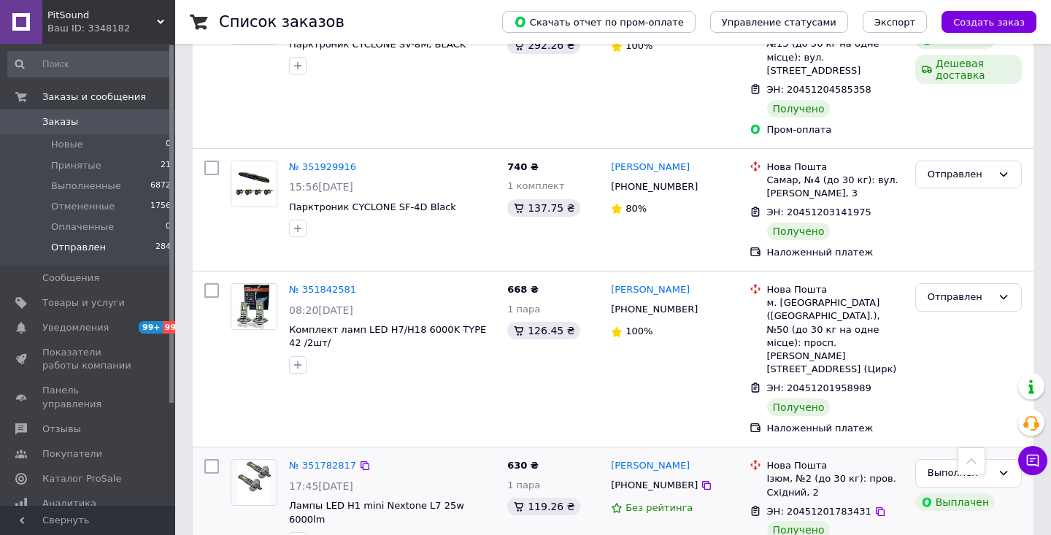
scroll to position [979, 0]
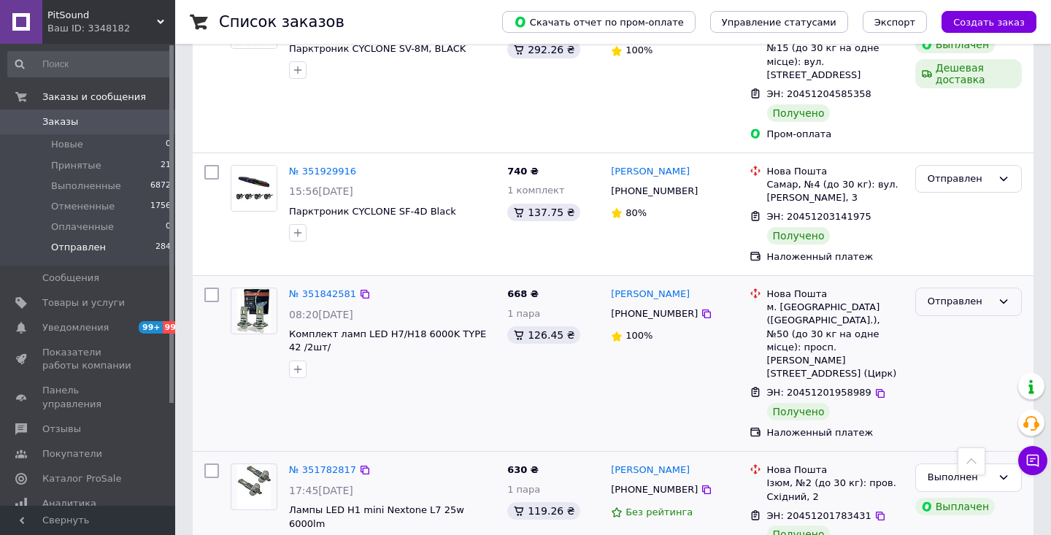
click at [1000, 295] on icon at bounding box center [1003, 301] width 12 height 12
click at [951, 345] on li "Выполнен" at bounding box center [968, 358] width 105 height 27
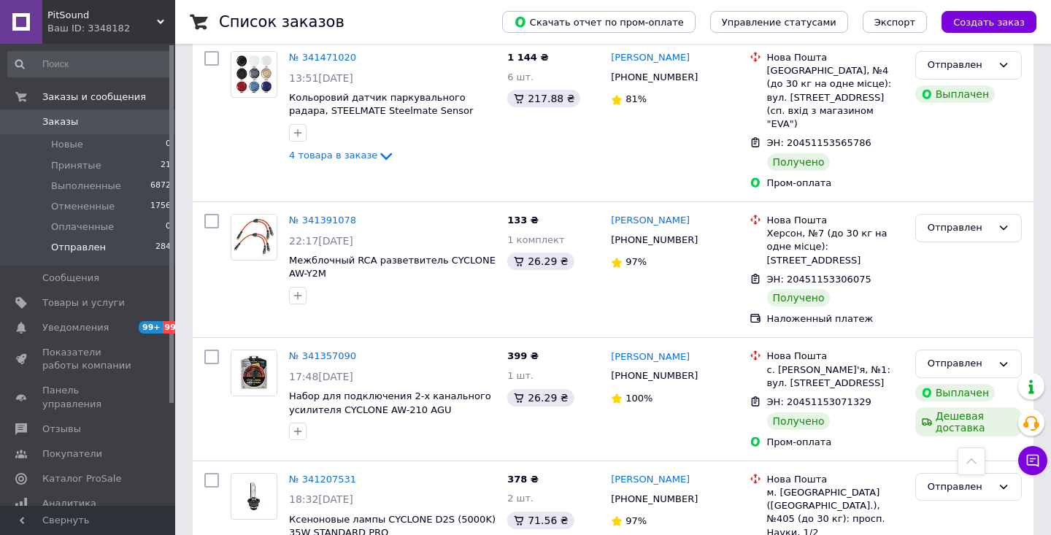
scroll to position [8970, 0]
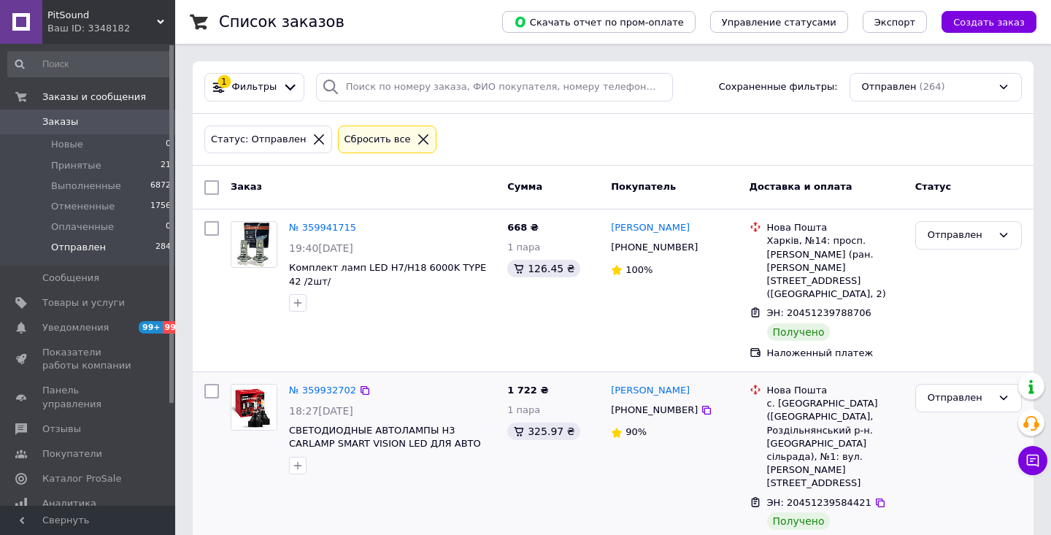
scroll to position [17, 0]
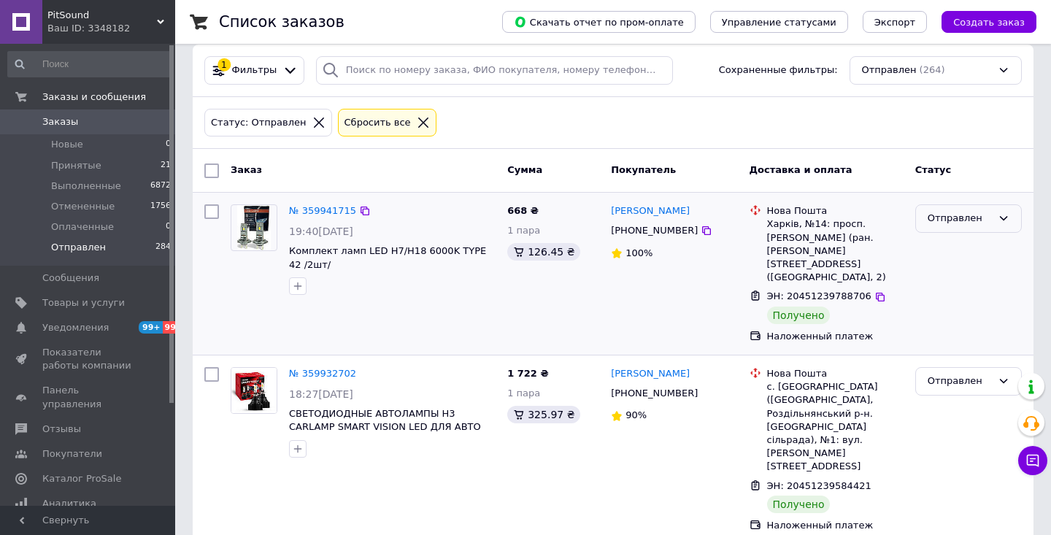
click at [998, 220] on icon at bounding box center [1003, 218] width 12 height 12
click at [934, 277] on li "Выполнен" at bounding box center [968, 275] width 105 height 27
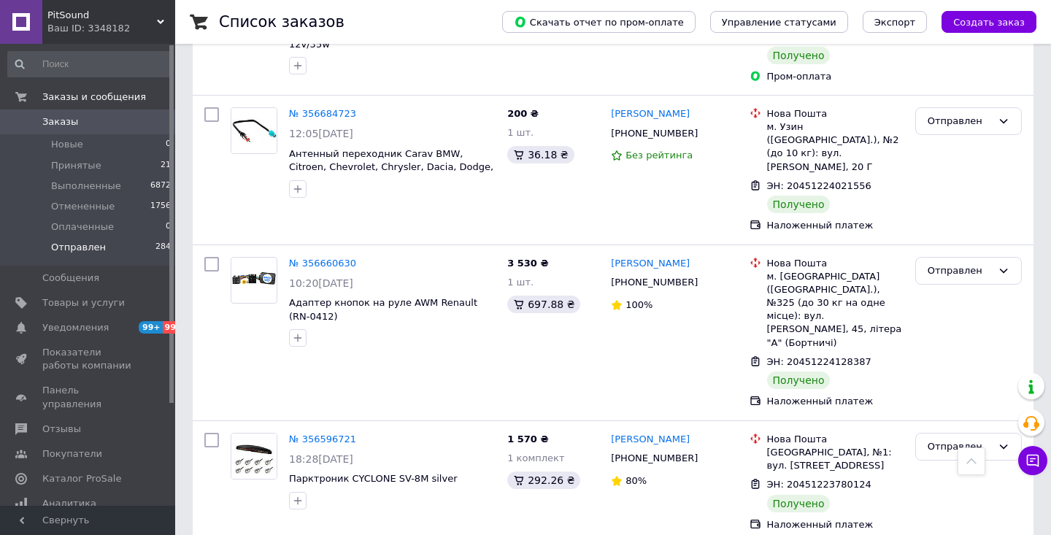
scroll to position [8756, 0]
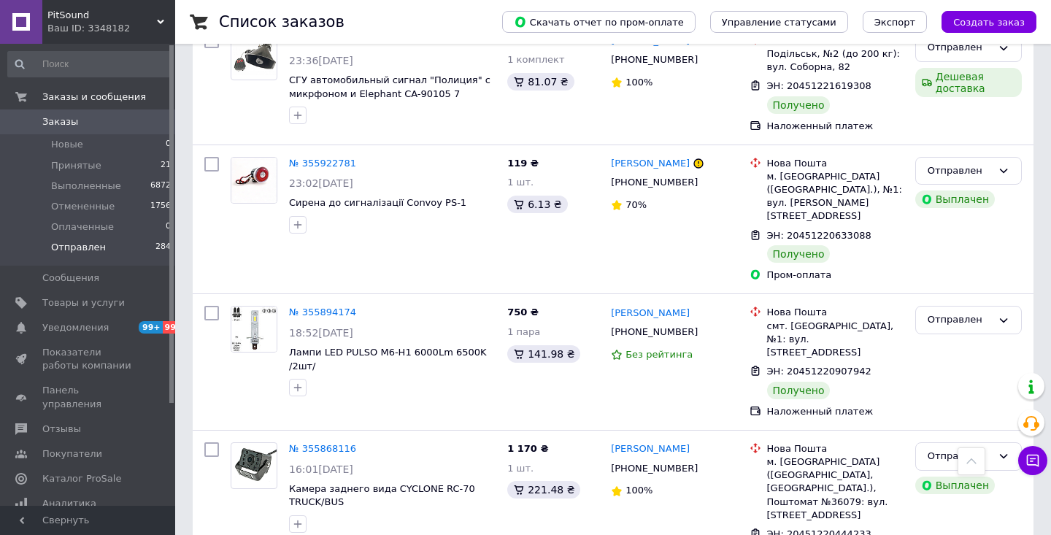
scroll to position [10121, 0]
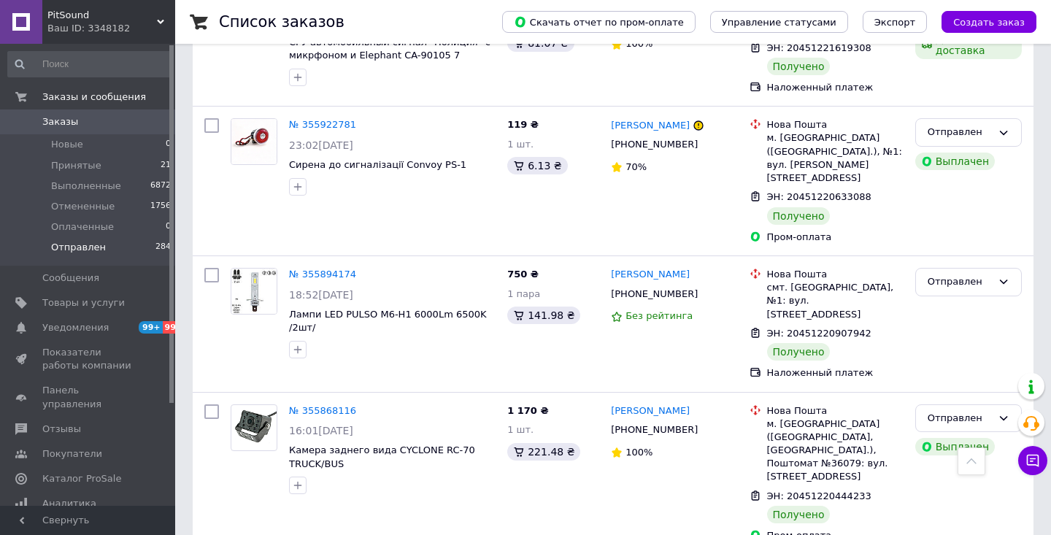
scroll to position [9857, 0]
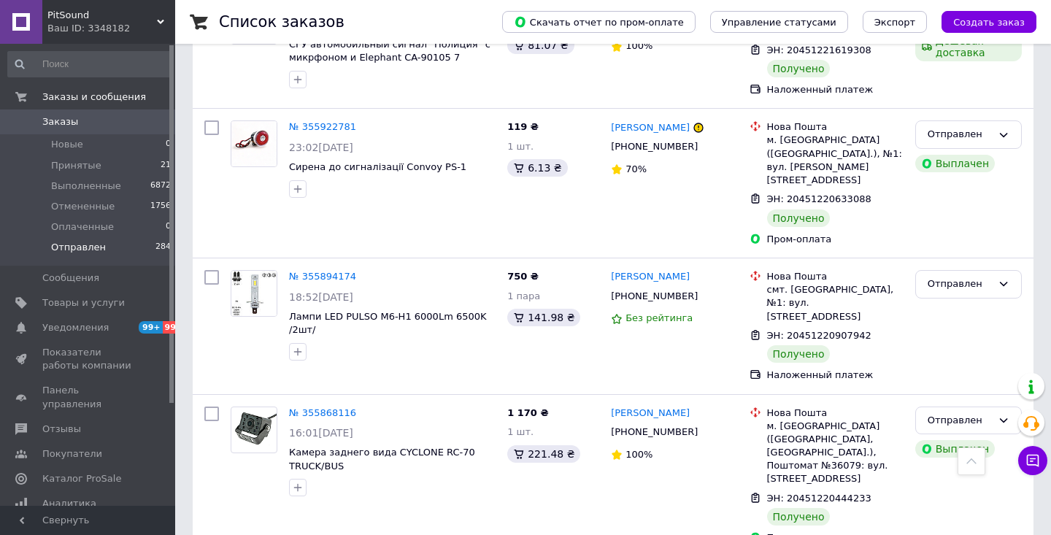
drag, startPoint x: 655, startPoint y: 110, endPoint x: 560, endPoint y: 72, distance: 102.4
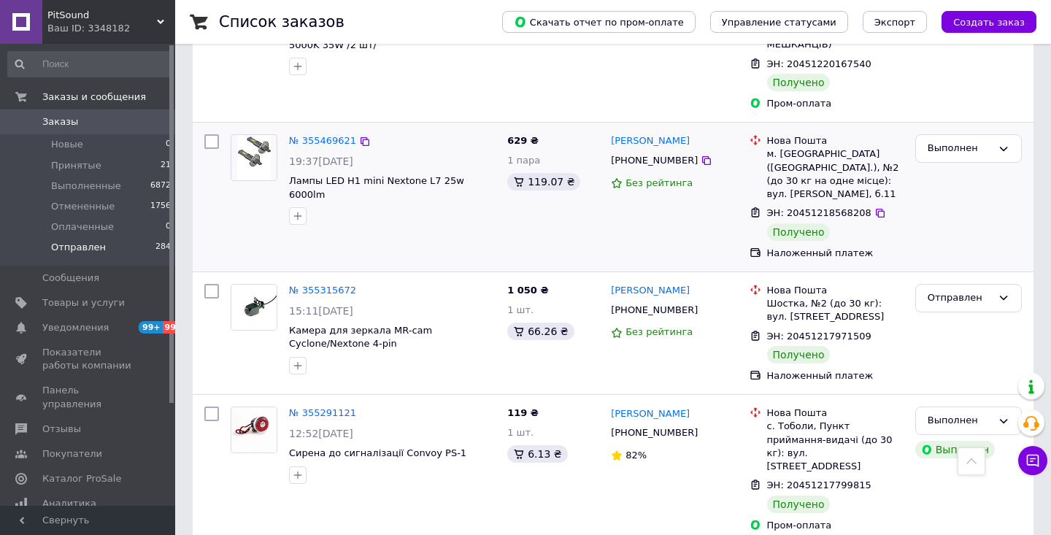
scroll to position [10785, 0]
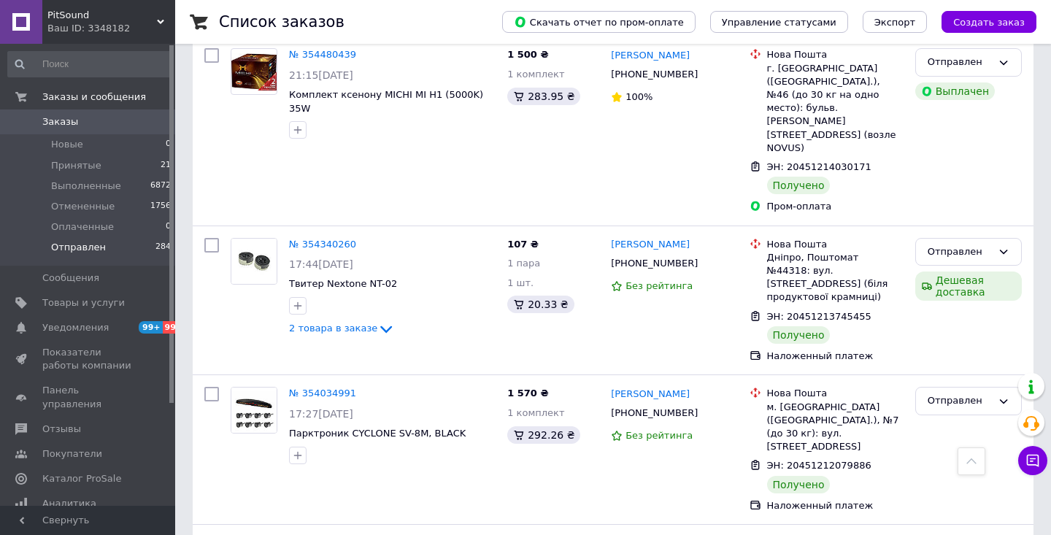
scroll to position [12546, 0]
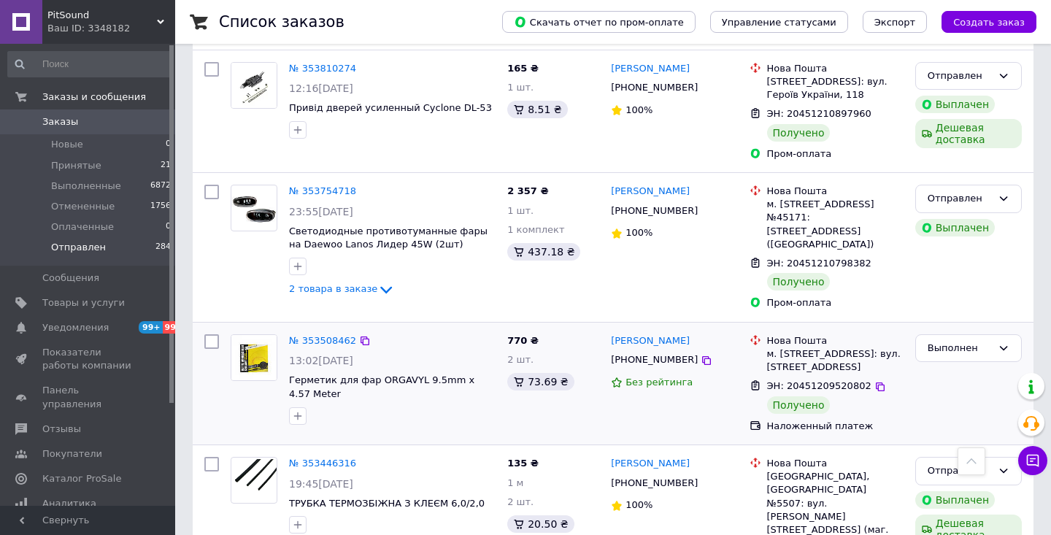
scroll to position [13334, 0]
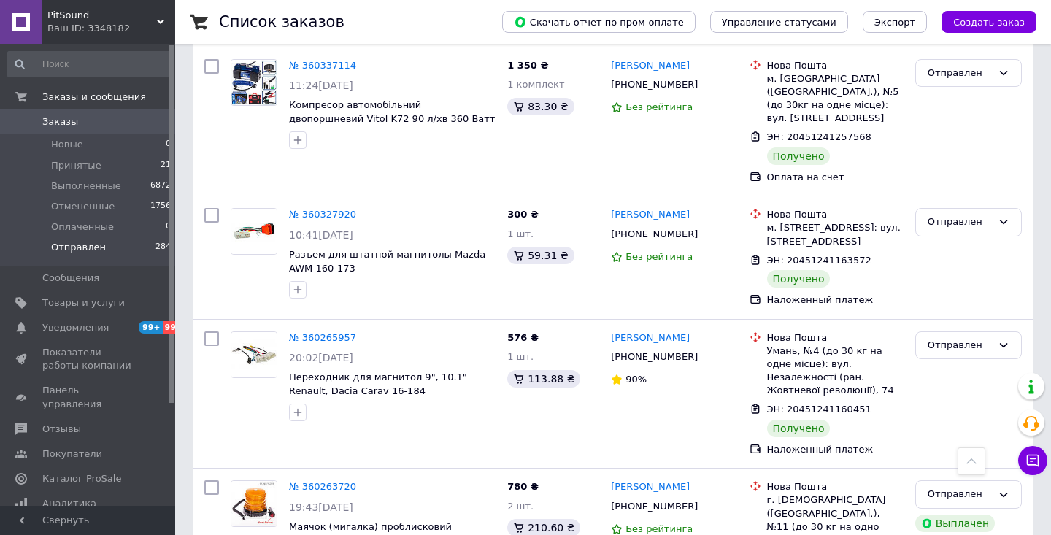
scroll to position [12844, 0]
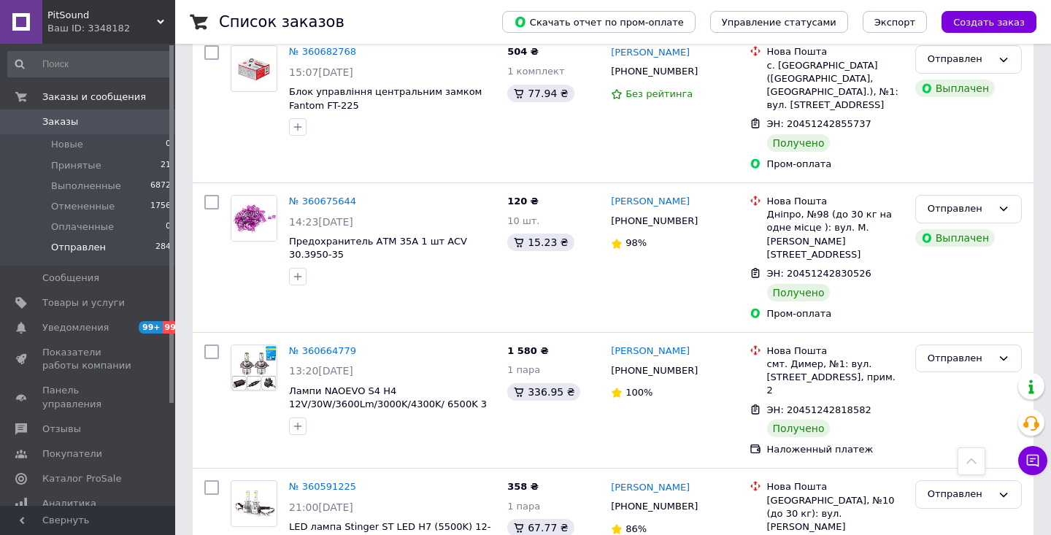
scroll to position [9918, 0]
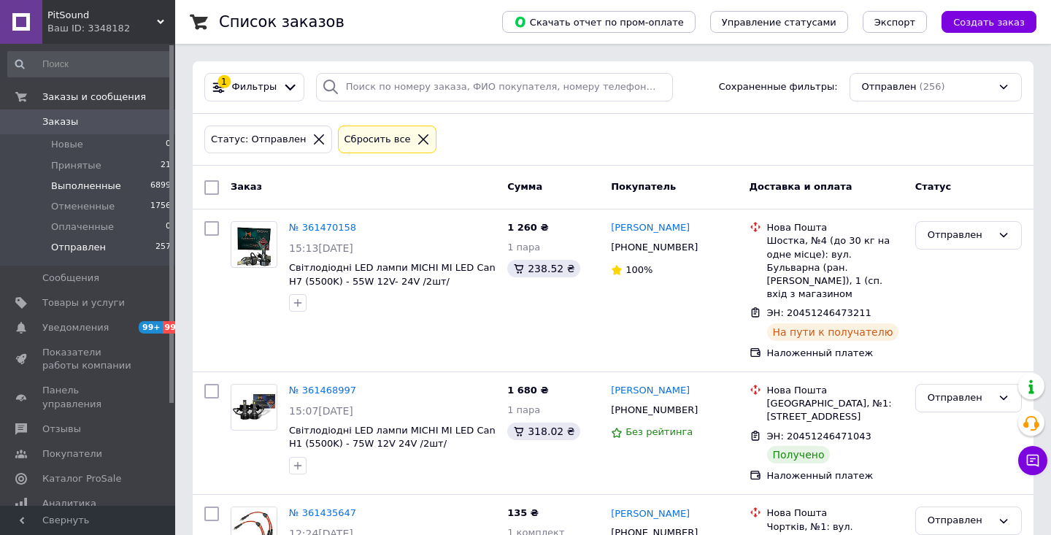
click at [98, 188] on span "Выполненные" at bounding box center [86, 185] width 70 height 13
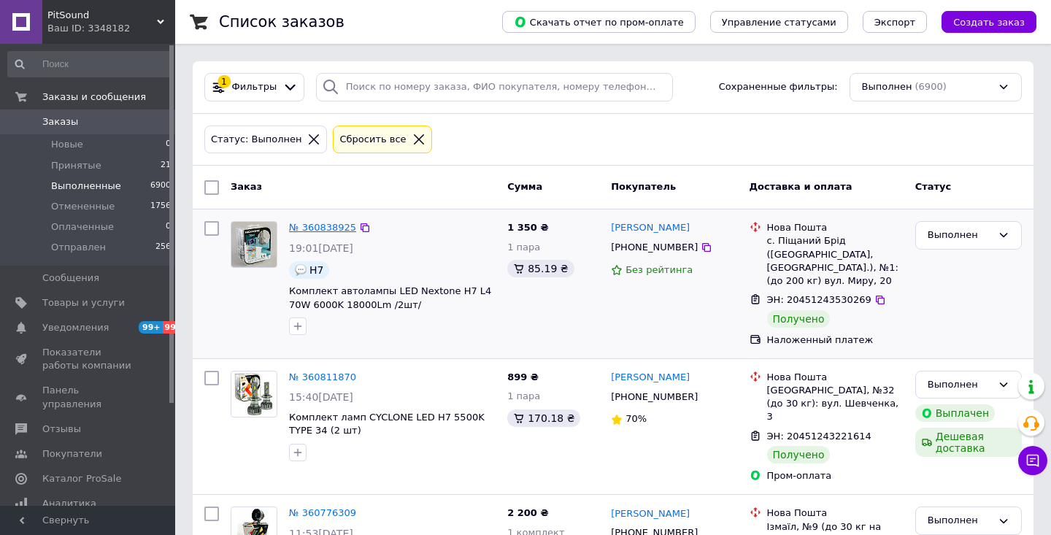
click at [334, 225] on link "№ 360838925" at bounding box center [322, 227] width 67 height 11
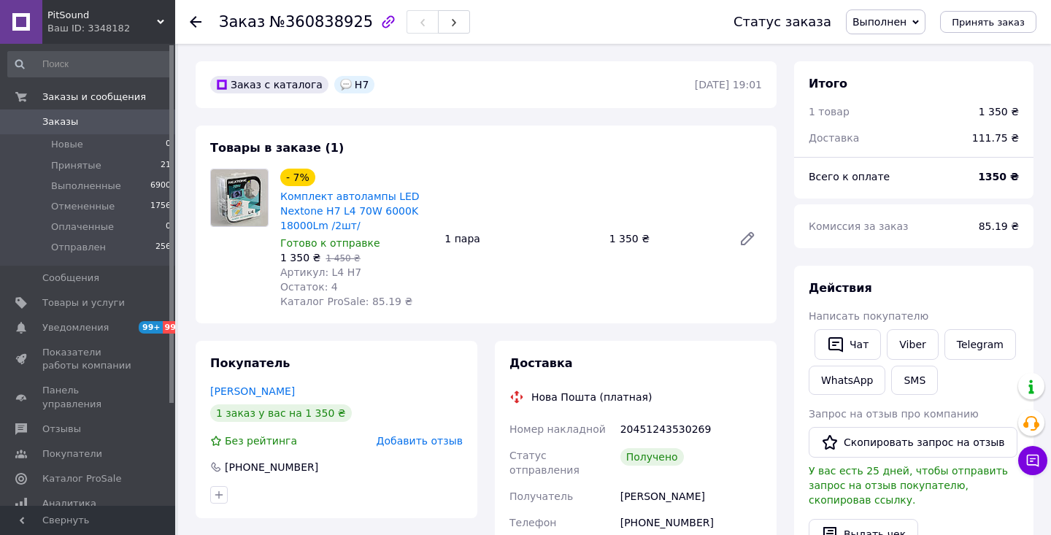
click at [193, 19] on use at bounding box center [196, 22] width 12 height 12
